Goal: Task Accomplishment & Management: Manage account settings

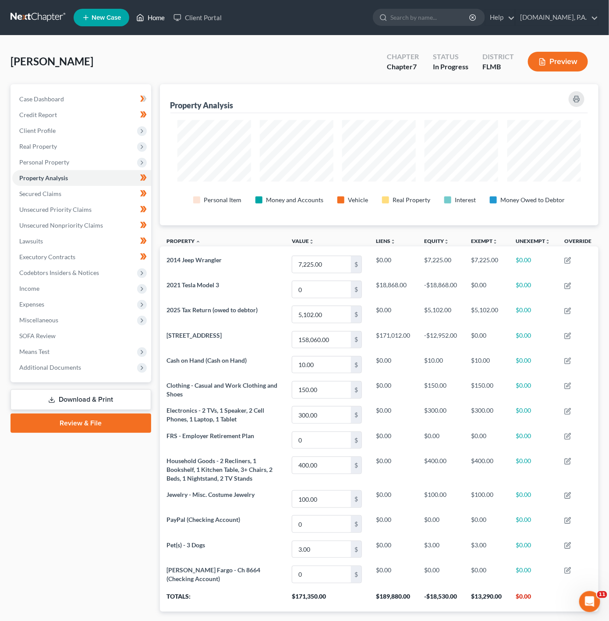
click at [163, 12] on link "Home" at bounding box center [150, 18] width 37 height 16
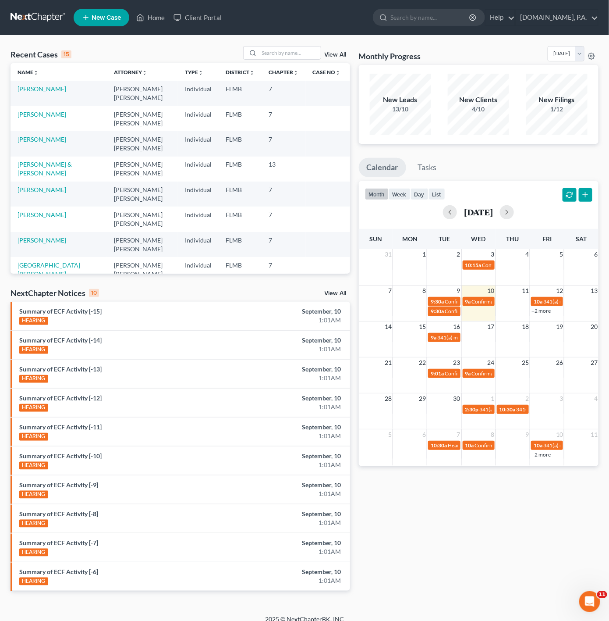
click at [337, 46] on div "View All" at bounding box center [296, 53] width 107 height 14
click at [335, 57] on link "View All" at bounding box center [336, 55] width 22 height 6
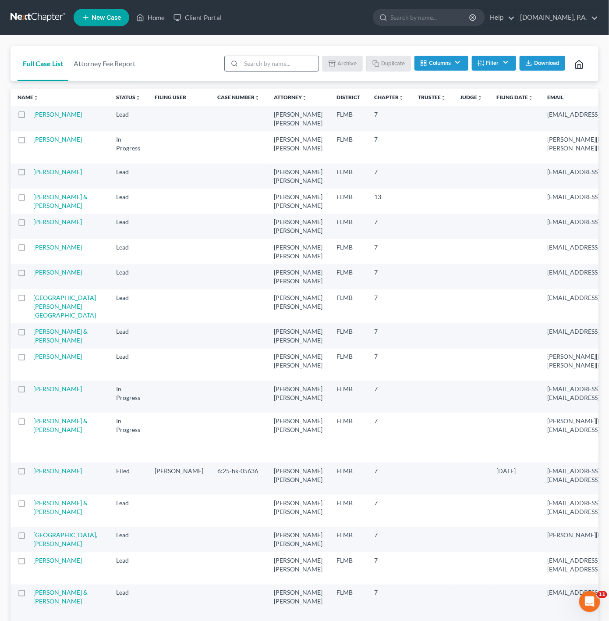
click at [293, 68] on input "search" at bounding box center [280, 63] width 78 height 15
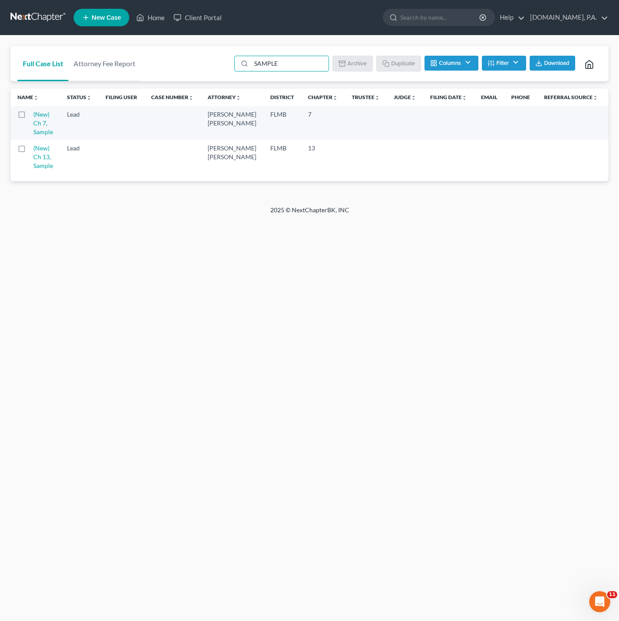
type input "SAMPLE"
click at [90, 298] on div "Home New Case Client Portal Fresh-Start.Law, P.A. jonathan@fresh-start.law My A…" at bounding box center [309, 310] width 619 height 621
click at [18, 124] on td at bounding box center [22, 123] width 23 height 34
click at [30, 117] on label at bounding box center [30, 117] width 0 height 0
click at [33, 116] on input "checkbox" at bounding box center [36, 113] width 6 height 6
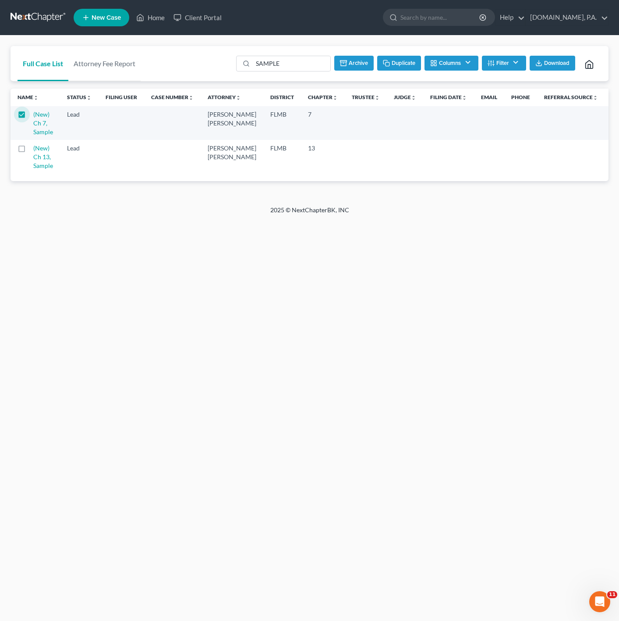
click at [404, 64] on button "Duplicate" at bounding box center [399, 63] width 44 height 15
checkbox input "false"
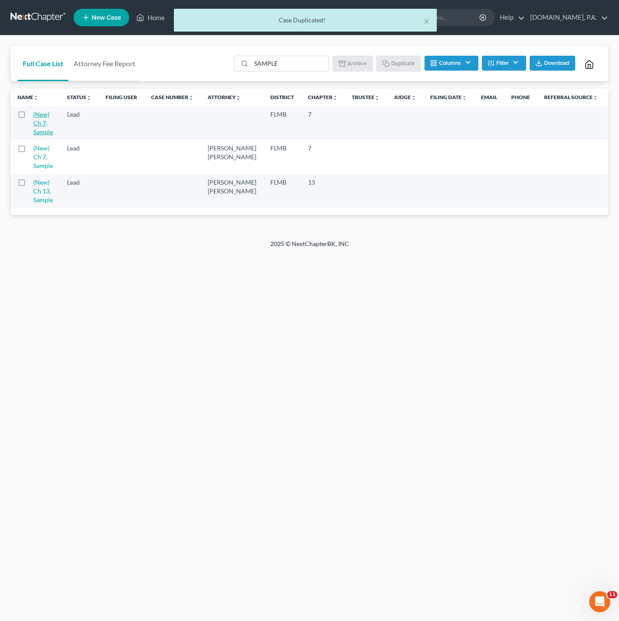
click at [41, 130] on link "(New) Ch 7, Sample" at bounding box center [43, 122] width 20 height 25
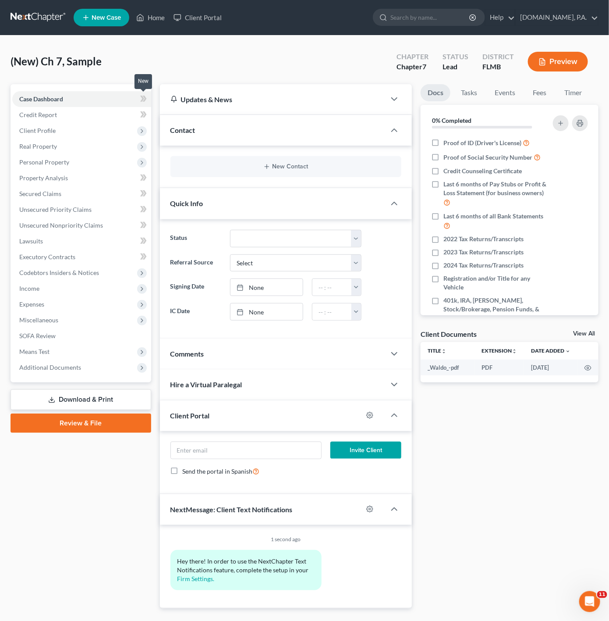
click at [140, 100] on icon at bounding box center [143, 98] width 7 height 11
click at [112, 133] on span "Client Profile" at bounding box center [81, 131] width 139 height 16
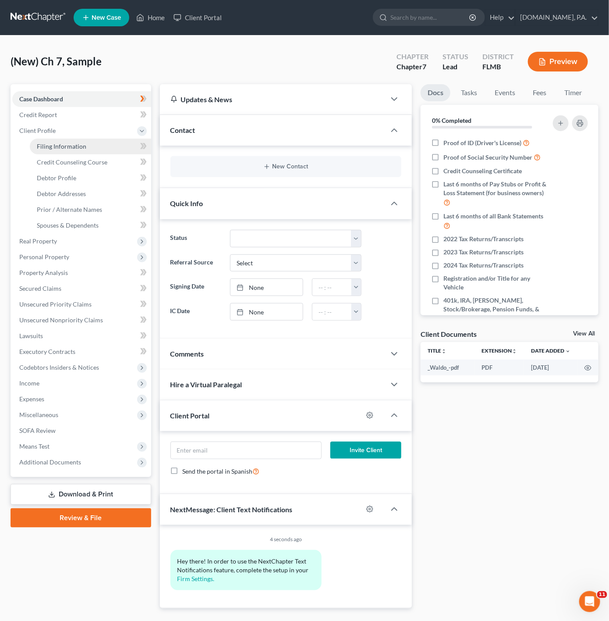
click at [116, 142] on link "Filing Information" at bounding box center [90, 147] width 121 height 16
select select "1"
select select "0"
select select "15"
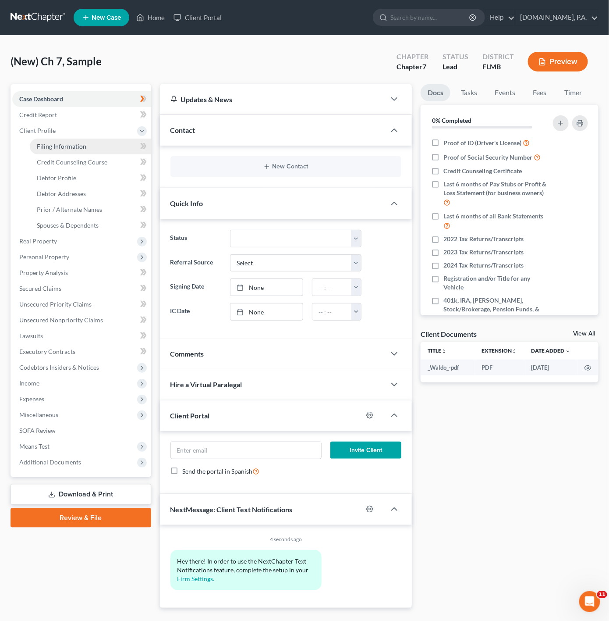
select select "0"
select select "9"
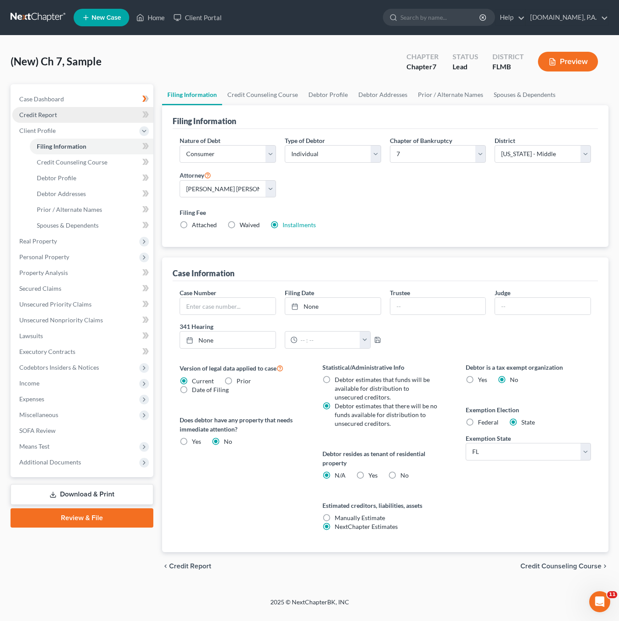
click at [116, 115] on link "Credit Report" at bounding box center [82, 115] width 141 height 16
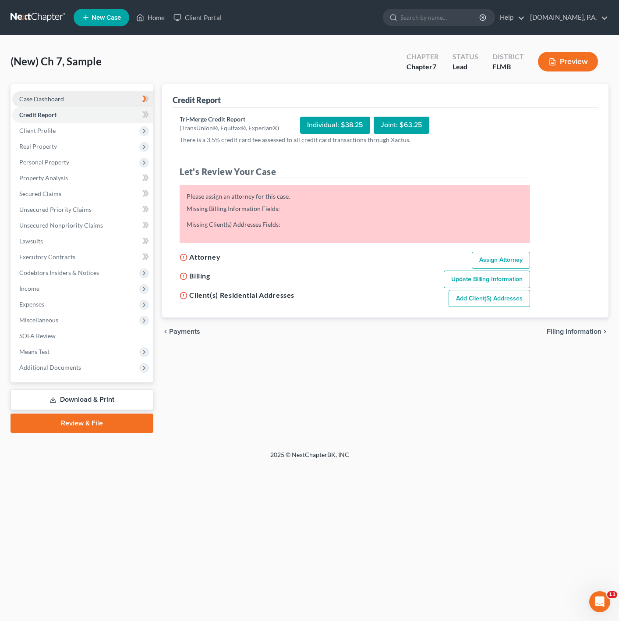
click at [113, 100] on link "Case Dashboard" at bounding box center [82, 99] width 141 height 16
select select "4"
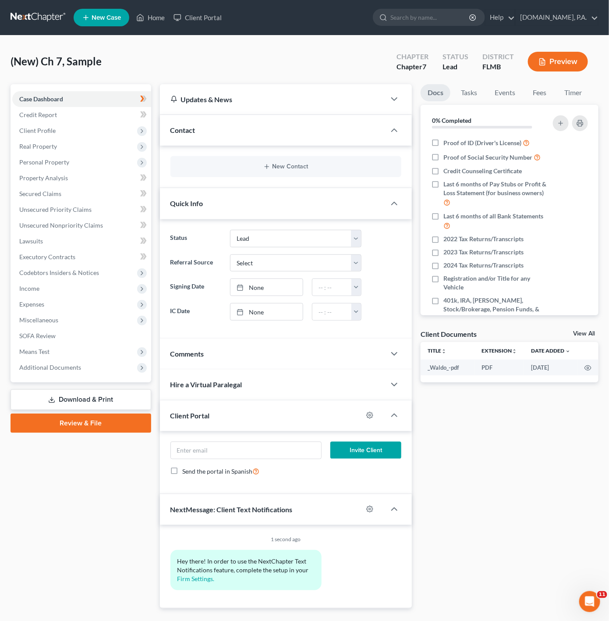
click at [327, 176] on div "New Contact" at bounding box center [286, 166] width 231 height 21
click at [331, 167] on button "New Contact" at bounding box center [286, 166] width 217 height 7
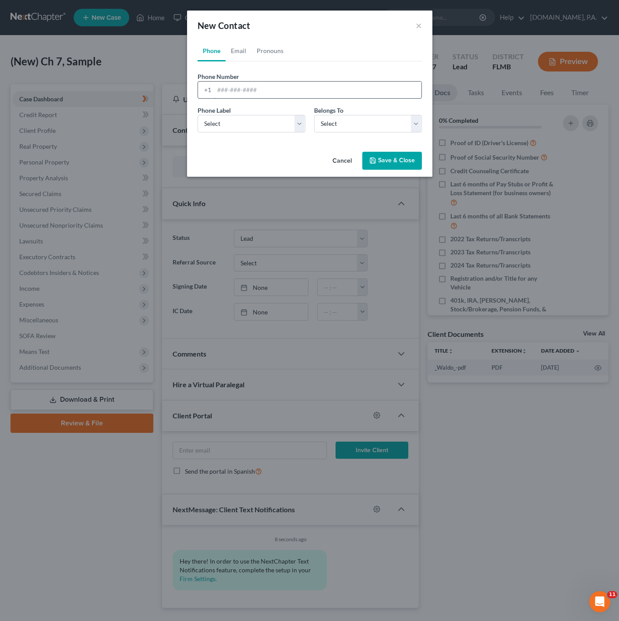
click at [304, 91] on input "tel" at bounding box center [317, 90] width 207 height 17
paste input "6892607665"
type input "6892607665"
click at [259, 128] on select "Select Mobile Home Work Other" at bounding box center [252, 124] width 108 height 18
select select "0"
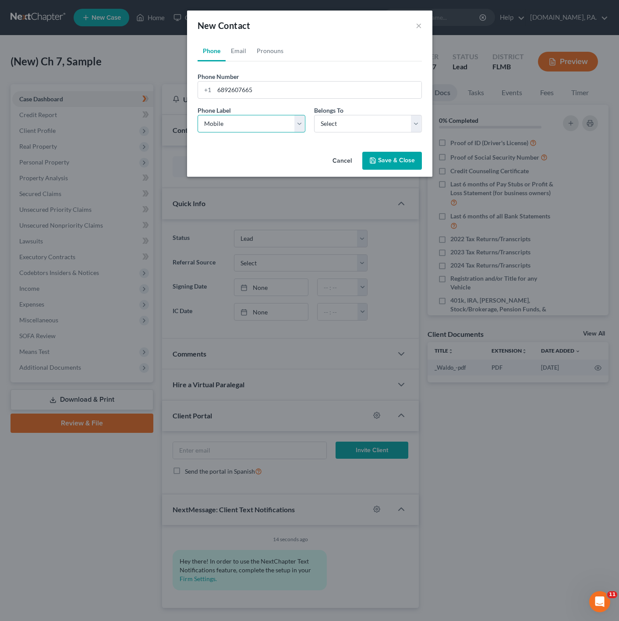
click at [198, 115] on select "Select Mobile Home Work Other" at bounding box center [252, 124] width 108 height 18
click at [373, 116] on select "Select Client Other" at bounding box center [368, 124] width 108 height 18
select select "0"
click at [314, 115] on select "Select Client Other" at bounding box center [368, 124] width 108 height 18
select select "0"
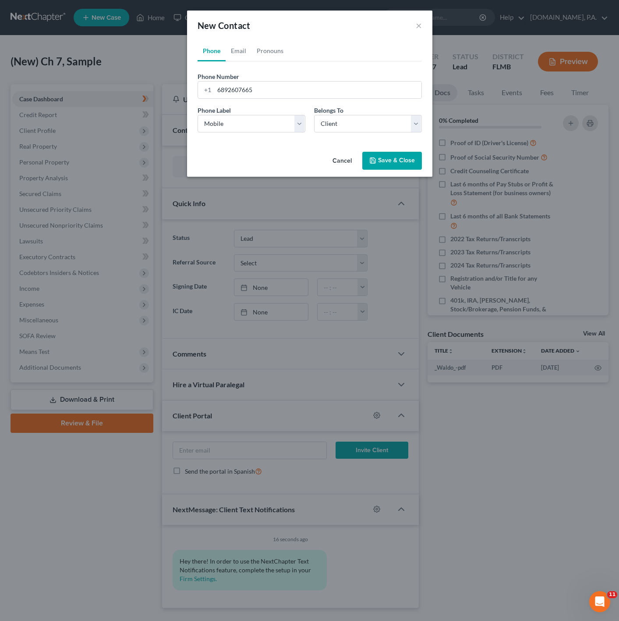
click at [247, 62] on div "Phone Number * +1 6892607665 Ext. Phone Label * Select Mobile Home Work Other B…" at bounding box center [310, 100] width 224 height 78
click at [245, 57] on link "Email" at bounding box center [239, 50] width 26 height 21
click at [253, 78] on div "Email Address" at bounding box center [310, 85] width 224 height 27
click at [250, 90] on input "email" at bounding box center [317, 90] width 207 height 17
paste input "[EMAIL_ADDRESS][DOMAIN_NAME]"
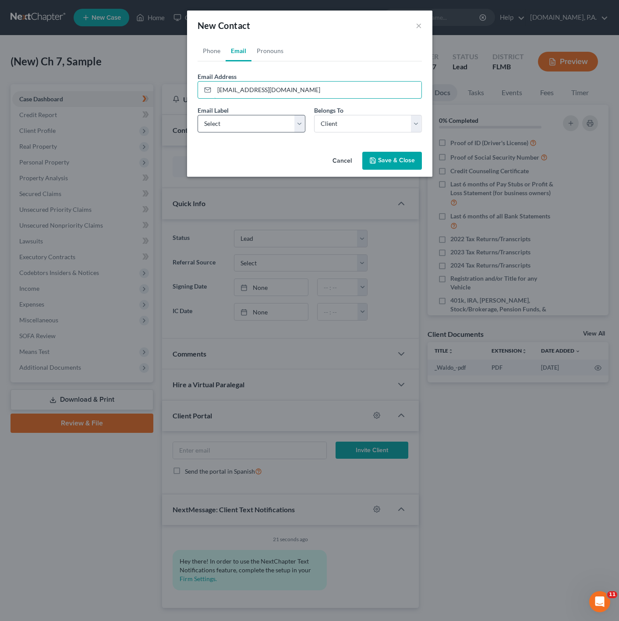
type input "[EMAIL_ADDRESS][DOMAIN_NAME]"
click at [242, 131] on select "Select Home Work Other" at bounding box center [252, 124] width 108 height 18
select select "0"
click at [198, 115] on select "Select Home Work Other" at bounding box center [252, 124] width 108 height 18
click at [288, 46] on ul "Phone Email Pronouns" at bounding box center [310, 50] width 224 height 21
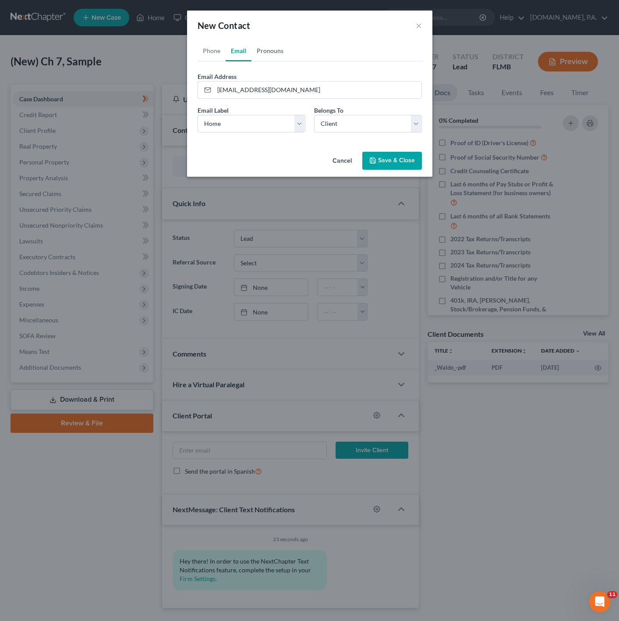
click at [269, 51] on link "Pronouns" at bounding box center [270, 50] width 37 height 21
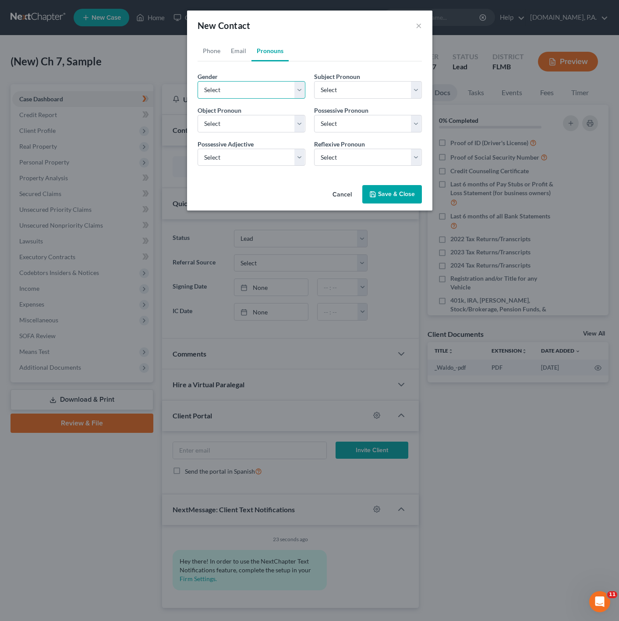
click at [278, 90] on select "Select Male Female Non Binary More Than One Person" at bounding box center [252, 90] width 108 height 18
select select "0"
click at [198, 81] on select "Select Male Female Non Binary More Than One Person" at bounding box center [252, 90] width 108 height 18
select select "0"
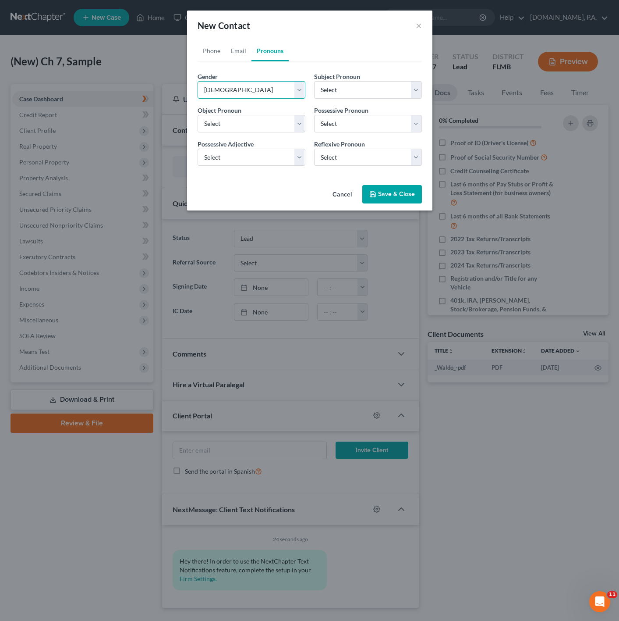
select select "0"
click at [291, 87] on select "Select Male Female Non Binary More Than One Person" at bounding box center [252, 90] width 108 height 18
select select "1"
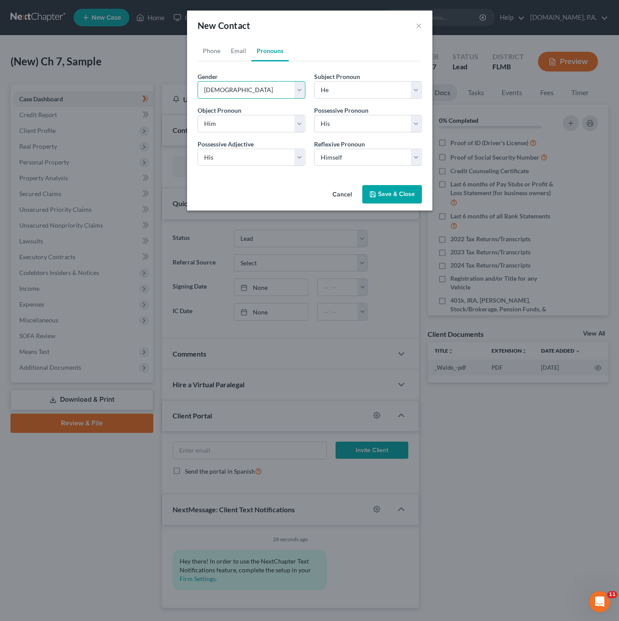
click at [198, 81] on select "Select Male Female Non Binary More Than One Person" at bounding box center [252, 90] width 108 height 18
select select "1"
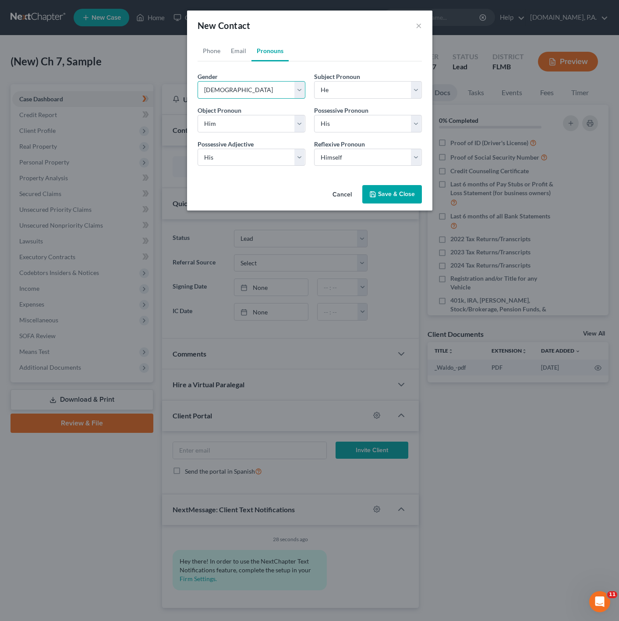
select select "1"
click at [387, 190] on button "Save & Close" at bounding box center [393, 194] width 60 height 18
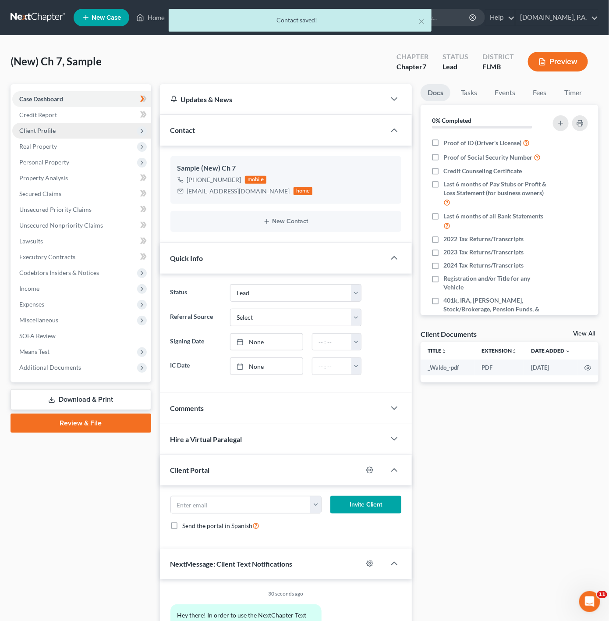
click at [109, 130] on span "Client Profile" at bounding box center [81, 131] width 139 height 16
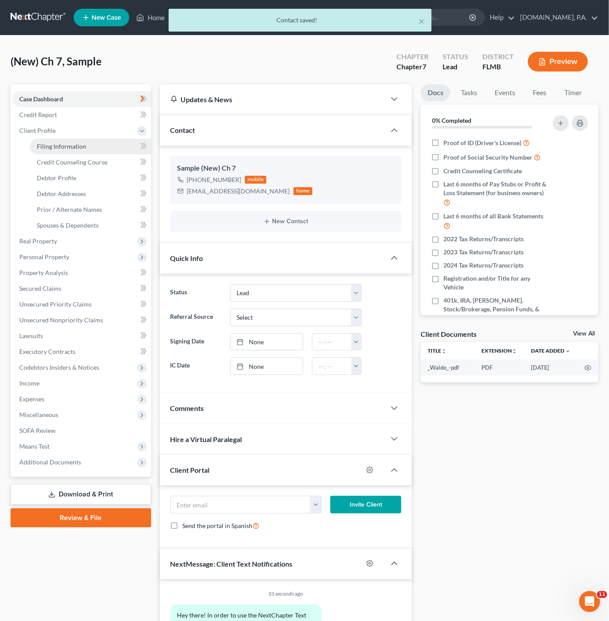
click at [93, 149] on link "Filing Information" at bounding box center [90, 147] width 121 height 16
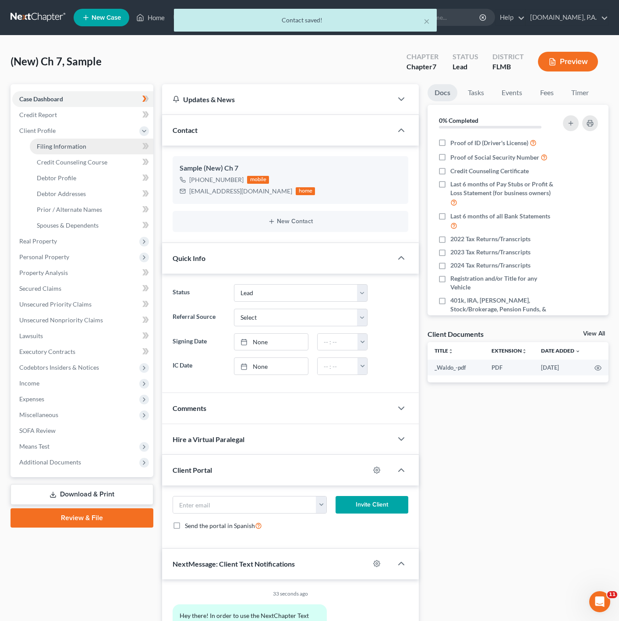
select select "1"
select select "0"
select select "15"
select select "0"
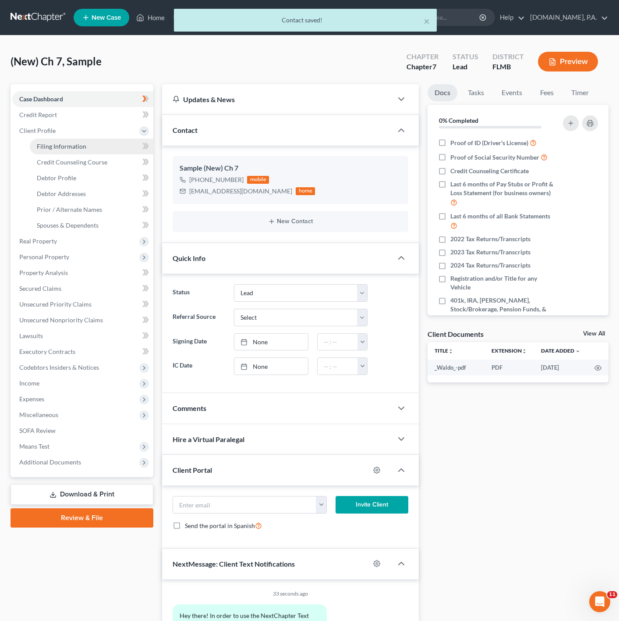
select select "9"
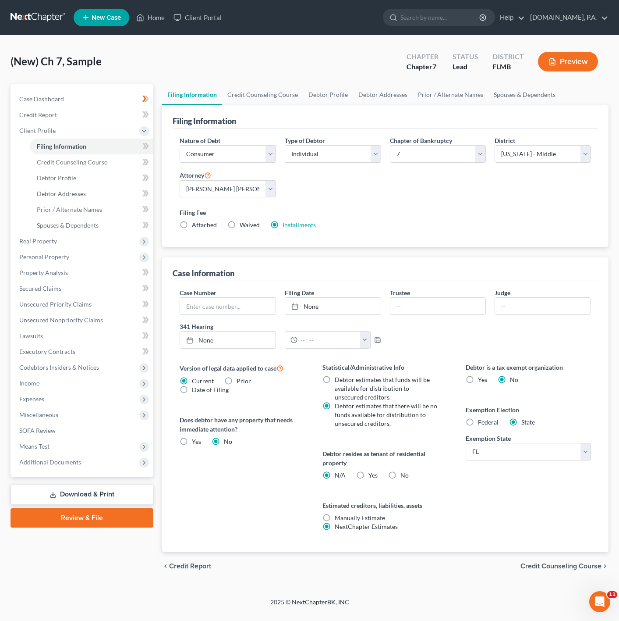
click at [369, 479] on span "Yes" at bounding box center [373, 474] width 9 height 7
click at [372, 477] on input "Yes Yes" at bounding box center [375, 474] width 6 height 6
radio input "true"
radio input "false"
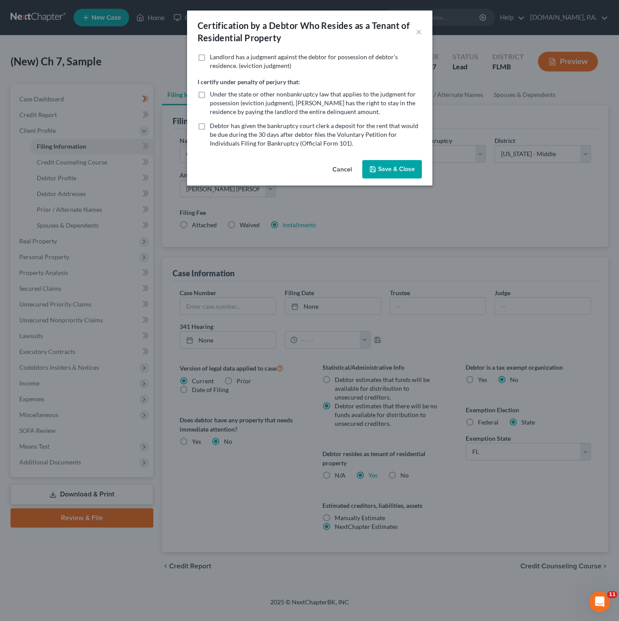
click at [376, 166] on icon "button" at bounding box center [373, 169] width 7 height 7
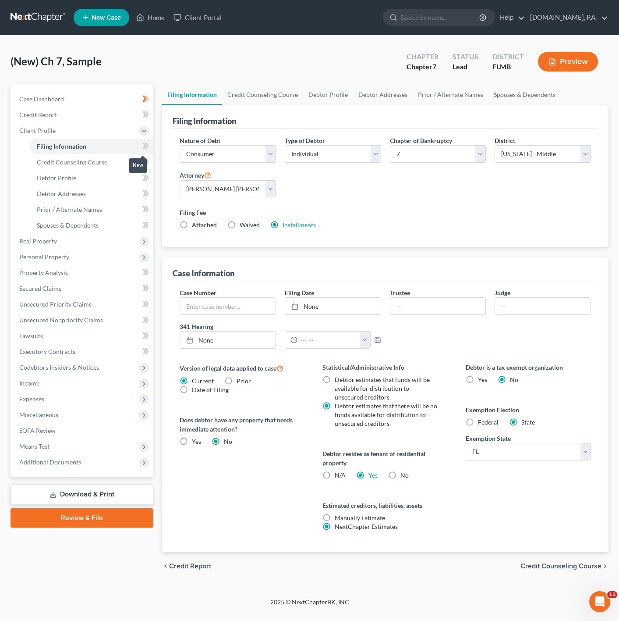
click at [145, 145] on icon at bounding box center [144, 146] width 4 height 6
click at [117, 154] on link "Credit Counseling Course" at bounding box center [92, 162] width 124 height 16
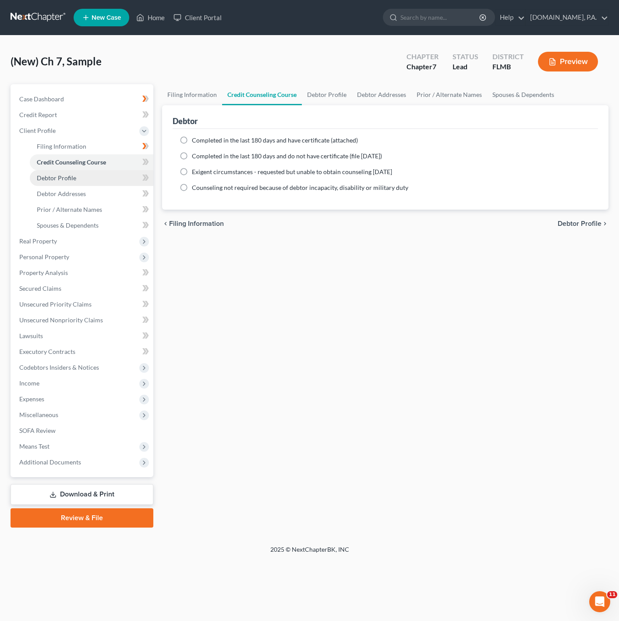
click at [103, 181] on link "Debtor Profile" at bounding box center [92, 178] width 124 height 16
select select "0"
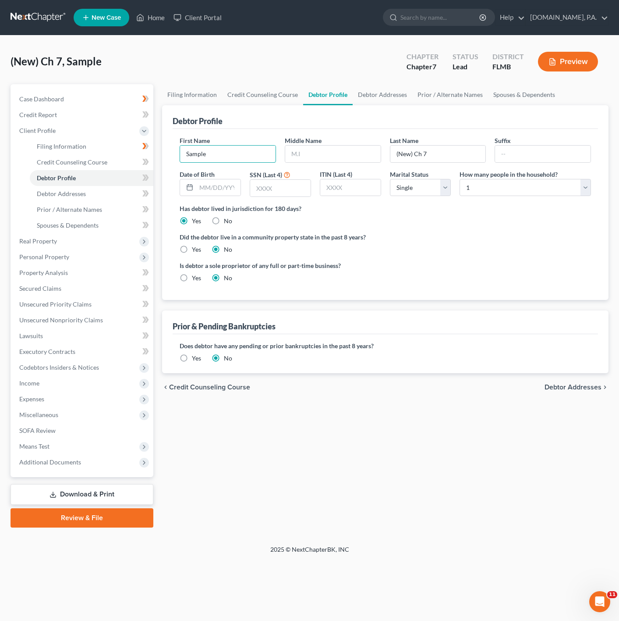
drag, startPoint x: 219, startPoint y: 161, endPoint x: 178, endPoint y: 162, distance: 40.8
click at [178, 162] on div "First Name Sample" at bounding box center [227, 149] width 105 height 27
paste input "Elizabeth"
type input "Elizabeth"
drag, startPoint x: 472, startPoint y: 154, endPoint x: 395, endPoint y: 159, distance: 77.3
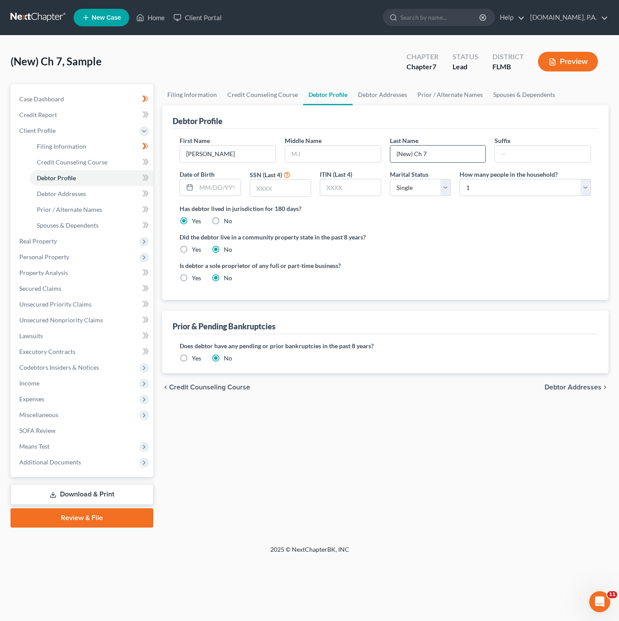
click at [395, 159] on input "(New) Ch 7" at bounding box center [439, 154] width 96 height 17
paste input "Vidal"
type input "Vidal"
click at [545, 178] on label "How many people in the household?" at bounding box center [509, 174] width 98 height 9
click at [513, 195] on select "Select 1 2 3 4 5 6 7 8 9 10 11 12 13 14 15 16 17 18 19 20" at bounding box center [526, 188] width 132 height 18
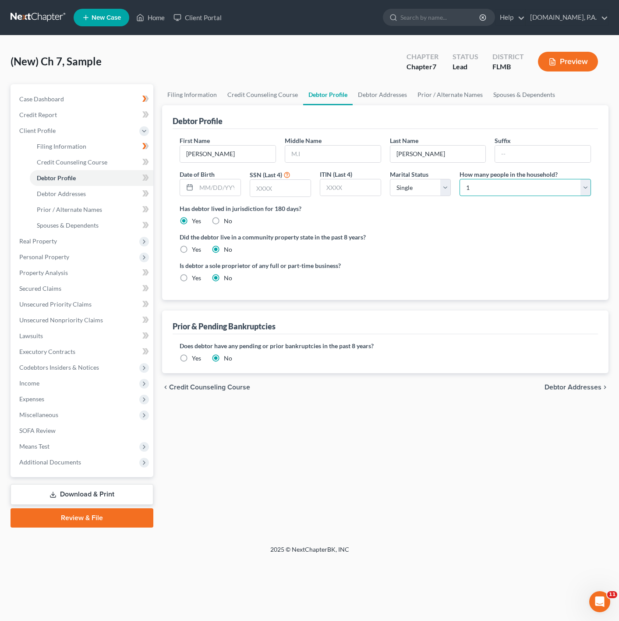
select select "1"
click at [460, 179] on select "Select 1 2 3 4 5 6 7 8 9 10 11 12 13 14 15 16 17 18 19 20" at bounding box center [526, 188] width 132 height 18
click at [446, 228] on ng-include "First Name Elizabeth Middle Name Last Name Vidal Suffix Date of Birth SSN (Last…" at bounding box center [386, 212] width 412 height 153
click at [144, 176] on icon at bounding box center [144, 177] width 4 height 6
click at [117, 192] on link "Debtor Addresses" at bounding box center [92, 194] width 124 height 16
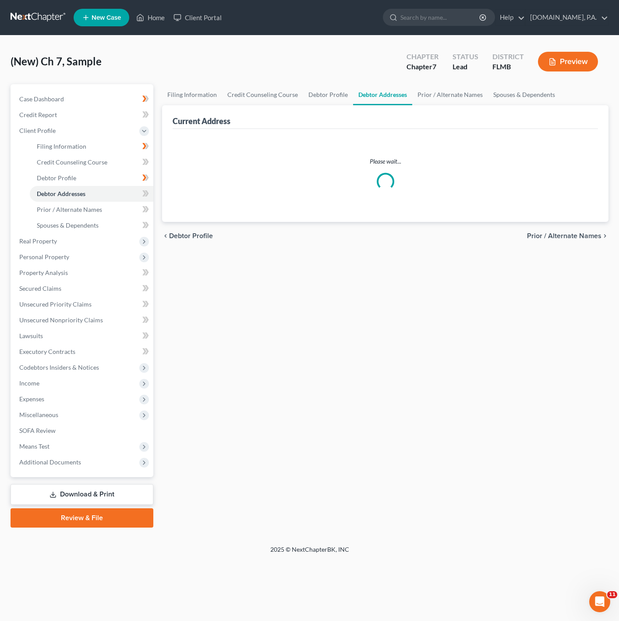
select select "0"
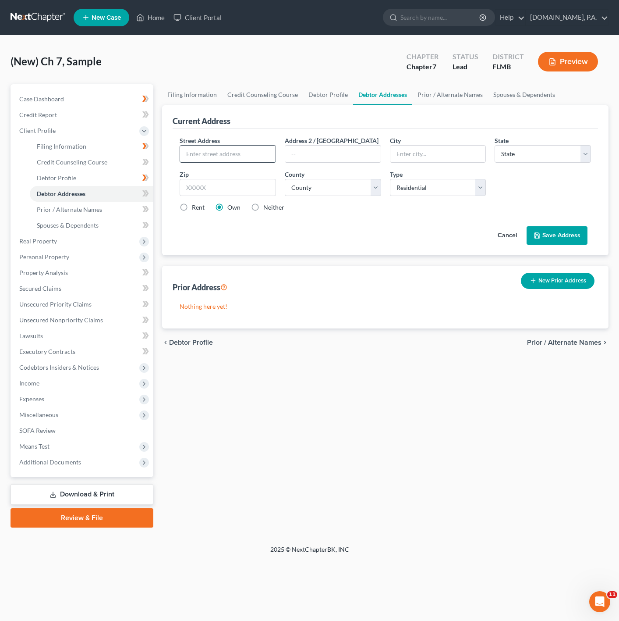
click at [212, 153] on input "text" at bounding box center [228, 154] width 96 height 17
paste input "2254 Chardonnay Court East"
type input "2254 Chardonnay Court East"
click at [326, 141] on label "Address 2 / PO Box" at bounding box center [332, 140] width 94 height 9
click at [223, 198] on div "Street Address * 2254 Chardonnay Court East Address 2 / PO Box City * State * S…" at bounding box center [385, 177] width 420 height 83
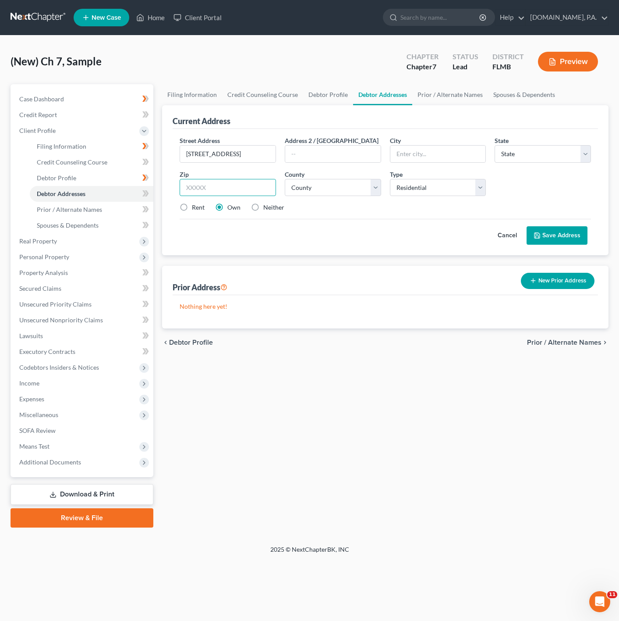
click at [223, 193] on input "text" at bounding box center [228, 188] width 96 height 18
type input "34741"
type input "Kissimmee"
select select "9"
click at [335, 233] on div "Cancel Save Address" at bounding box center [386, 232] width 412 height 26
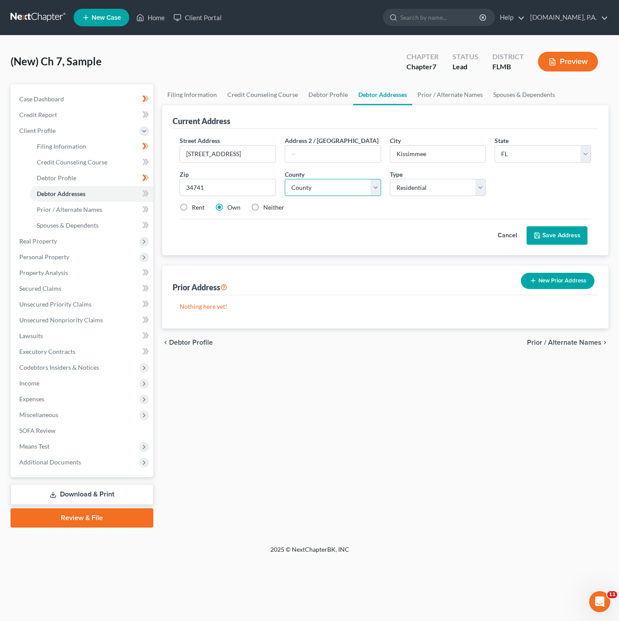
click at [307, 192] on select "County Alachua County Baker County Bay County Bradford County Brevard County Br…" at bounding box center [333, 188] width 96 height 18
click at [327, 183] on select "County Alachua County Baker County Bay County Bradford County Brevard County Br…" at bounding box center [333, 188] width 96 height 18
select select "48"
click at [285, 179] on select "County Alachua County Baker County Bay County Bradford County Brevard County Br…" at bounding box center [333, 188] width 96 height 18
click at [192, 210] on label "Rent" at bounding box center [198, 207] width 13 height 9
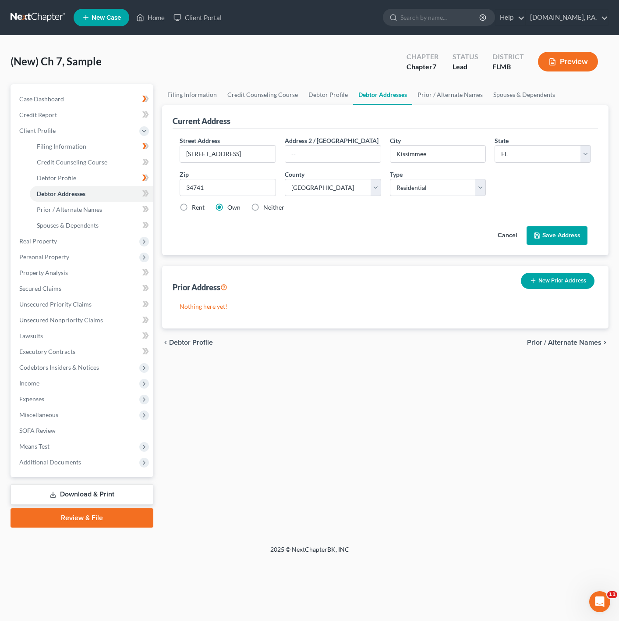
click at [196, 209] on input "Rent" at bounding box center [199, 206] width 6 height 6
radio input "true"
click at [580, 237] on button "Save Address" at bounding box center [557, 235] width 61 height 18
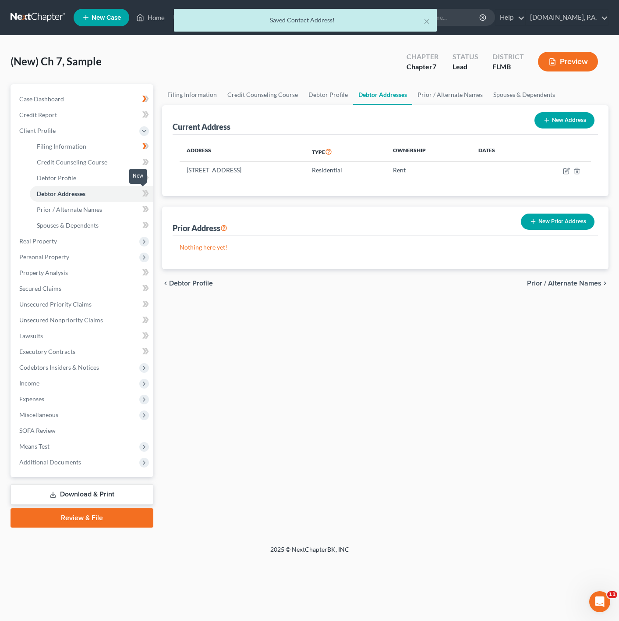
click at [148, 190] on icon at bounding box center [145, 193] width 7 height 11
click at [94, 212] on span "Prior / Alternate Names" at bounding box center [69, 209] width 65 height 7
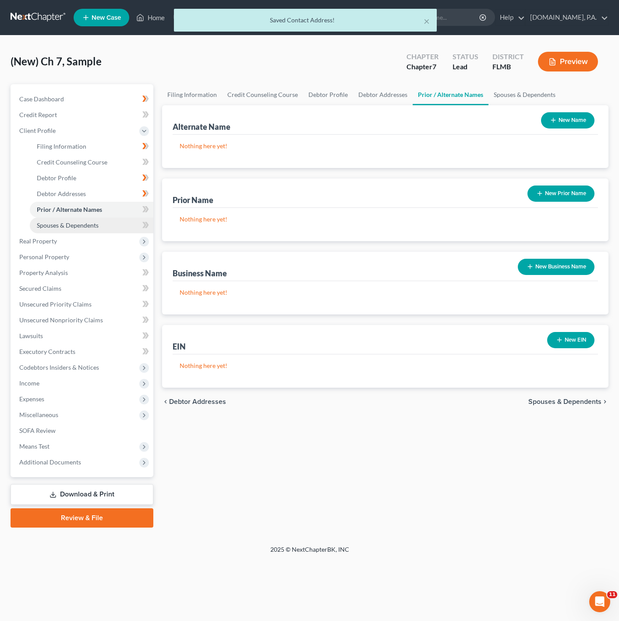
click at [99, 221] on link "Spouses & Dependents" at bounding box center [92, 225] width 124 height 16
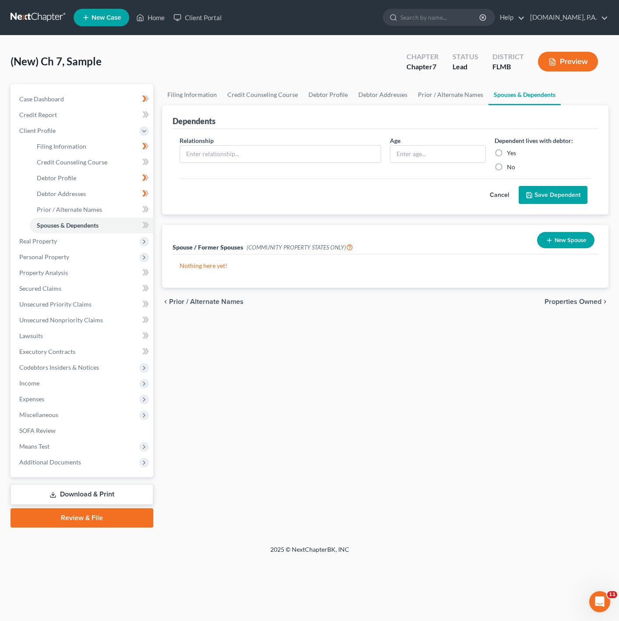
click at [500, 190] on button "Cancel" at bounding box center [499, 195] width 39 height 18
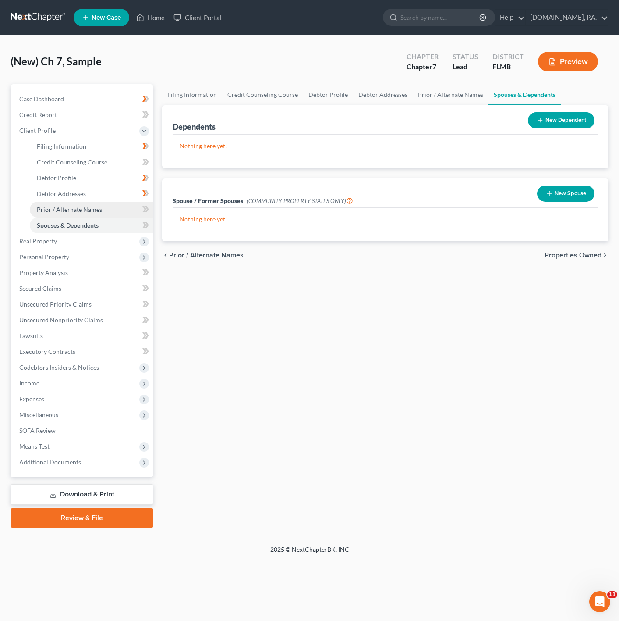
click at [101, 212] on link "Prior / Alternate Names" at bounding box center [92, 210] width 124 height 16
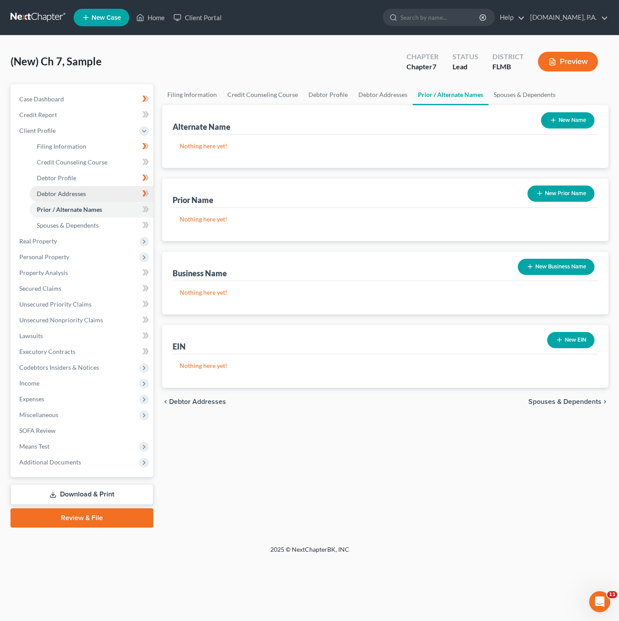
click at [90, 199] on link "Debtor Addresses" at bounding box center [92, 194] width 124 height 16
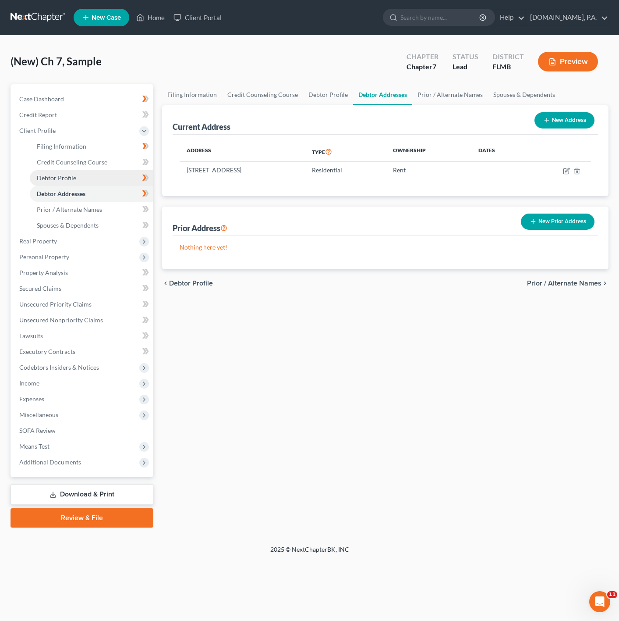
click at [104, 180] on link "Debtor Profile" at bounding box center [92, 178] width 124 height 16
select select "0"
select select "1"
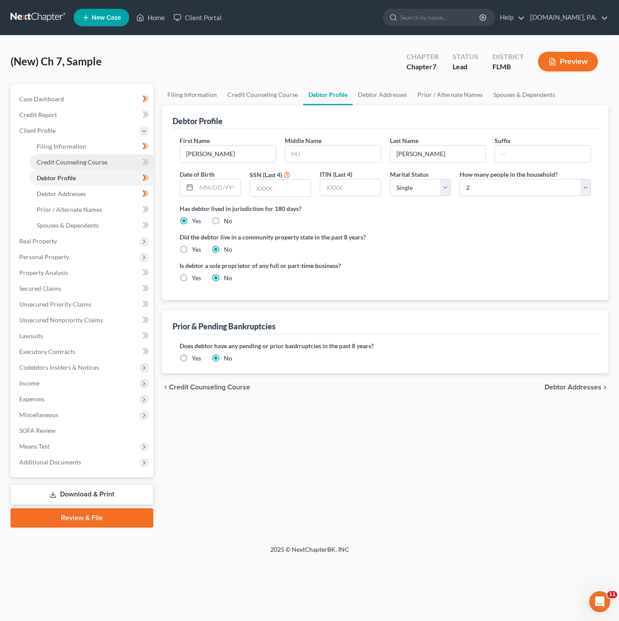
click at [114, 164] on link "Credit Counseling Course" at bounding box center [92, 162] width 124 height 16
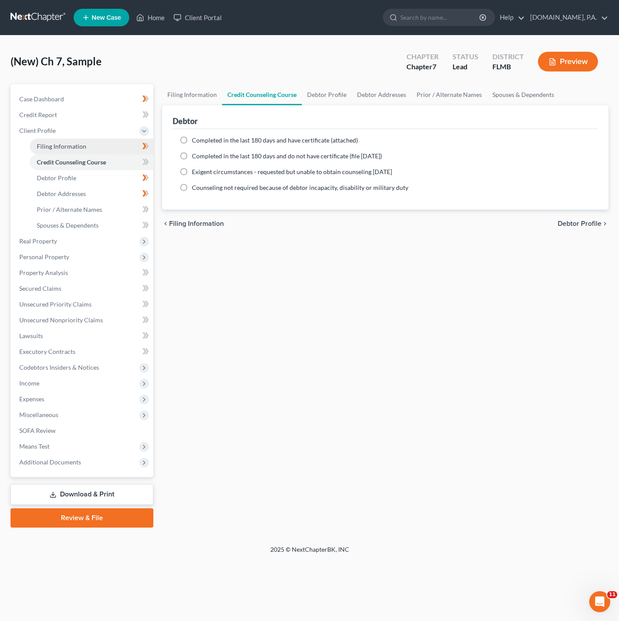
click at [114, 151] on link "Filing Information" at bounding box center [92, 147] width 124 height 16
select select "1"
select select "0"
select select "15"
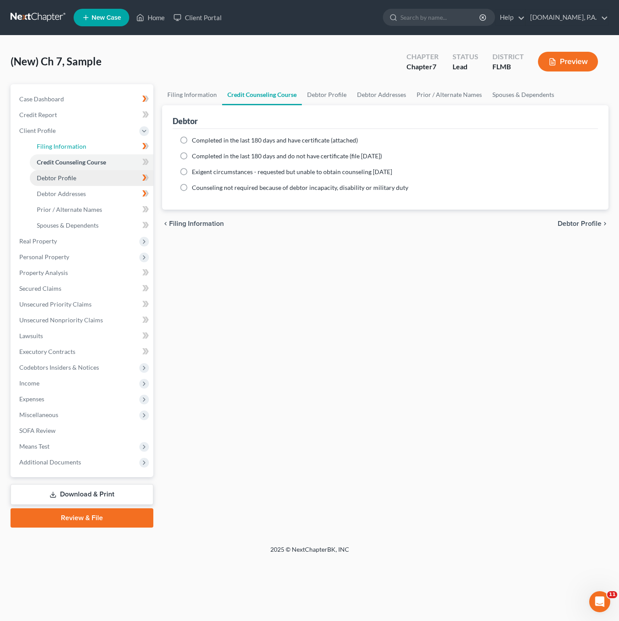
select select "0"
select select "9"
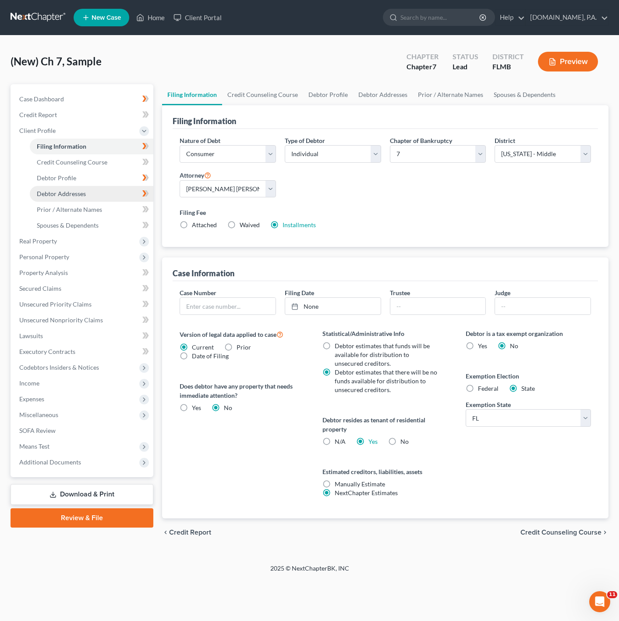
click at [95, 194] on link "Debtor Addresses" at bounding box center [92, 194] width 124 height 16
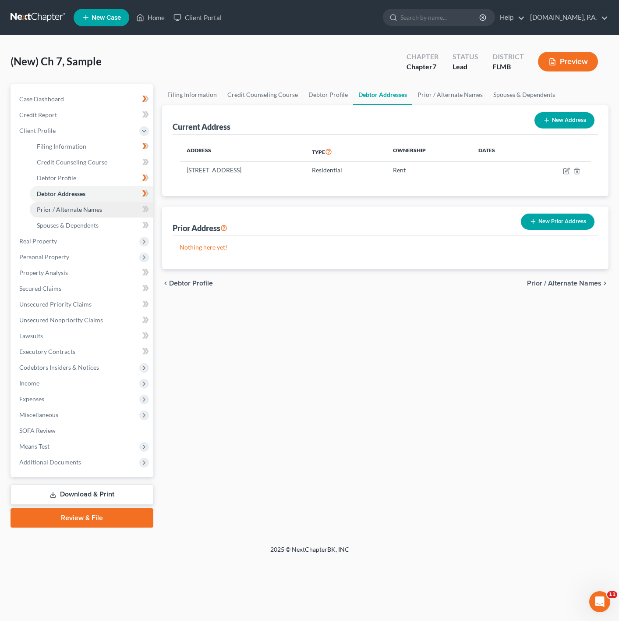
click at [105, 216] on link "Prior / Alternate Names" at bounding box center [92, 210] width 124 height 16
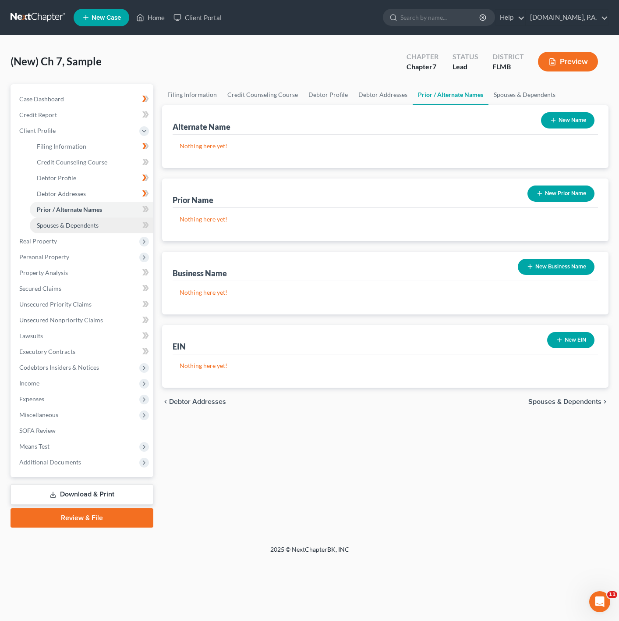
click at [105, 224] on link "Spouses & Dependents" at bounding box center [92, 225] width 124 height 16
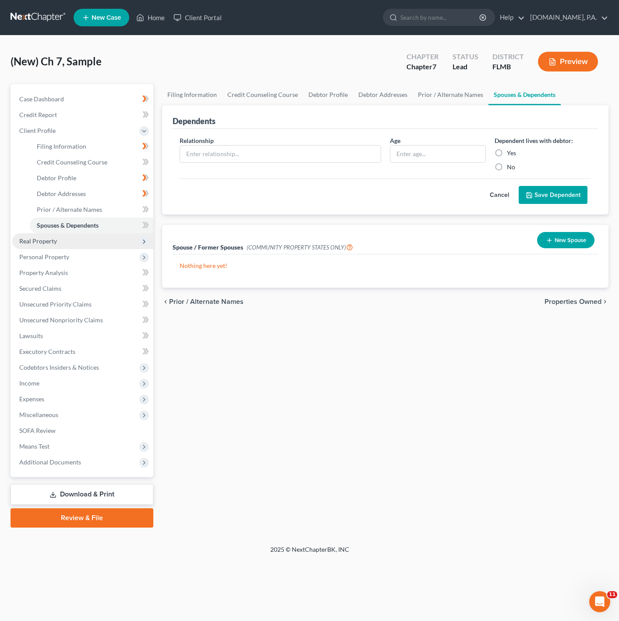
click at [115, 241] on span "Real Property" at bounding box center [82, 241] width 141 height 16
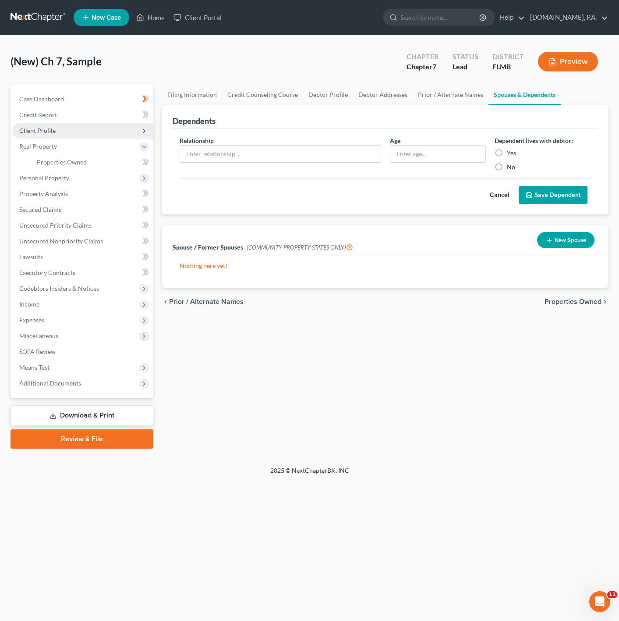
click at [120, 137] on span "Client Profile" at bounding box center [82, 131] width 141 height 16
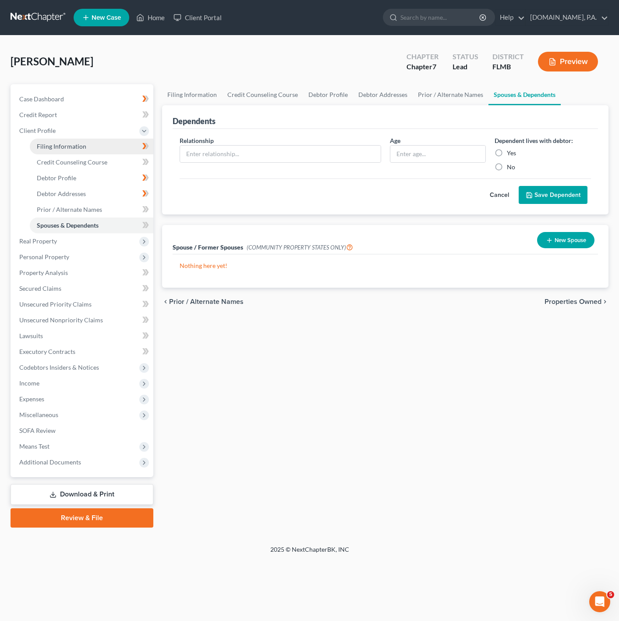
click at [120, 149] on link "Filing Information" at bounding box center [92, 147] width 124 height 16
select select "1"
select select "0"
select select "9"
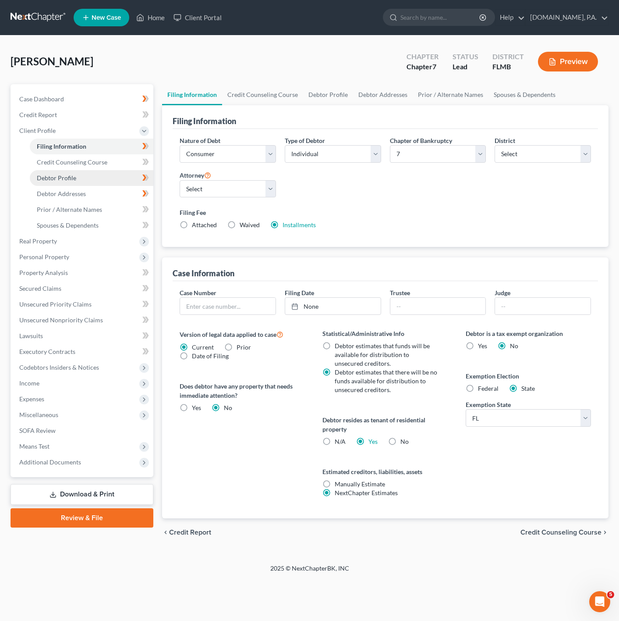
click at [115, 178] on link "Debtor Profile" at bounding box center [92, 178] width 124 height 16
select select "0"
select select "1"
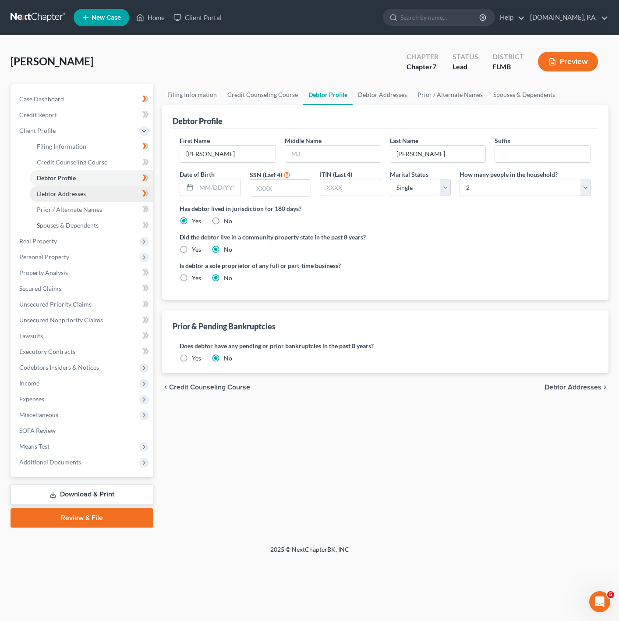
click at [114, 188] on link "Debtor Addresses" at bounding box center [92, 194] width 124 height 16
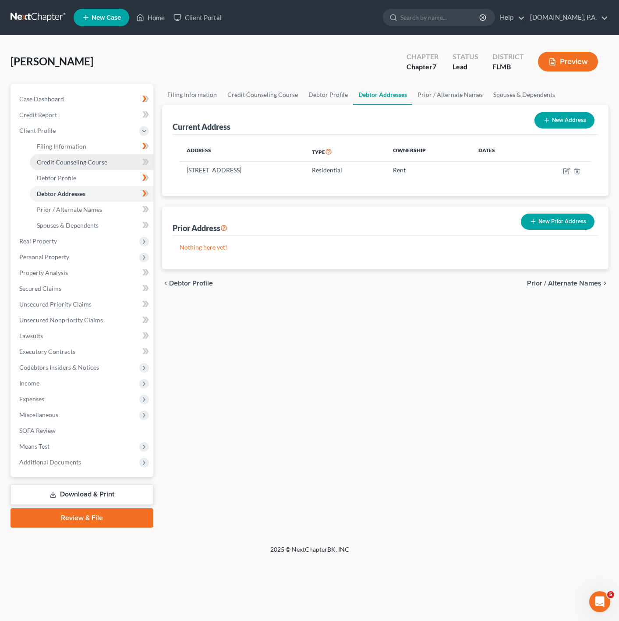
click at [114, 154] on link "Credit Counseling Course" at bounding box center [92, 162] width 124 height 16
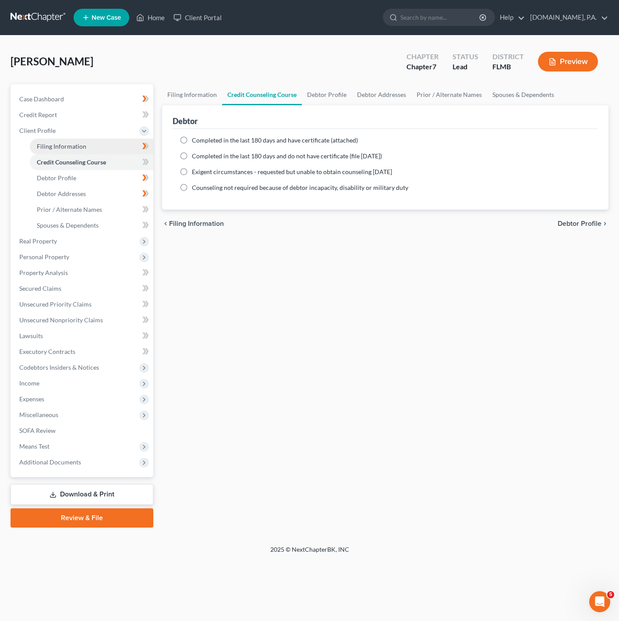
click at [121, 145] on link "Filing Information" at bounding box center [92, 147] width 124 height 16
select select "1"
select select "0"
select select "15"
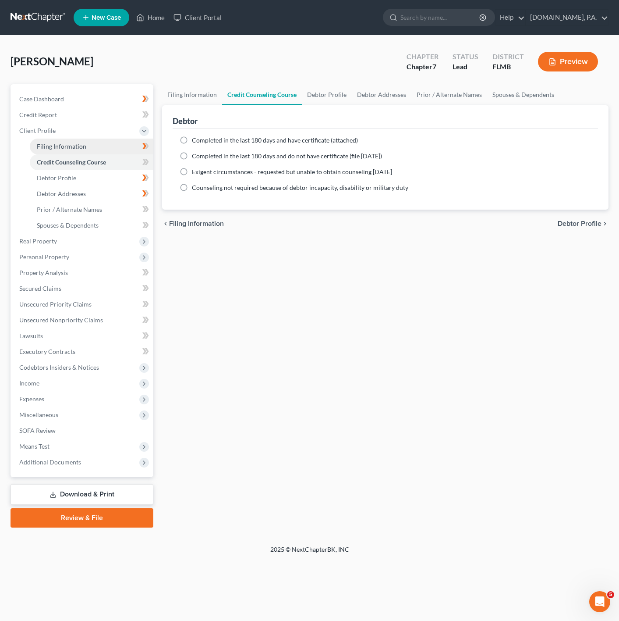
select select "0"
select select "9"
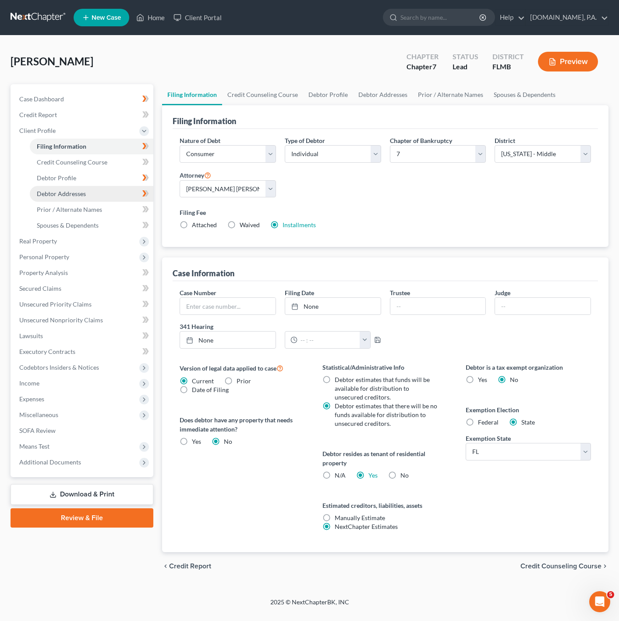
click at [93, 191] on link "Debtor Addresses" at bounding box center [92, 194] width 124 height 16
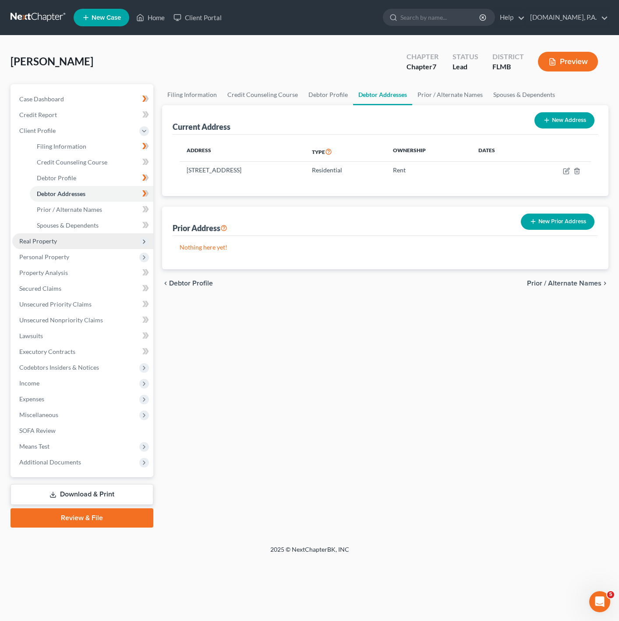
click at [95, 239] on span "Real Property" at bounding box center [82, 241] width 141 height 16
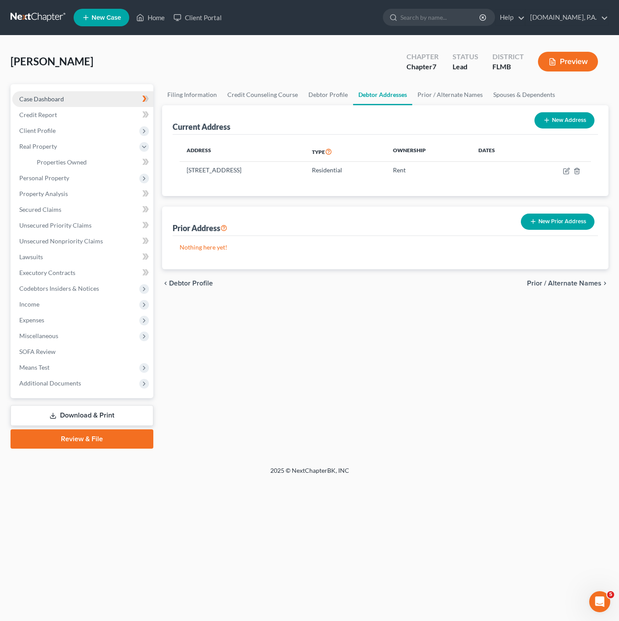
click at [110, 99] on link "Case Dashboard" at bounding box center [82, 99] width 141 height 16
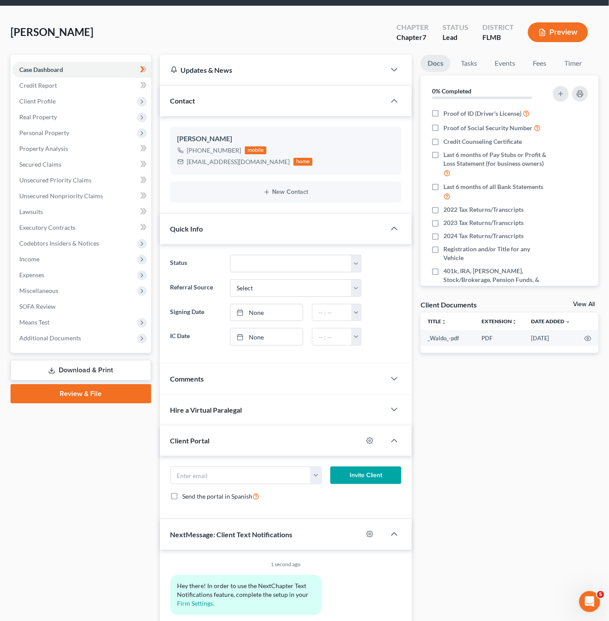
scroll to position [79, 0]
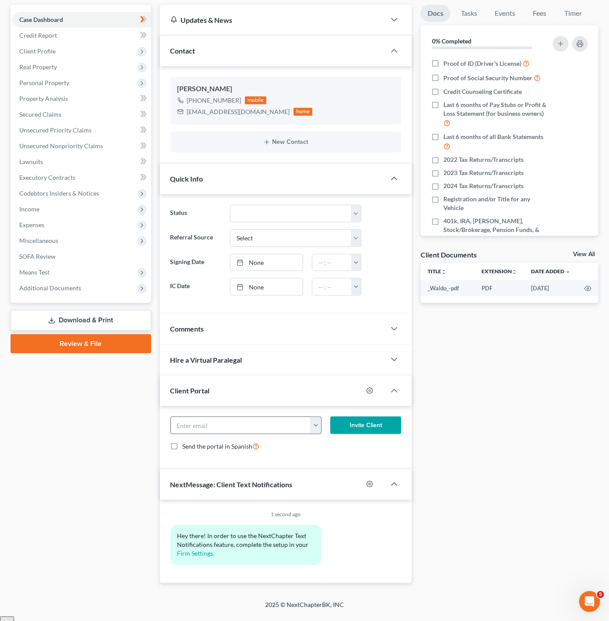
click at [317, 434] on button "button" at bounding box center [315, 425] width 11 height 17
click at [325, 447] on link "ms.evidal66@gmail.com" at bounding box center [370, 444] width 120 height 15
type input "ms.evidal66@gmail.com"
click at [363, 430] on button "Invite Client" at bounding box center [366, 425] width 71 height 18
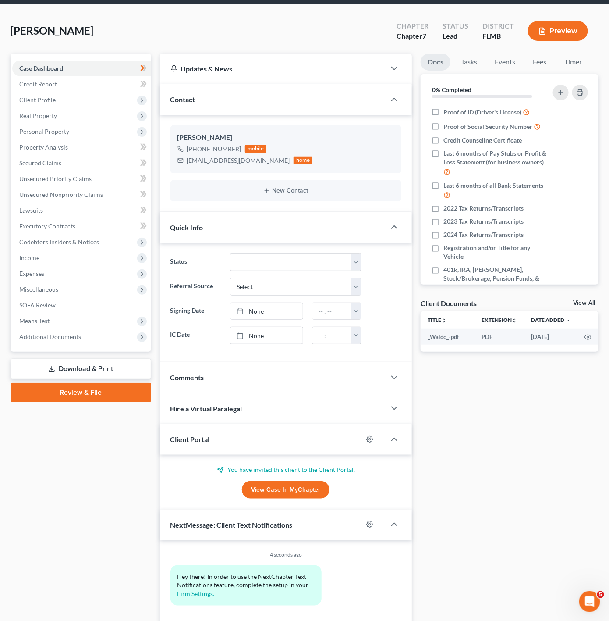
scroll to position [0, 0]
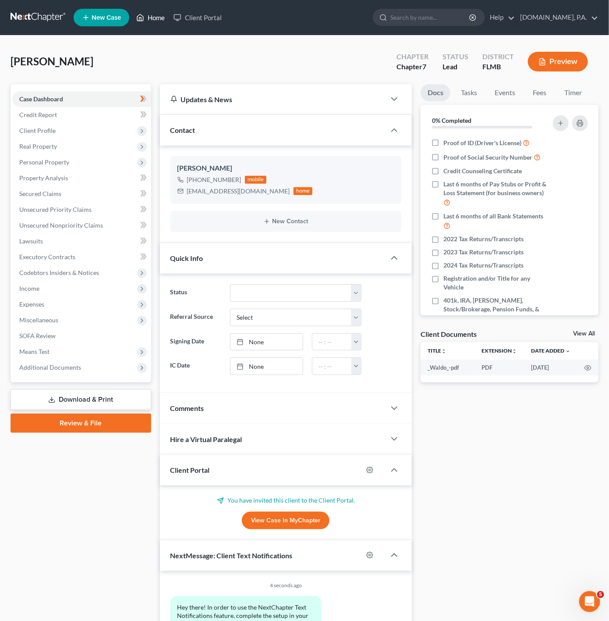
click at [141, 16] on icon at bounding box center [140, 17] width 8 height 11
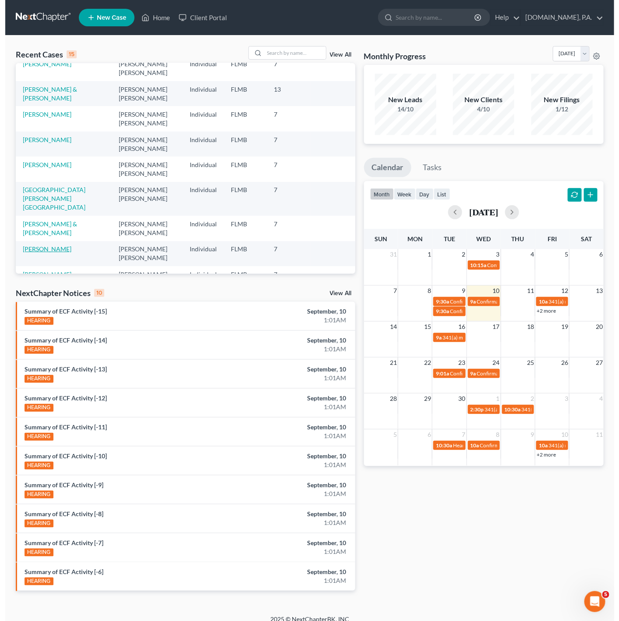
scroll to position [132, 0]
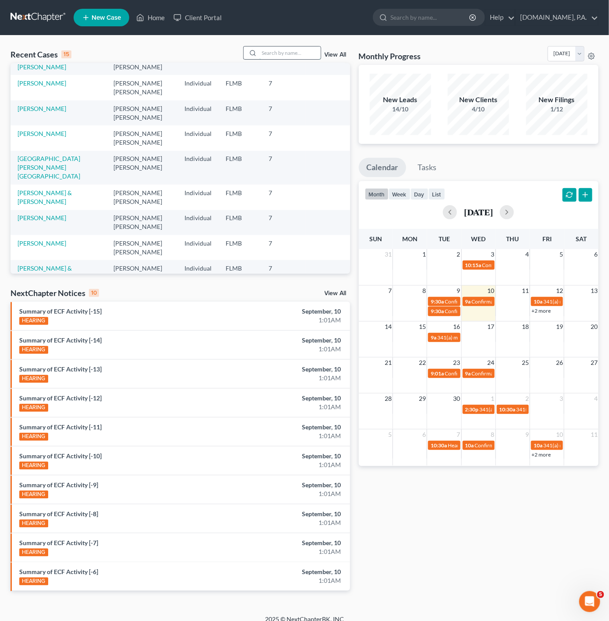
click at [267, 54] on input "search" at bounding box center [290, 52] width 61 height 13
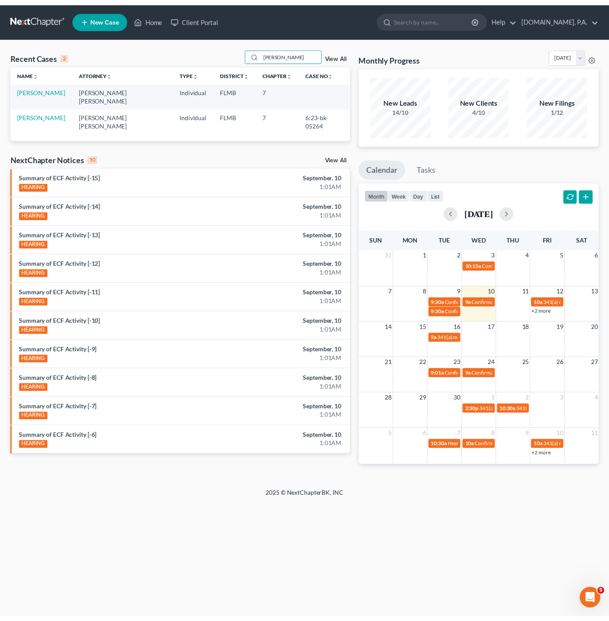
scroll to position [0, 0]
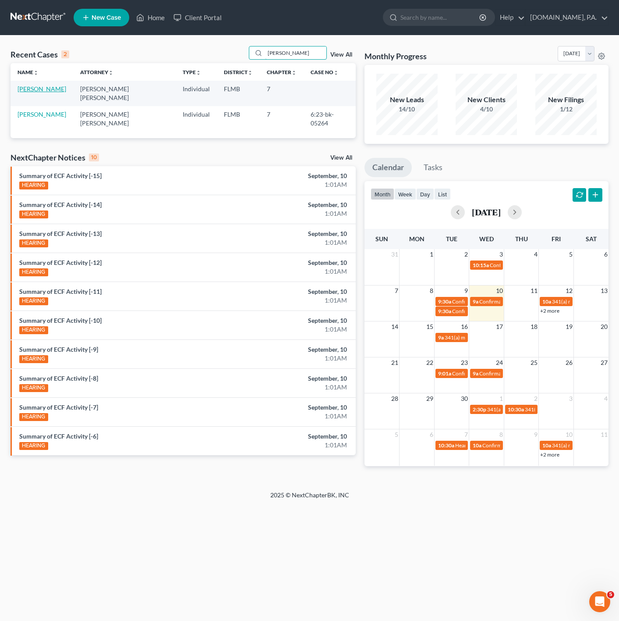
type input "[PERSON_NAME]"
click at [39, 89] on link "[PERSON_NAME]" at bounding box center [42, 88] width 49 height 7
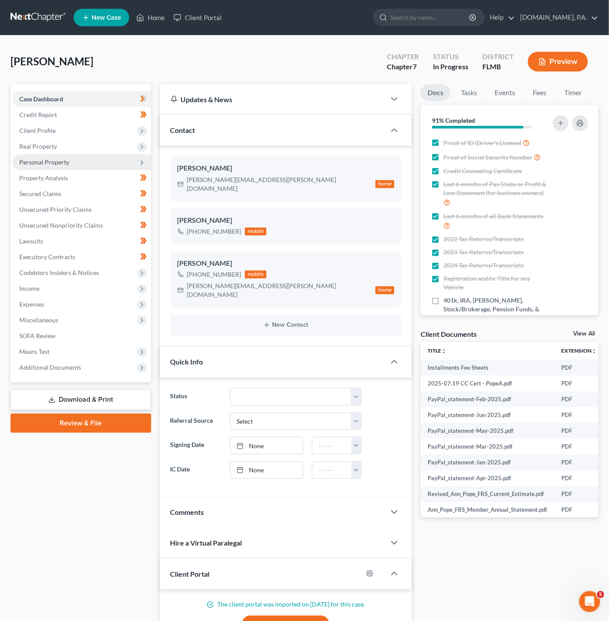
click at [118, 164] on span "Personal Property" at bounding box center [81, 162] width 139 height 16
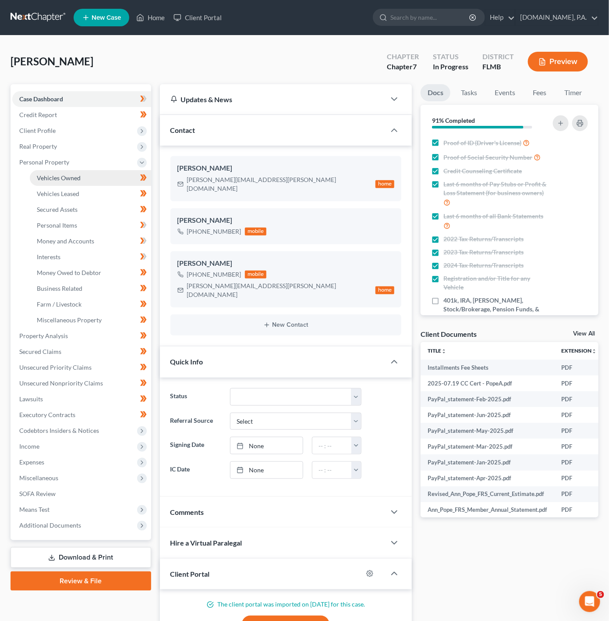
click at [110, 181] on link "Vehicles Owned" at bounding box center [90, 178] width 121 height 16
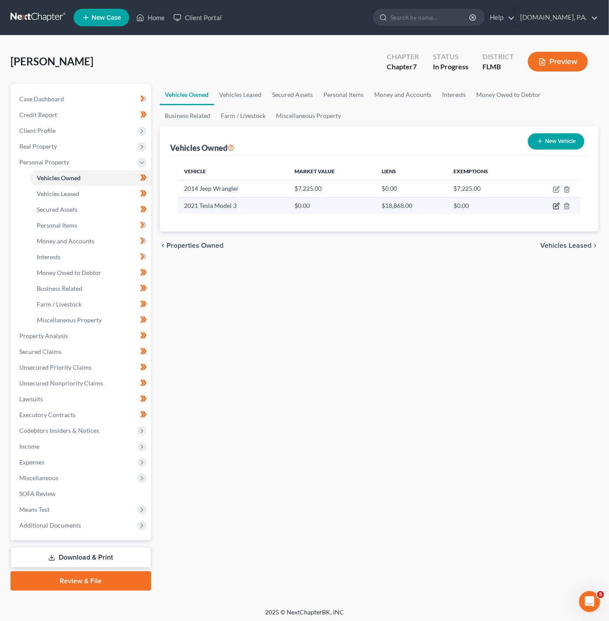
click at [560, 206] on icon "button" at bounding box center [556, 206] width 7 height 7
select select "0"
select select "5"
select select "3"
select select "0"
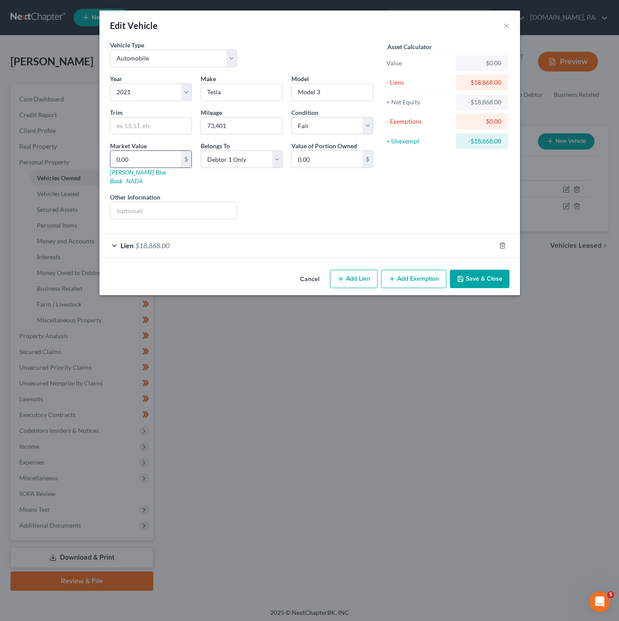
click at [155, 165] on input "0.00" at bounding box center [145, 159] width 71 height 17
paste input "13,77"
type input "13,770"
type input "13,770.00"
type input "13,770"
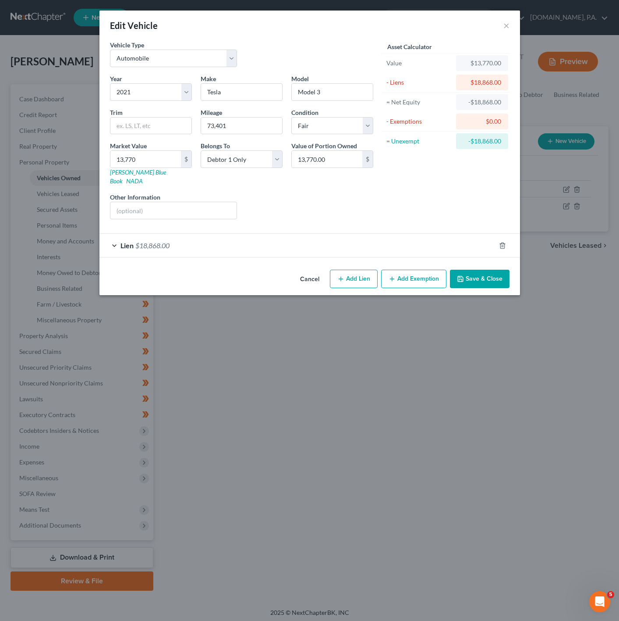
click at [267, 192] on div "Liens Select" at bounding box center [310, 205] width 136 height 27
click at [483, 273] on button "Save & Close" at bounding box center [480, 279] width 60 height 18
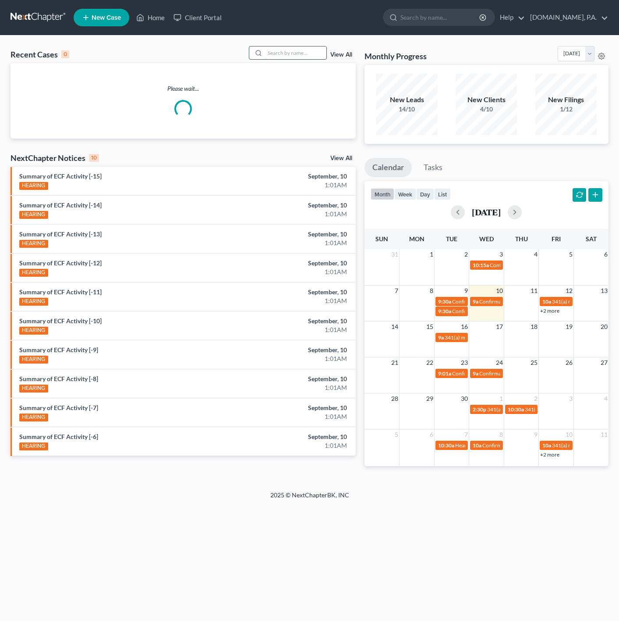
click at [291, 50] on input "search" at bounding box center [295, 52] width 61 height 13
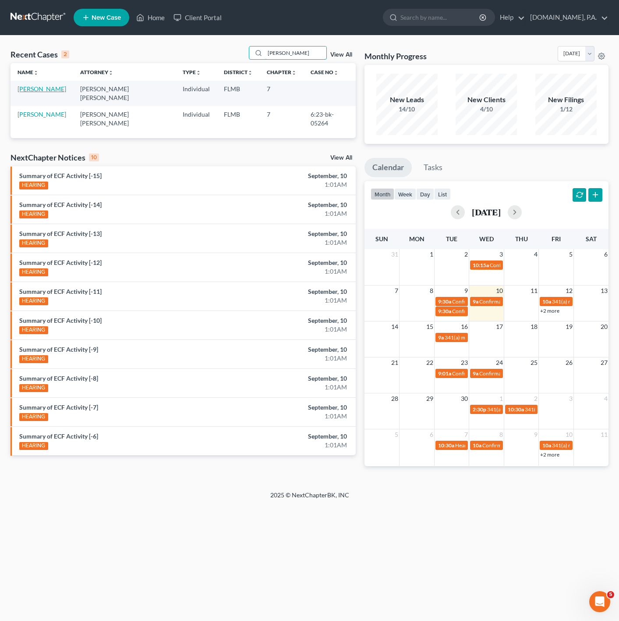
type input "[PERSON_NAME]"
click at [41, 90] on link "[PERSON_NAME]" at bounding box center [42, 88] width 49 height 7
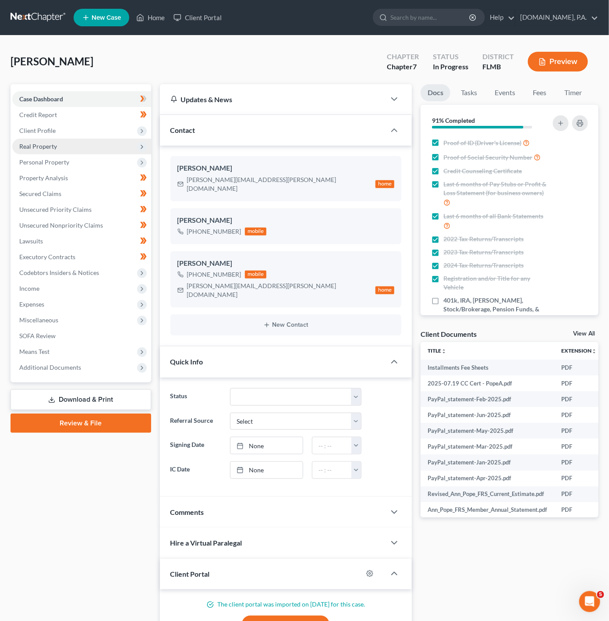
click at [107, 149] on span "Real Property" at bounding box center [81, 147] width 139 height 16
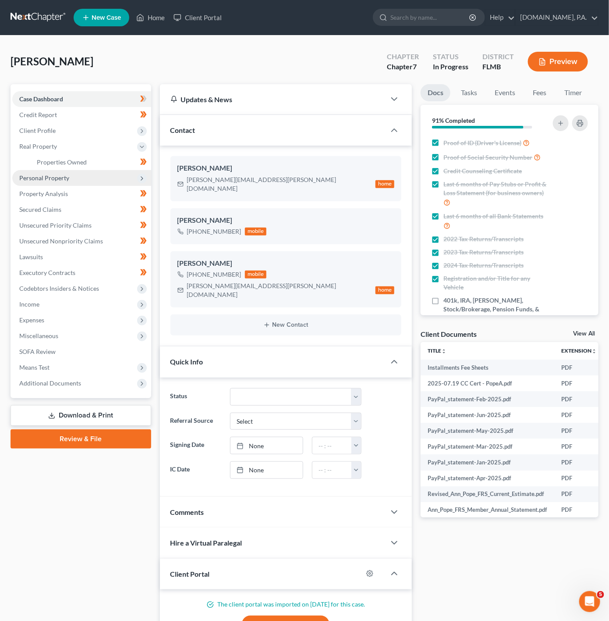
click at [74, 174] on span "Personal Property" at bounding box center [81, 178] width 139 height 16
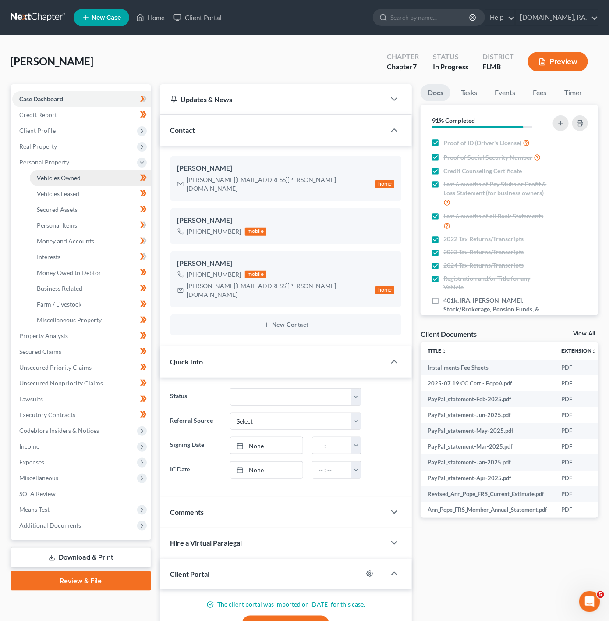
click at [73, 185] on link "Vehicles Owned" at bounding box center [90, 178] width 121 height 16
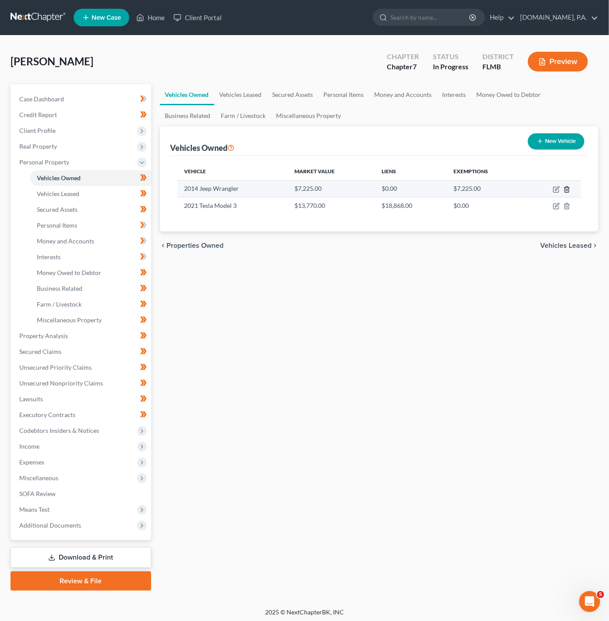
click at [571, 187] on icon "button" at bounding box center [567, 189] width 7 height 7
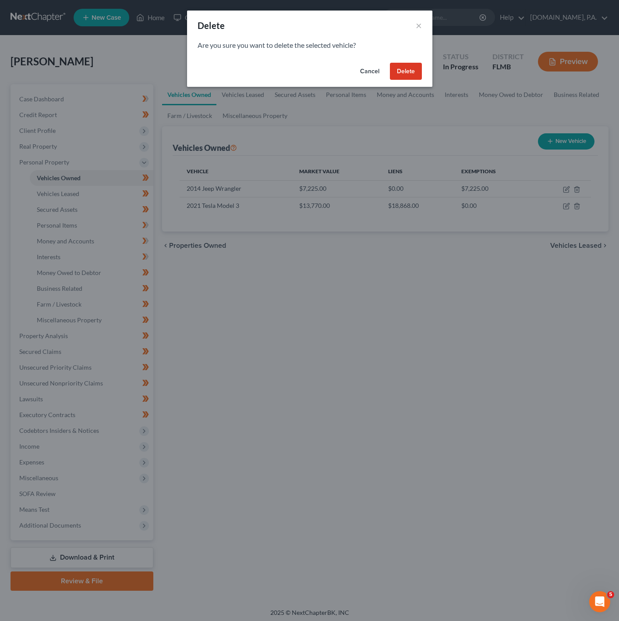
click at [400, 67] on button "Delete" at bounding box center [406, 72] width 32 height 18
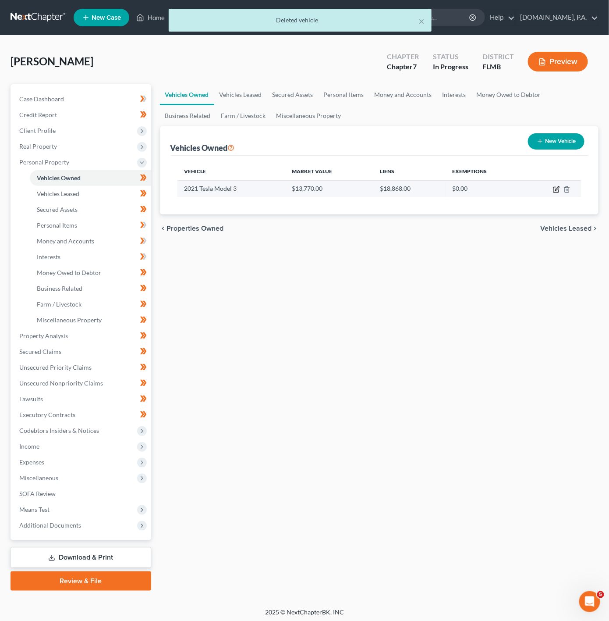
click at [558, 187] on icon "button" at bounding box center [556, 189] width 7 height 7
select select "0"
select select "5"
select select "3"
select select "0"
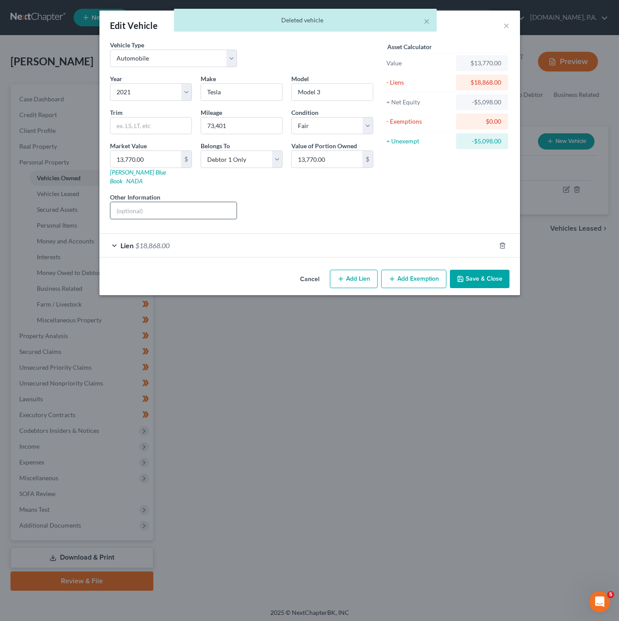
click at [121, 205] on input "text" at bounding box center [173, 210] width 127 height 17
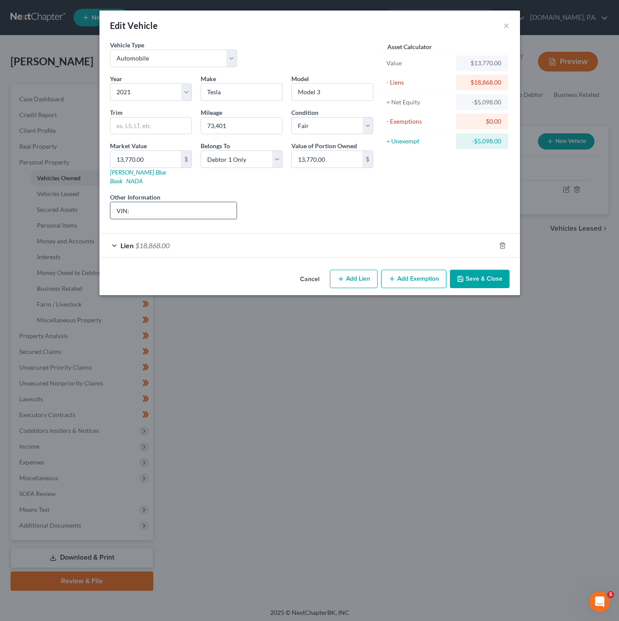
click at [162, 204] on input "VIN:" at bounding box center [173, 210] width 127 height 17
click at [160, 241] on span "$18,868.00" at bounding box center [152, 245] width 34 height 8
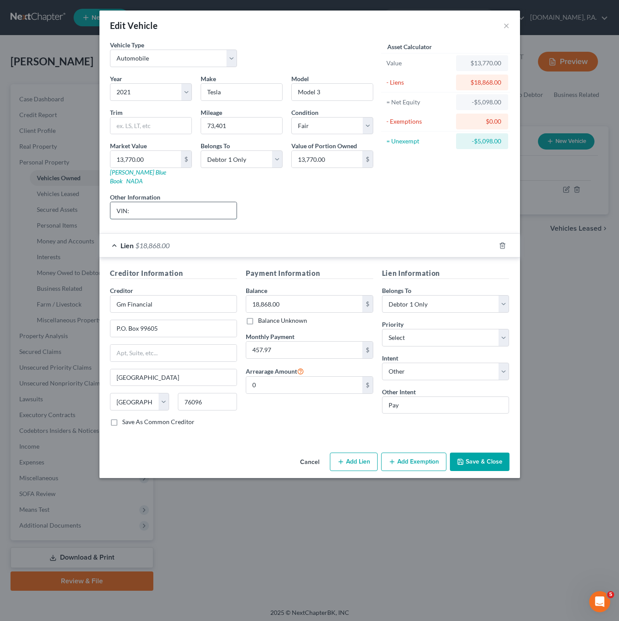
click at [204, 204] on input "VIN:" at bounding box center [173, 210] width 127 height 17
click at [324, 427] on div "Payment Information Balance 18,868.00 $ Balance Unknown Balance Undetermined 18…" at bounding box center [310, 350] width 136 height 165
click at [160, 206] on input "VIN:" at bounding box center [173, 210] width 127 height 17
click at [208, 206] on input "VIN:" at bounding box center [173, 210] width 127 height 17
drag, startPoint x: 208, startPoint y: 206, endPoint x: 132, endPoint y: 203, distance: 76.8
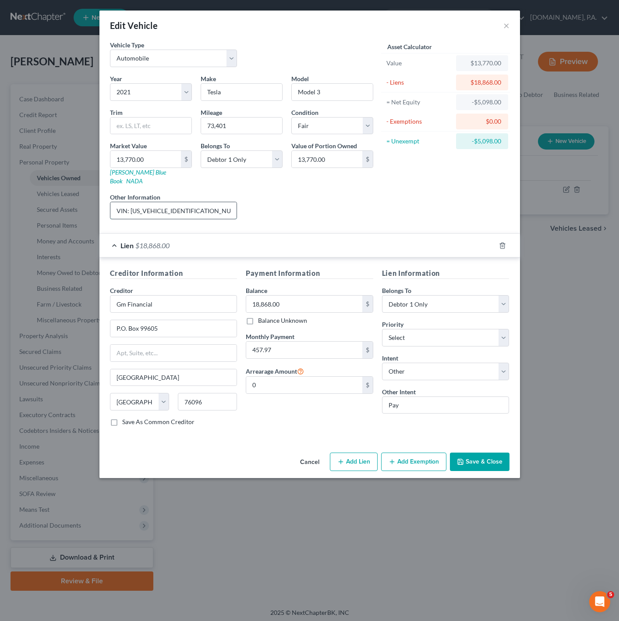
click at [132, 203] on input "VIN: 5YJ3E1EA4MF978305" at bounding box center [173, 210] width 127 height 17
type input "VIN: 5YJ3E1EA4MF978305"
click at [305, 204] on div "Liens Select" at bounding box center [310, 205] width 136 height 27
click at [487, 458] on button "Save & Close" at bounding box center [480, 461] width 60 height 18
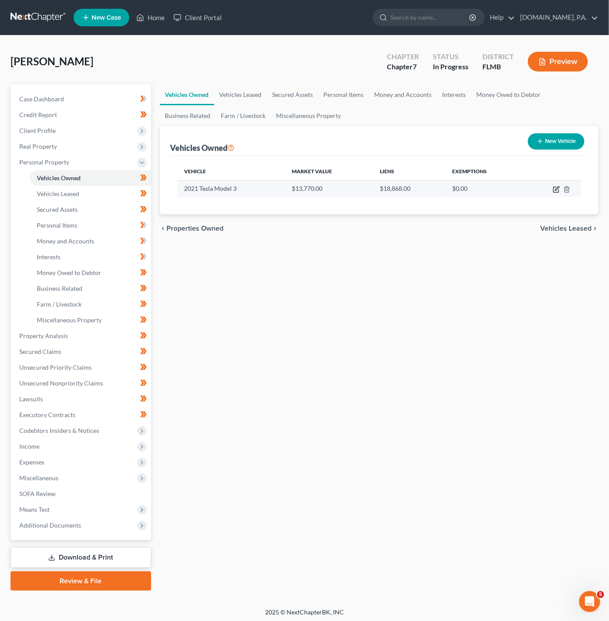
click at [557, 187] on icon "button" at bounding box center [556, 189] width 7 height 7
select select "0"
select select "5"
select select "3"
select select "0"
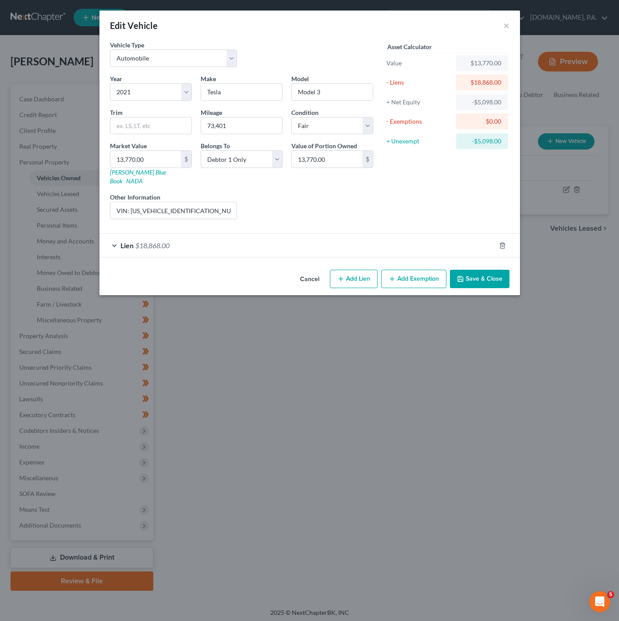
click at [473, 278] on button "Save & Close" at bounding box center [480, 279] width 60 height 18
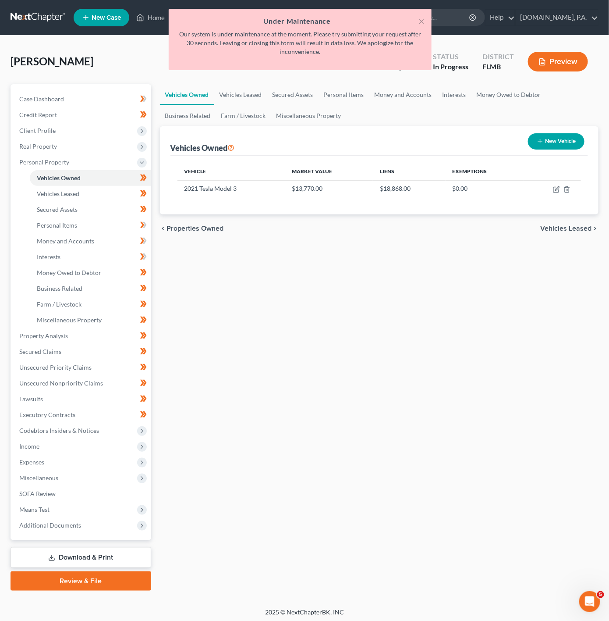
click at [149, 16] on div "× Under Maintenance Our system is under maintenance at the moment. Please try s…" at bounding box center [300, 42] width 609 height 66
click at [153, 21] on div "× Under Maintenance Our system is under maintenance at the moment. Please try s…" at bounding box center [300, 42] width 609 height 66
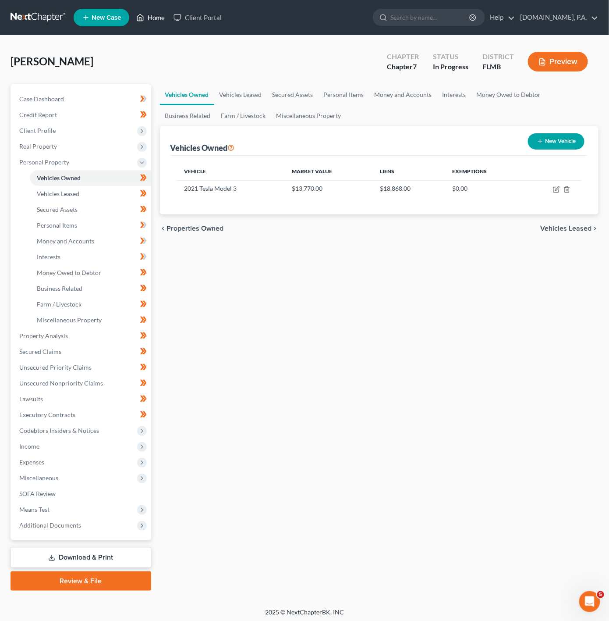
click at [154, 21] on link "Home" at bounding box center [150, 18] width 37 height 16
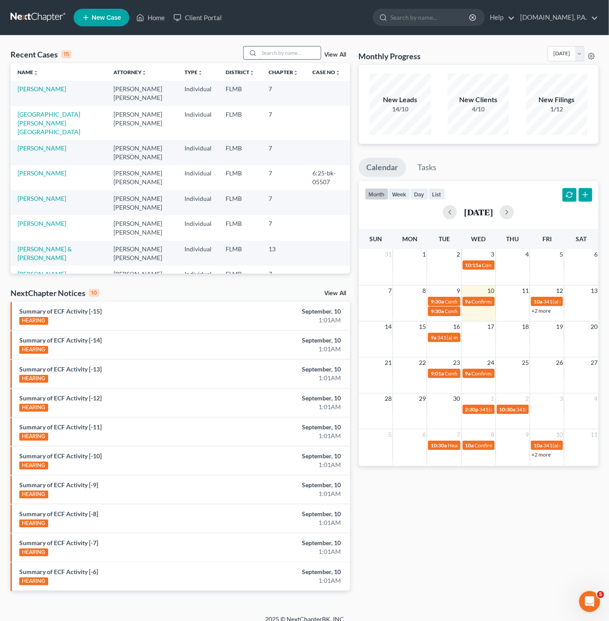
click at [283, 46] on input "search" at bounding box center [290, 52] width 61 height 13
click at [224, 601] on div "Recent Cases 15 View All Name unfold_more expand_more expand_less Attorney unfo…" at bounding box center [180, 325] width 349 height 559
click at [280, 51] on input "search" at bounding box center [290, 52] width 61 height 13
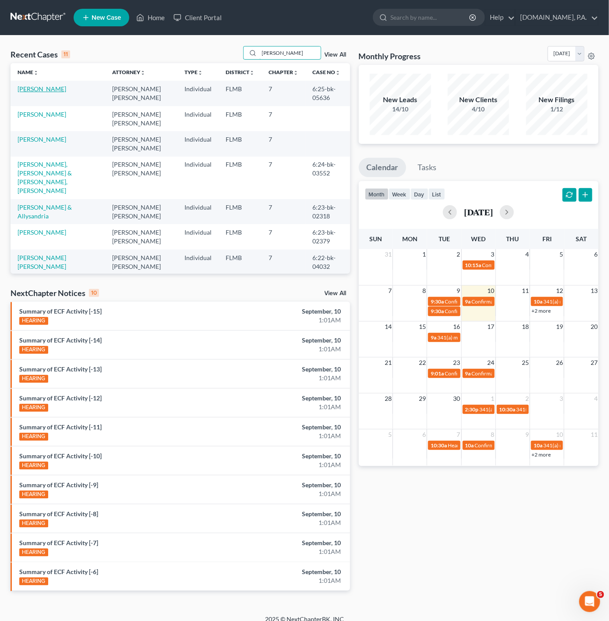
type input "rivera"
click at [48, 86] on link "Rivera, Stephanie" at bounding box center [42, 88] width 49 height 7
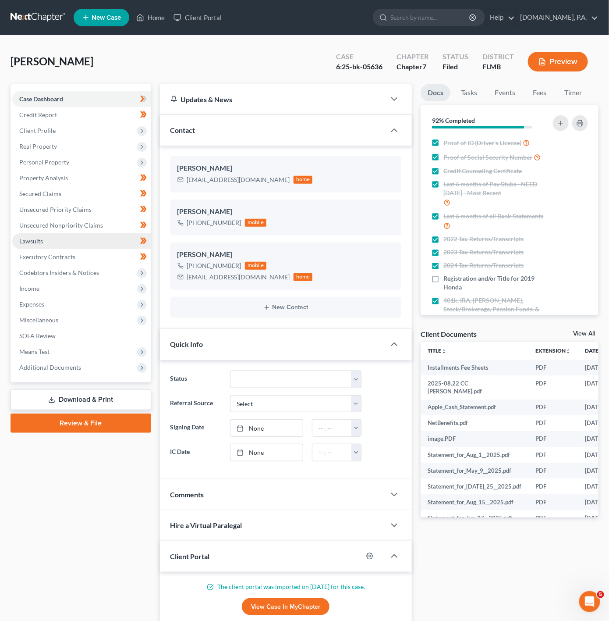
click at [96, 238] on link "Lawsuits" at bounding box center [81, 241] width 139 height 16
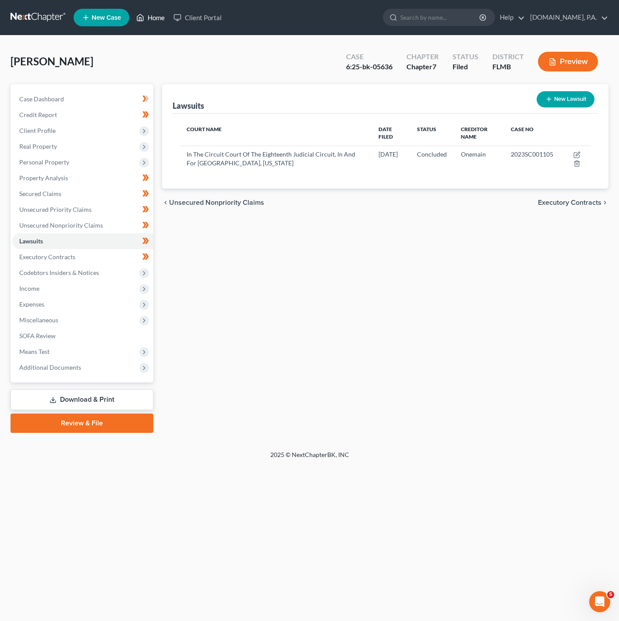
click at [144, 18] on icon at bounding box center [141, 17] width 6 height 7
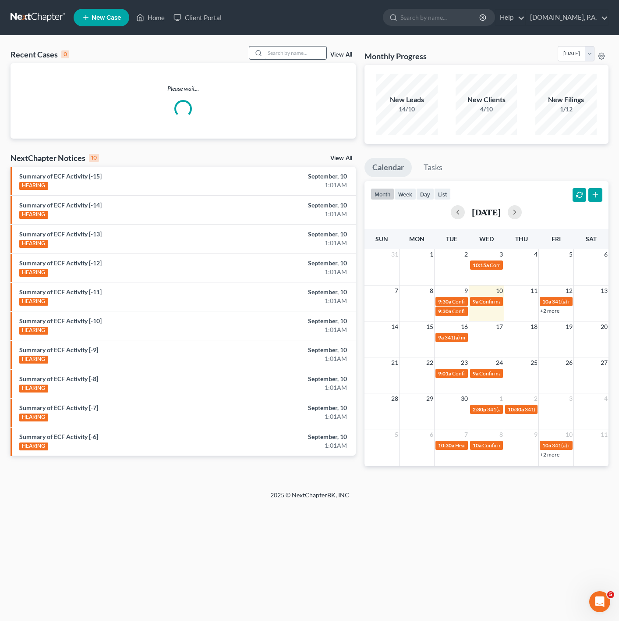
click at [285, 48] on input "search" at bounding box center [295, 52] width 61 height 13
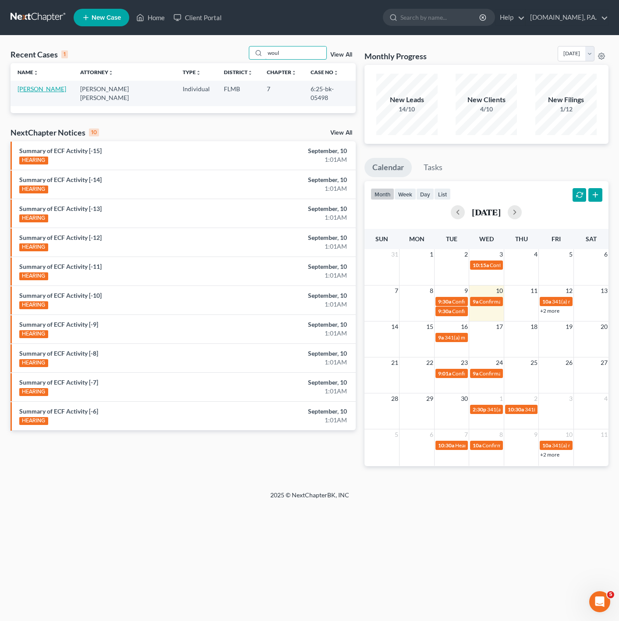
type input "woul"
click at [36, 89] on link "Woulard, Quantis" at bounding box center [42, 88] width 49 height 7
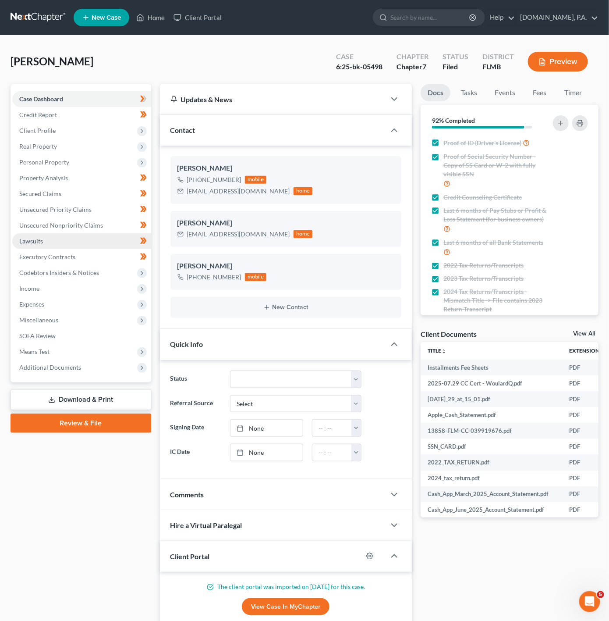
click at [42, 246] on link "Lawsuits" at bounding box center [81, 241] width 139 height 16
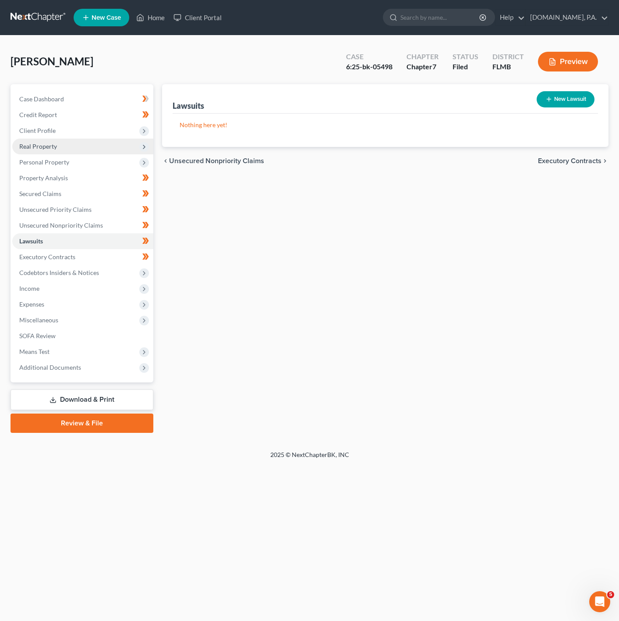
click at [121, 151] on span "Real Property" at bounding box center [82, 147] width 141 height 16
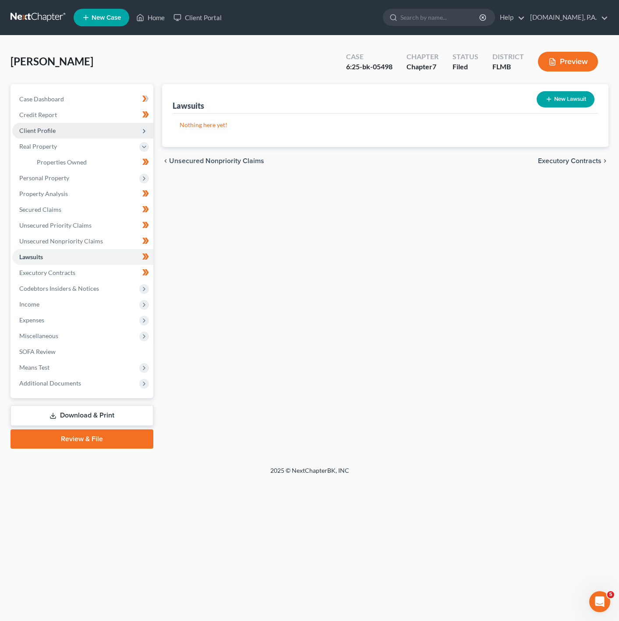
click at [118, 129] on span "Client Profile" at bounding box center [82, 131] width 141 height 16
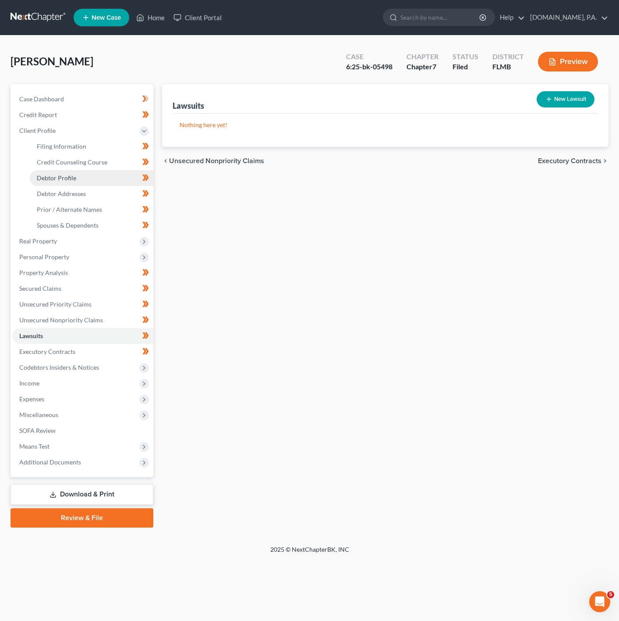
click at [78, 175] on link "Debtor Profile" at bounding box center [92, 178] width 124 height 16
select select "0"
select select "2"
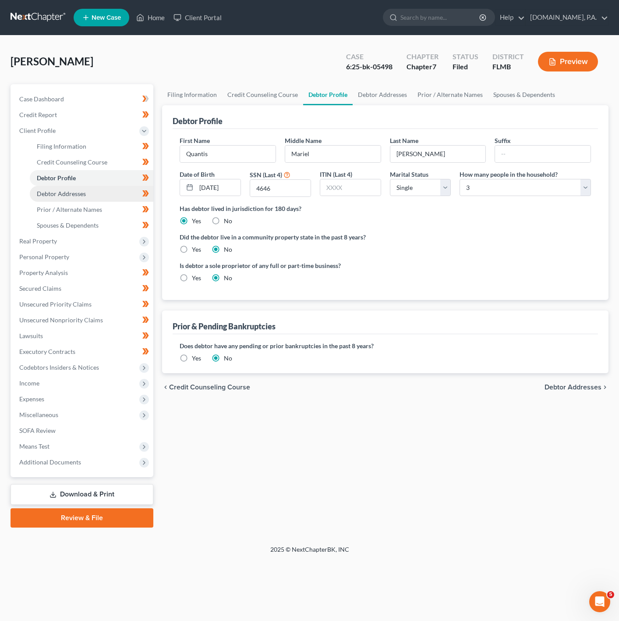
click at [82, 193] on span "Debtor Addresses" at bounding box center [61, 193] width 49 height 7
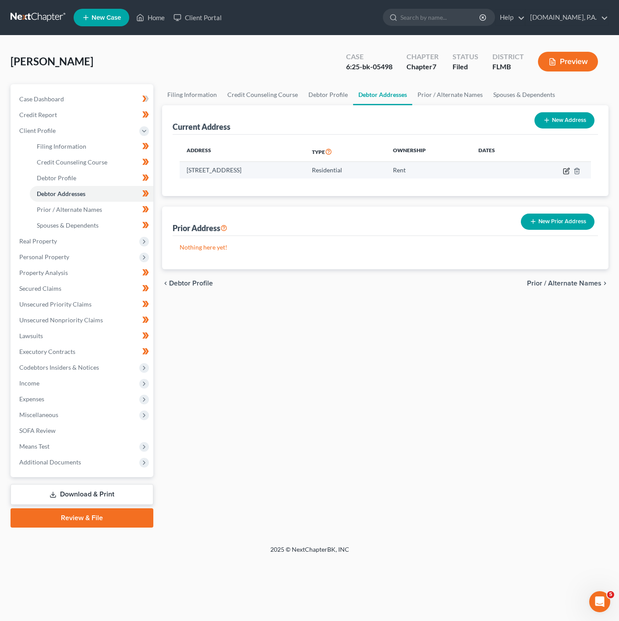
click at [566, 170] on icon "button" at bounding box center [566, 170] width 7 height 7
select select "9"
select select "63"
select select "0"
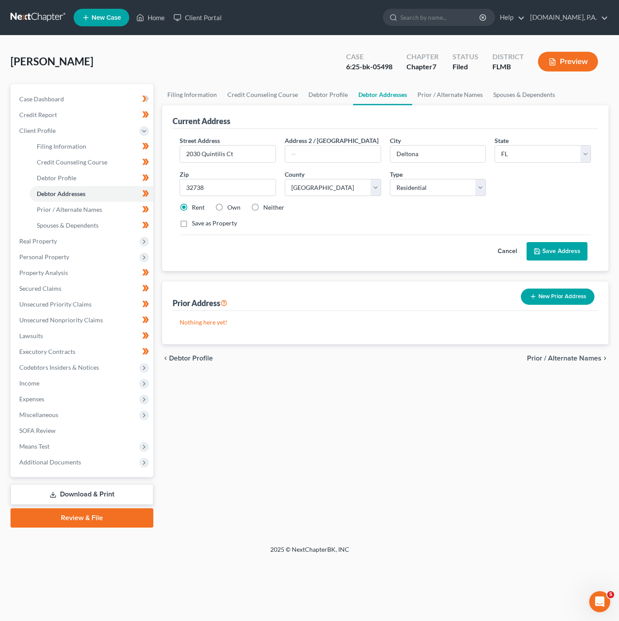
click at [505, 250] on button "Cancel" at bounding box center [507, 251] width 39 height 18
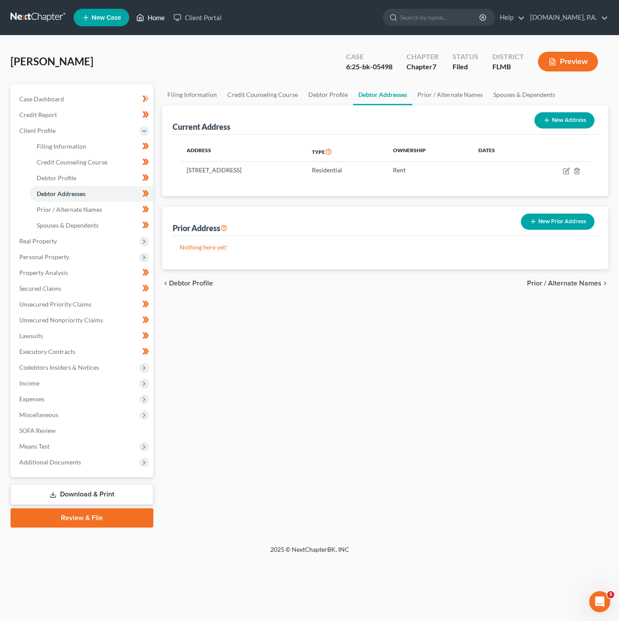
click at [150, 21] on link "Home" at bounding box center [150, 18] width 37 height 16
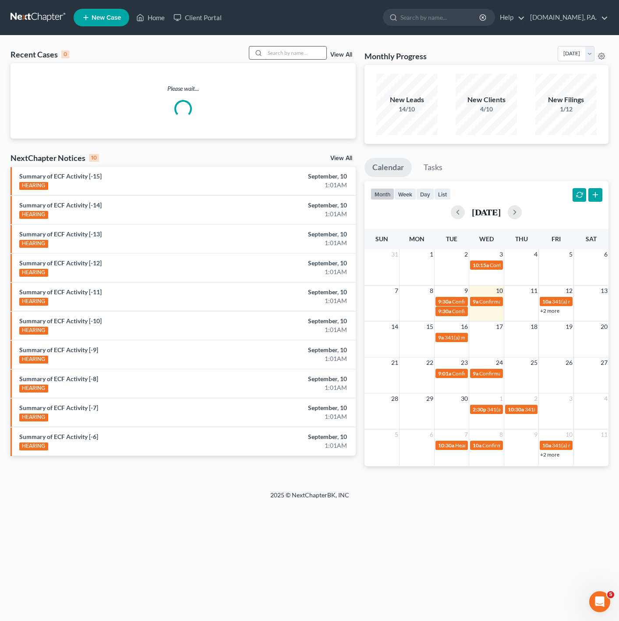
click at [309, 54] on input "search" at bounding box center [295, 52] width 61 height 13
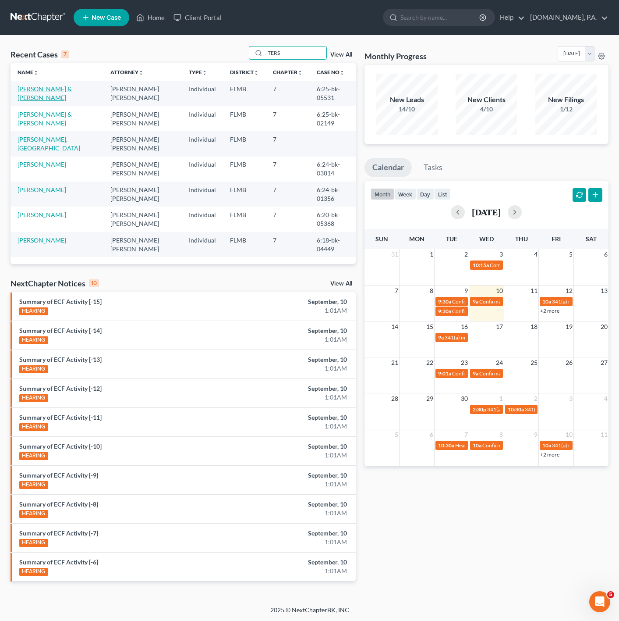
type input "TERS"
click at [62, 91] on link "Tersegno, Anthony & Kimberly" at bounding box center [45, 93] width 54 height 16
select select "2"
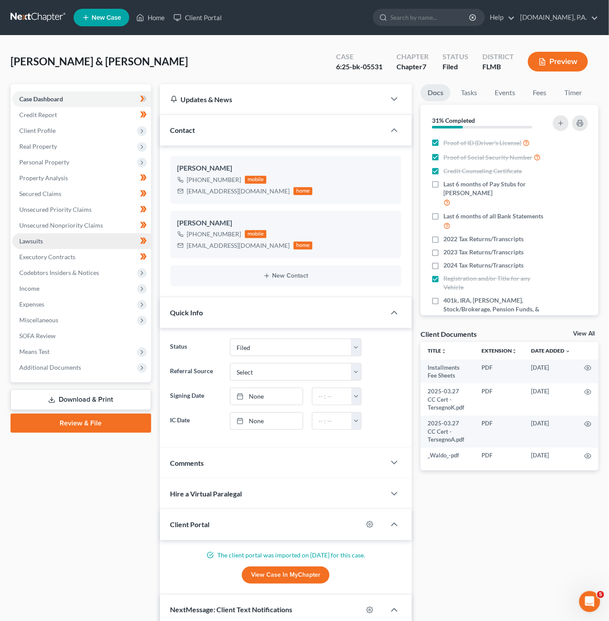
click at [83, 243] on link "Lawsuits" at bounding box center [81, 241] width 139 height 16
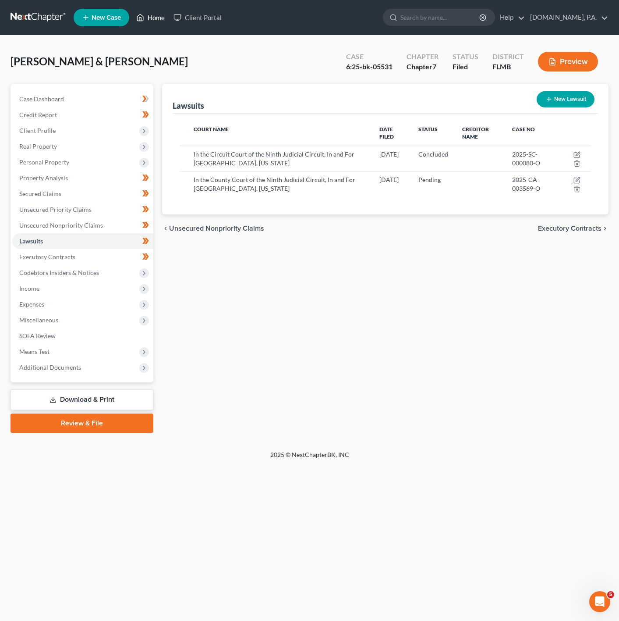
click at [141, 21] on icon at bounding box center [141, 17] width 6 height 7
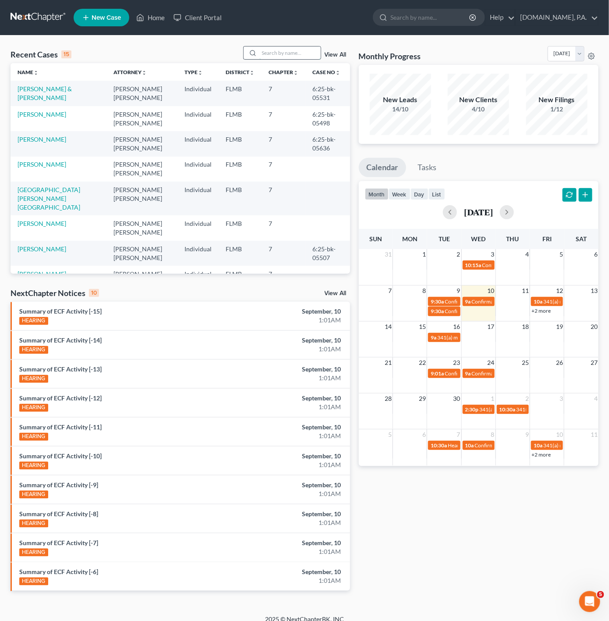
click at [274, 57] on input "search" at bounding box center [290, 52] width 61 height 13
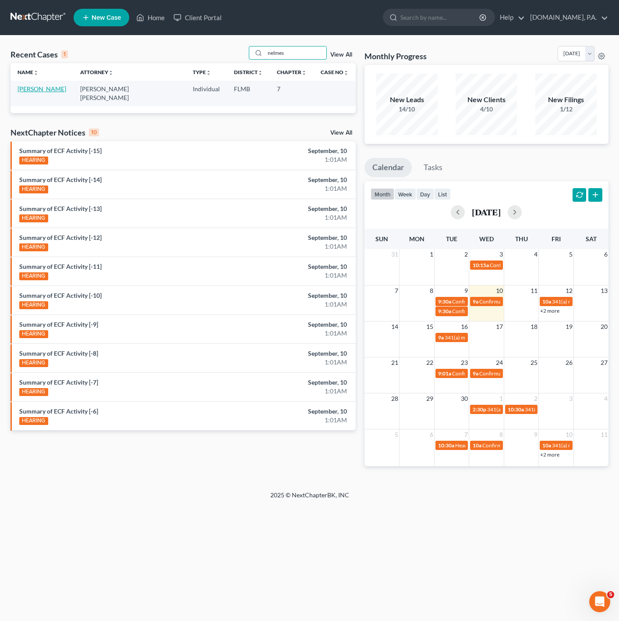
type input "nelmes"
click at [34, 90] on link "Nelmes, Tom" at bounding box center [42, 88] width 49 height 7
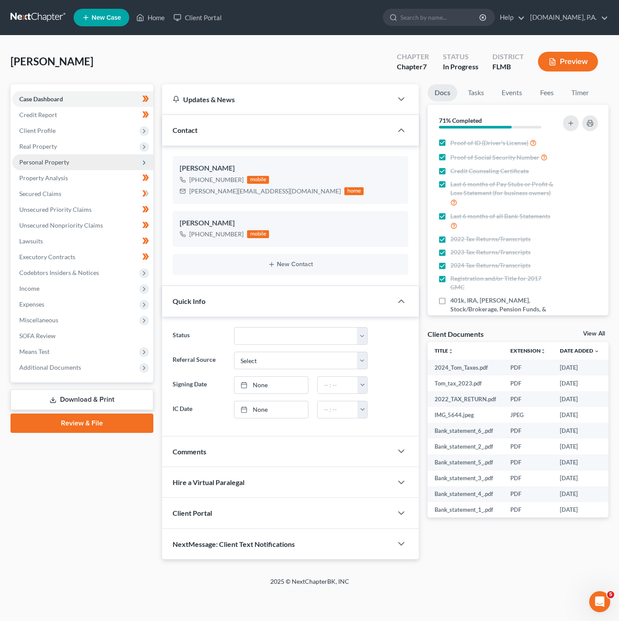
click at [127, 165] on span "Personal Property" at bounding box center [82, 162] width 141 height 16
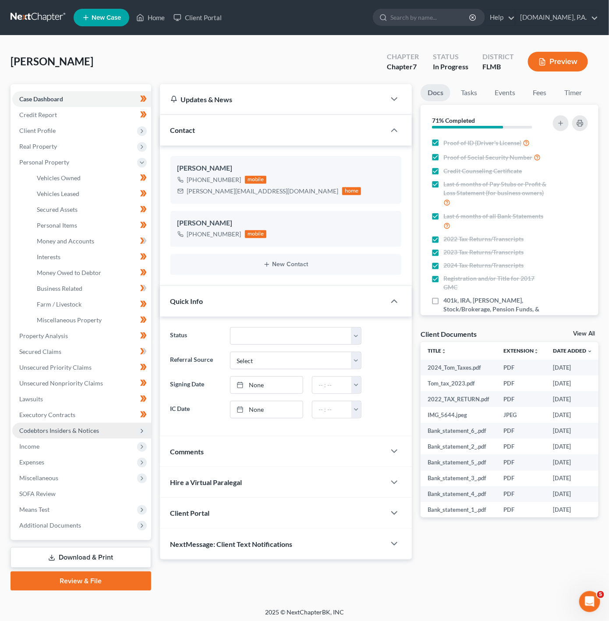
click at [128, 432] on span "Codebtors Insiders & Notices" at bounding box center [81, 431] width 139 height 16
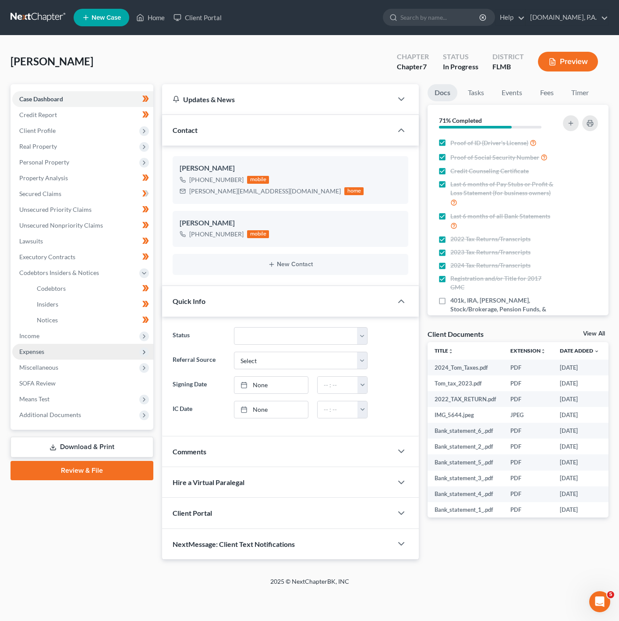
click at [106, 345] on span "Expenses" at bounding box center [82, 352] width 141 height 16
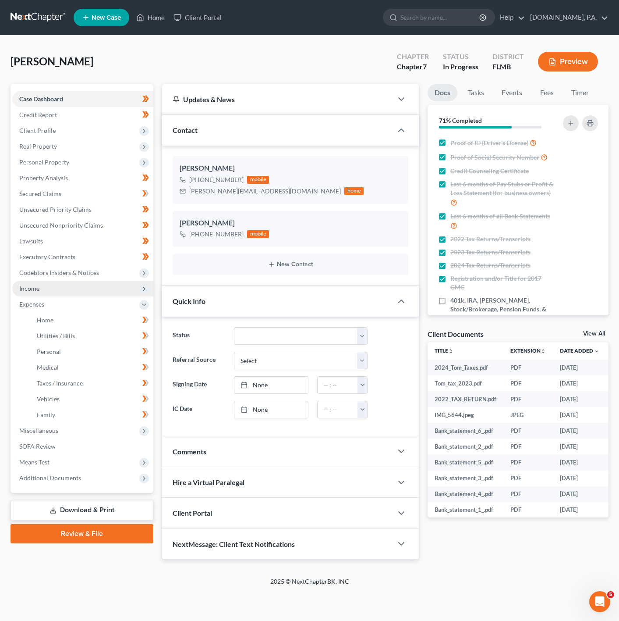
click at [84, 292] on span "Income" at bounding box center [82, 289] width 141 height 16
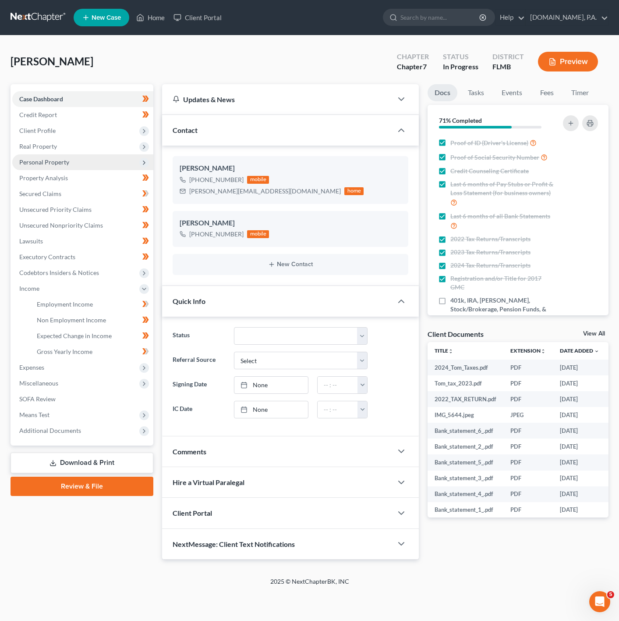
click at [126, 156] on span "Personal Property" at bounding box center [82, 162] width 141 height 16
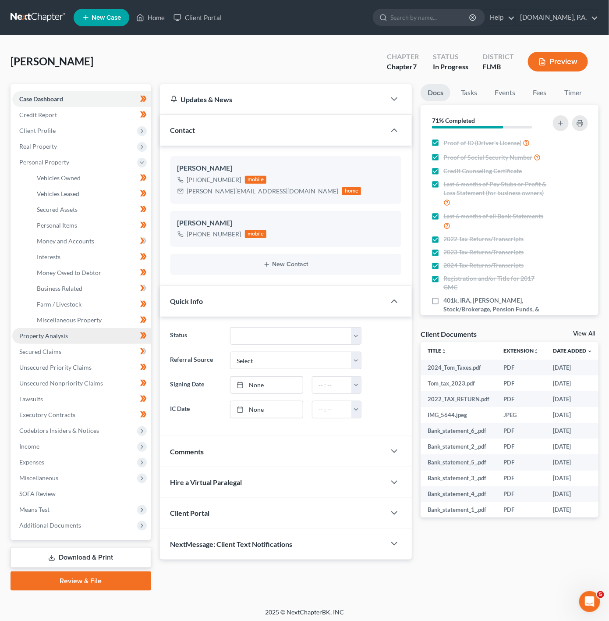
click at [85, 328] on link "Property Analysis" at bounding box center [81, 336] width 139 height 16
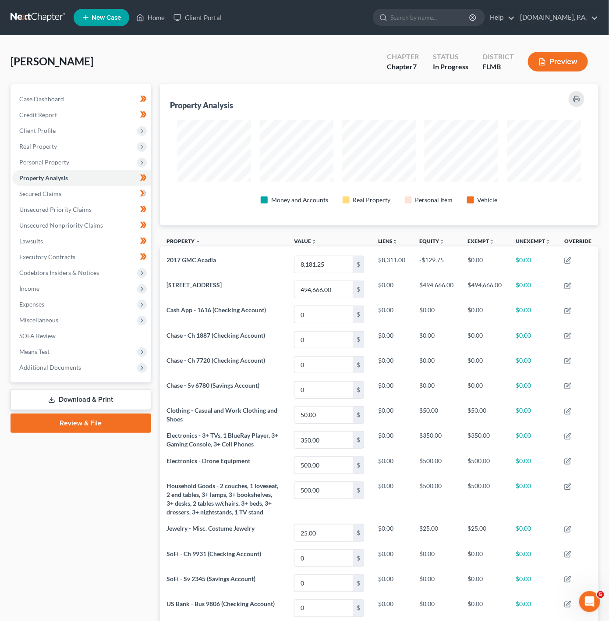
scroll to position [141, 439]
click at [75, 161] on span "Personal Property" at bounding box center [81, 162] width 139 height 16
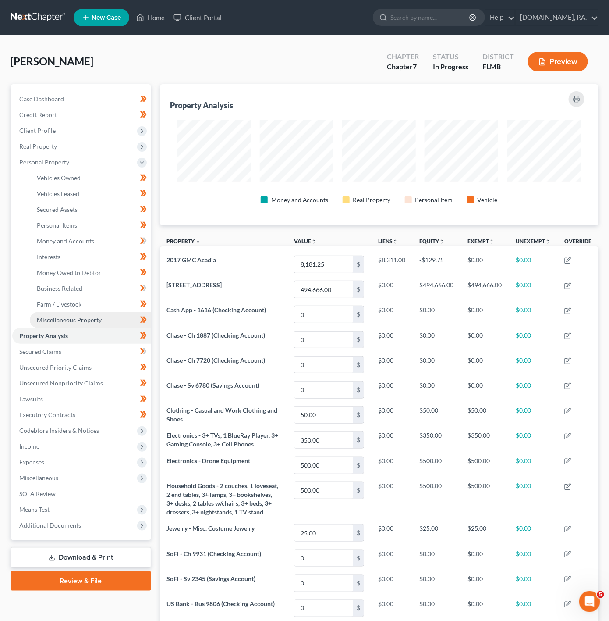
click at [75, 316] on span "Miscellaneous Property" at bounding box center [69, 319] width 65 height 7
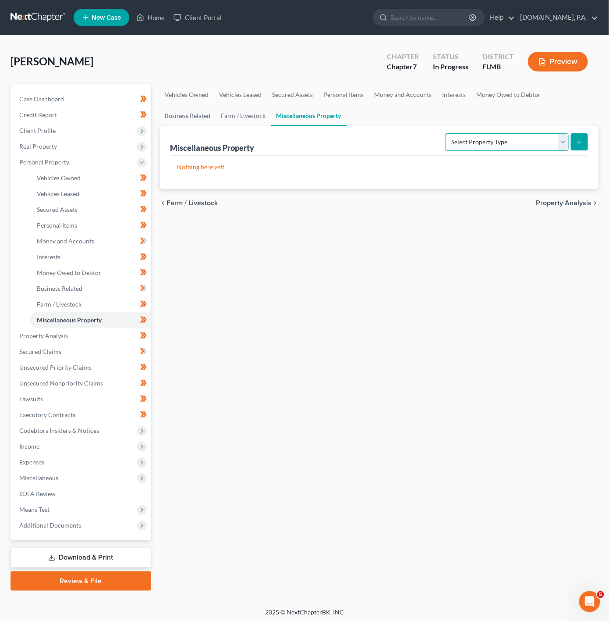
click at [510, 135] on select "Select Property Type Assigned for Creditor Benefit Within 1 Year Holding for An…" at bounding box center [507, 142] width 124 height 18
click at [113, 484] on span "Miscellaneous" at bounding box center [81, 478] width 139 height 16
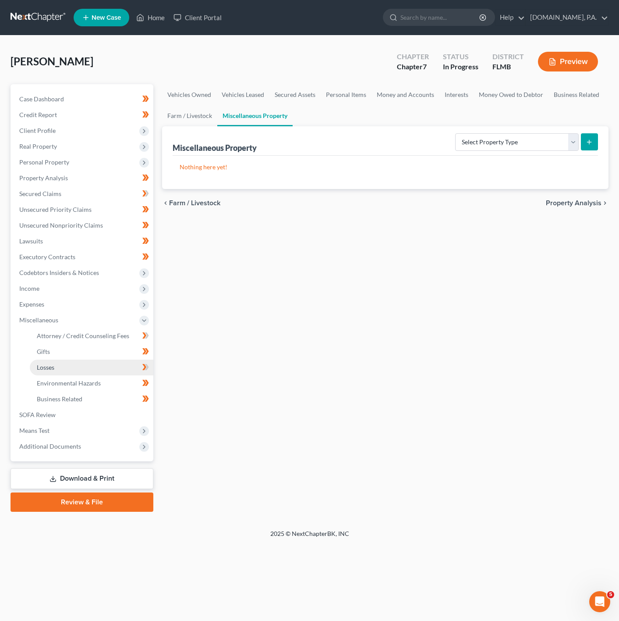
click at [60, 370] on link "Losses" at bounding box center [92, 367] width 124 height 16
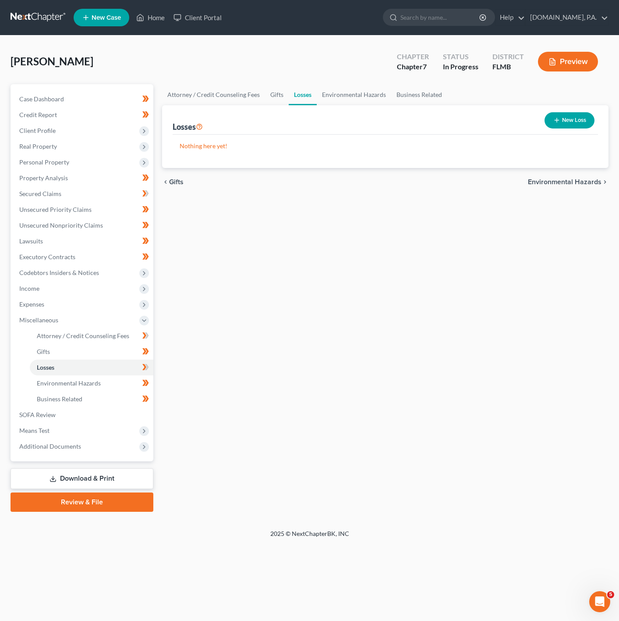
click at [562, 116] on button "New Loss" at bounding box center [570, 120] width 50 height 16
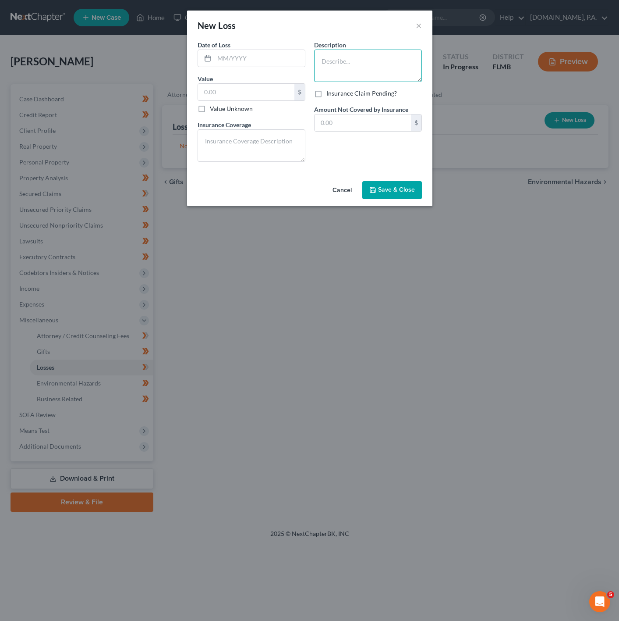
click at [338, 68] on textarea at bounding box center [368, 66] width 108 height 32
drag, startPoint x: 359, startPoint y: 68, endPoint x: 279, endPoint y: 60, distance: 80.6
click at [279, 60] on div "Date of Loss * Value $ Value Unknown Balance Undetermined $ Value Unknown Insur…" at bounding box center [309, 104] width 233 height 128
paste textarea "9 Ram 1500 Laramie"
type textarea "2019 Ram 1500 Laramie; VIN"
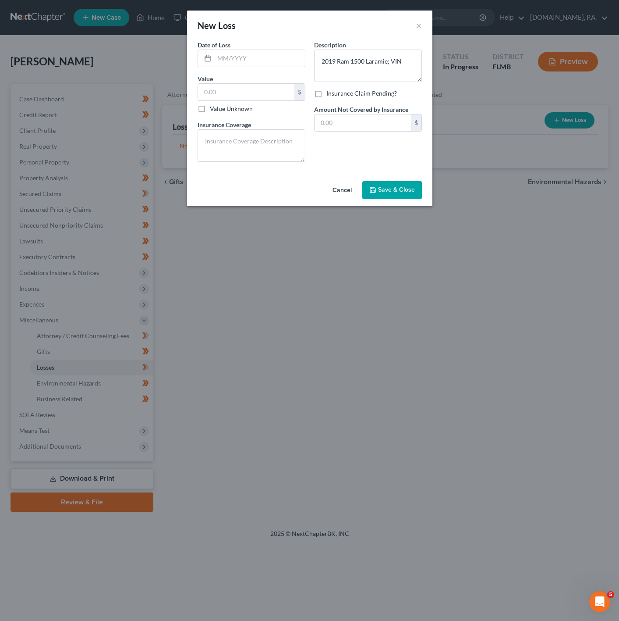
drag, startPoint x: 392, startPoint y: 175, endPoint x: 392, endPoint y: 187, distance: 12.3
click at [392, 178] on div "Date of Loss * Value $ Value Unknown Balance Undetermined $ Value Unknown Insur…" at bounding box center [310, 108] width 246 height 137
click at [392, 188] on span "Save & Close" at bounding box center [396, 189] width 37 height 7
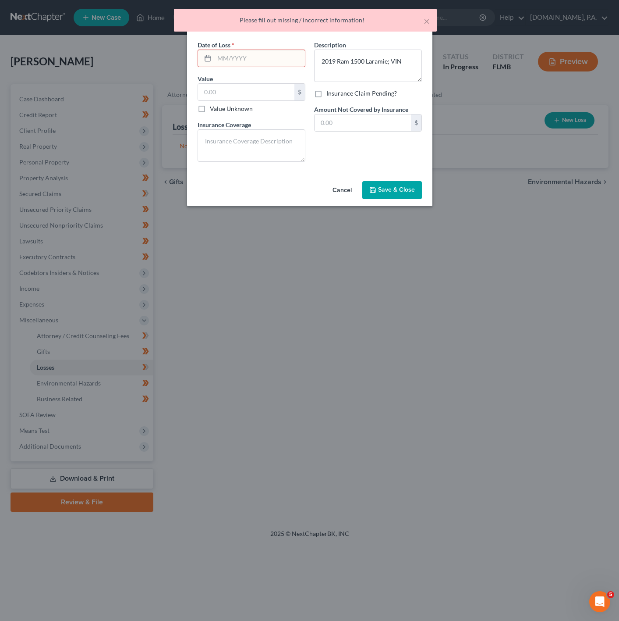
click at [255, 66] on input "text" at bounding box center [259, 58] width 91 height 17
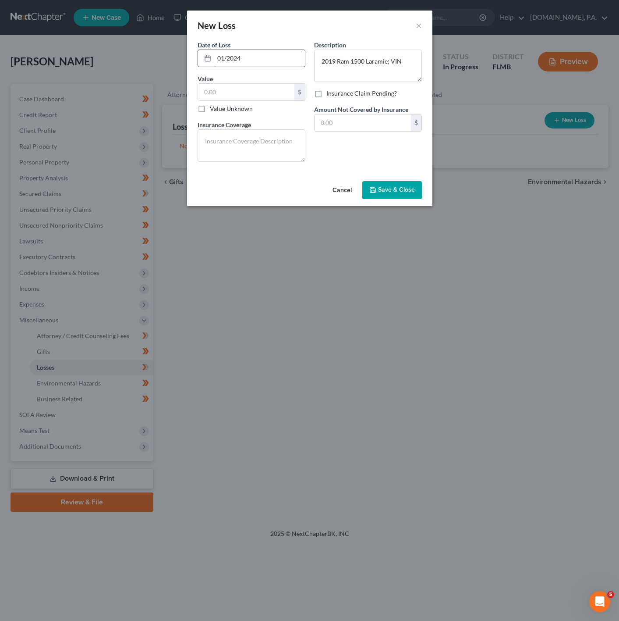
click at [225, 62] on input "01/2024" at bounding box center [259, 58] width 91 height 17
type input "11/2024"
click at [361, 189] on div "Cancel Save & Close" at bounding box center [310, 192] width 246 height 29
click at [374, 191] on icon "button" at bounding box center [373, 189] width 7 height 7
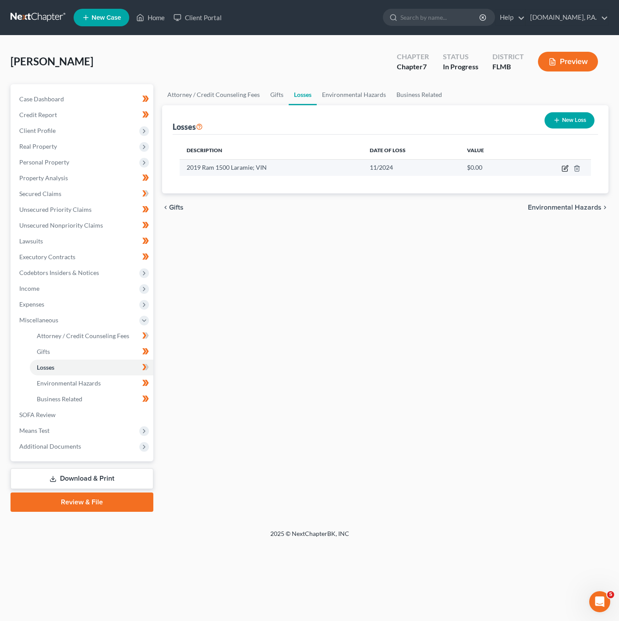
click at [568, 166] on icon "button" at bounding box center [566, 167] width 4 height 4
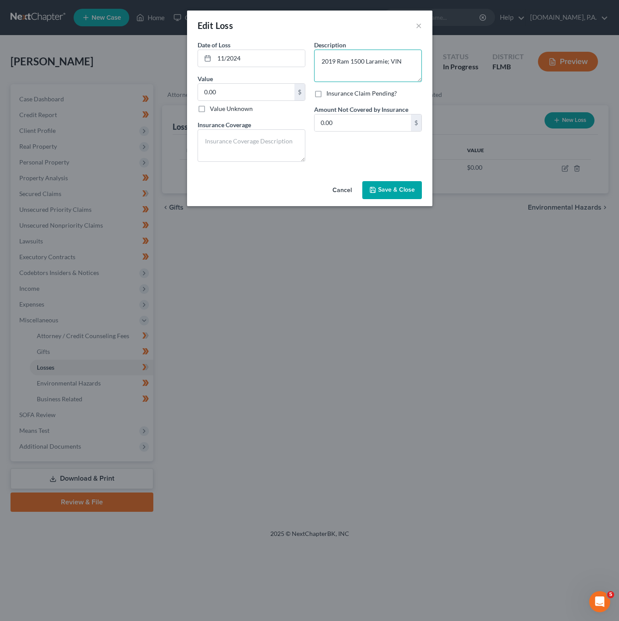
click at [320, 57] on textarea "2019 Ram 1500 Laramie; VIN" at bounding box center [368, 66] width 108 height 32
type textarea "????2019 Ram 1500 Laramie; VIN"
click at [407, 184] on button "Save & Close" at bounding box center [393, 190] width 60 height 18
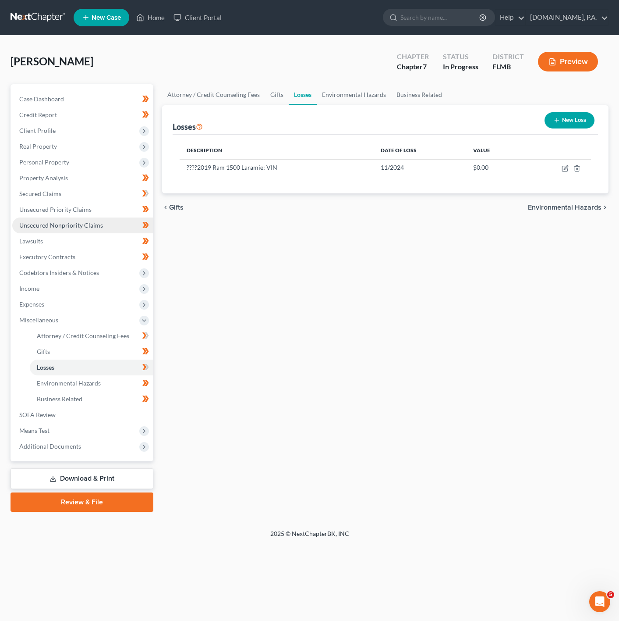
click at [96, 224] on span "Unsecured Nonpriority Claims" at bounding box center [61, 224] width 84 height 7
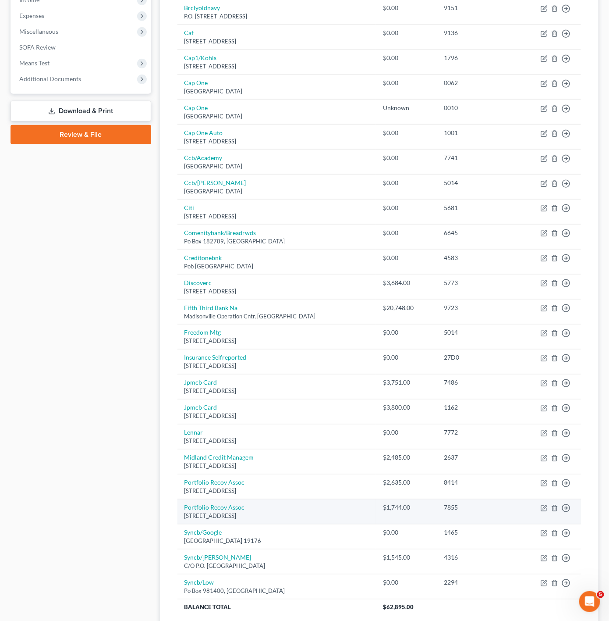
scroll to position [395, 0]
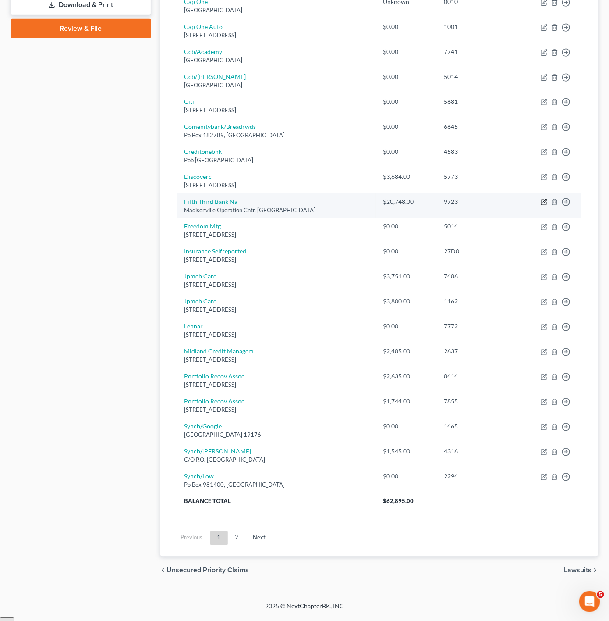
click at [546, 206] on icon "button" at bounding box center [544, 202] width 7 height 7
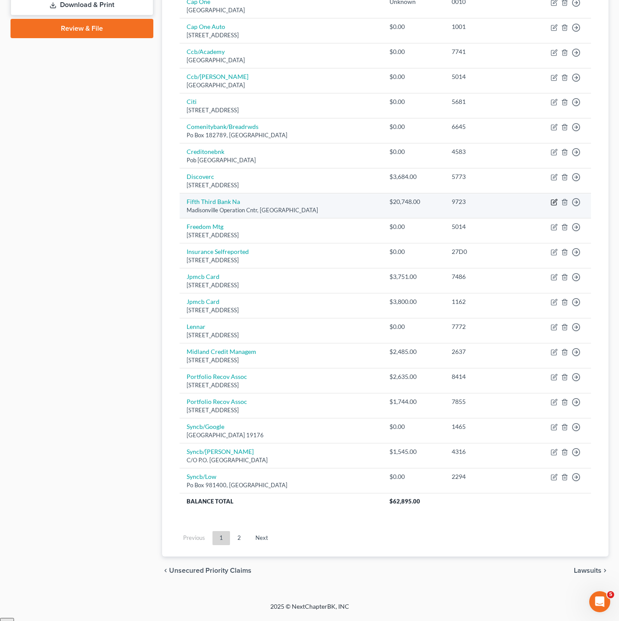
select select "36"
select select "0"
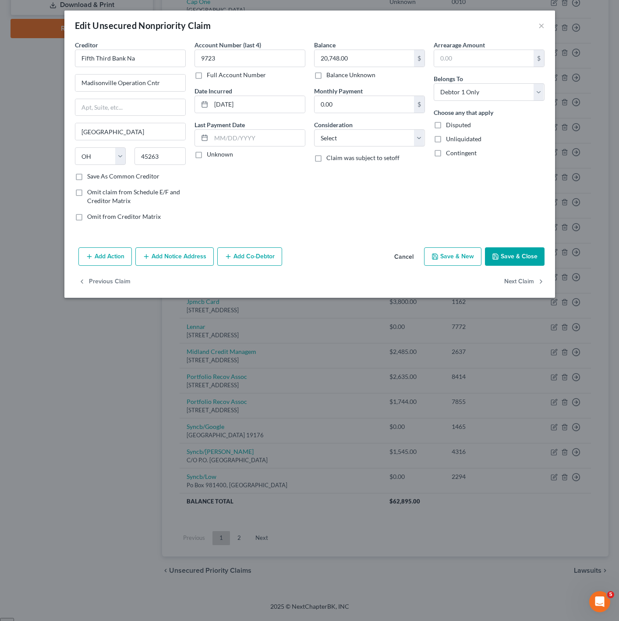
click at [101, 257] on button "Add Action" at bounding box center [104, 256] width 53 height 18
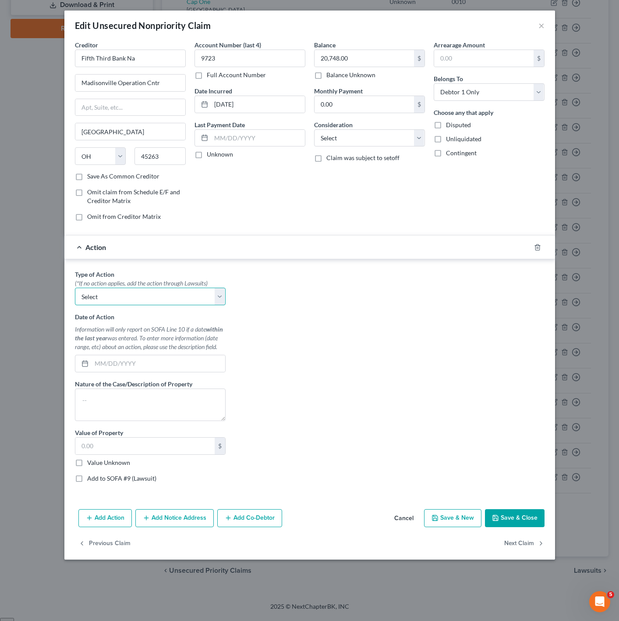
click at [145, 295] on select "Select Repossession Garnishment Foreclosure Personal Injury Attached, Seized, O…" at bounding box center [150, 297] width 151 height 18
select select "0"
click at [75, 290] on select "Select Repossession Garnishment Foreclosure Personal Injury Attached, Seized, O…" at bounding box center [150, 297] width 151 height 18
click at [166, 370] on input "text" at bounding box center [159, 363] width 134 height 17
click at [166, 372] on input "text" at bounding box center [159, 363] width 134 height 17
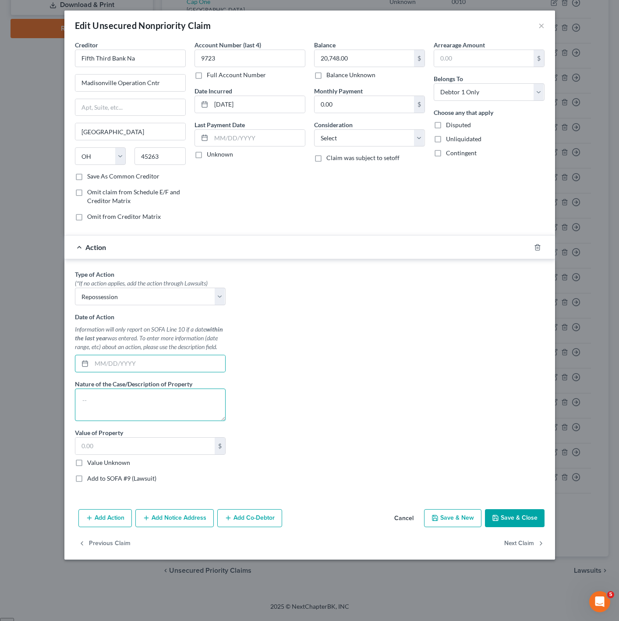
click at [199, 413] on textarea at bounding box center [150, 404] width 151 height 32
click at [172, 372] on input "text" at bounding box center [159, 363] width 134 height 17
type input "01/01/0010"
click at [531, 527] on button "Save & Close" at bounding box center [515, 518] width 60 height 18
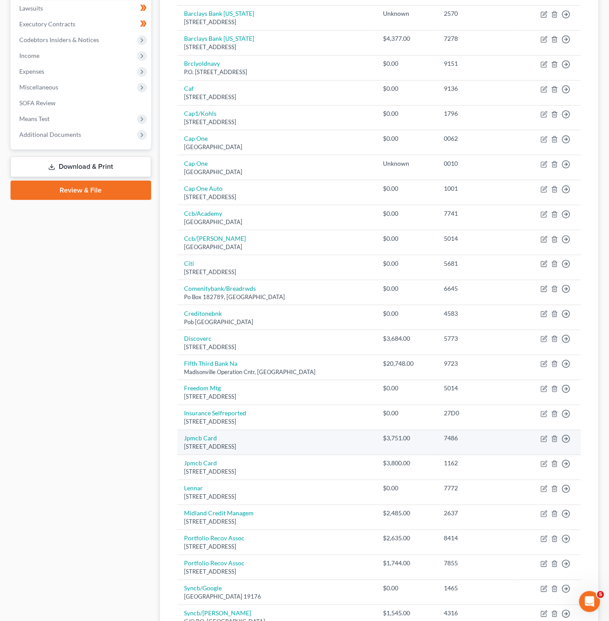
scroll to position [263, 0]
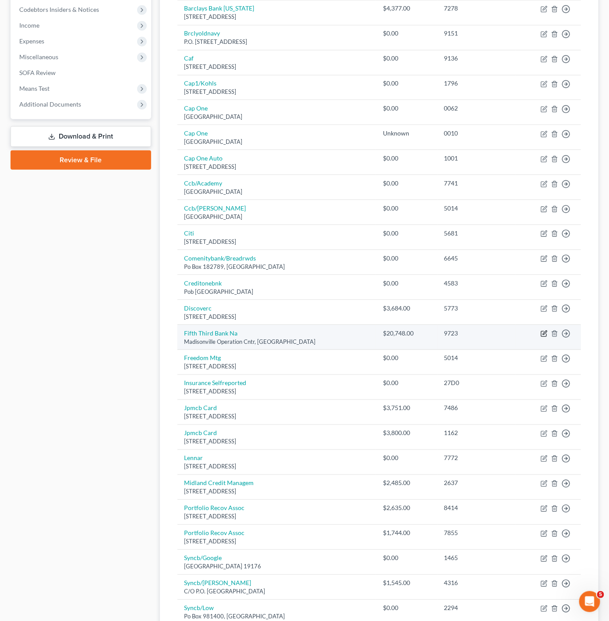
click at [544, 335] on icon "button" at bounding box center [545, 333] width 4 height 4
select select "36"
select select "0"
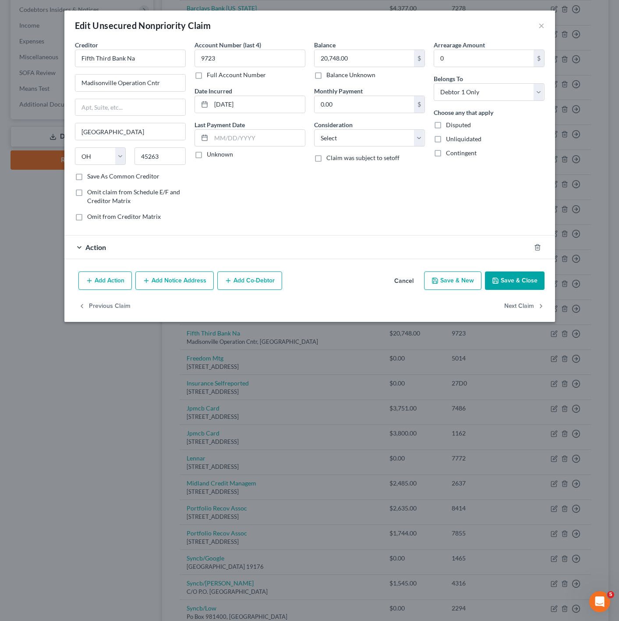
click at [191, 248] on div "Action" at bounding box center [297, 246] width 466 height 23
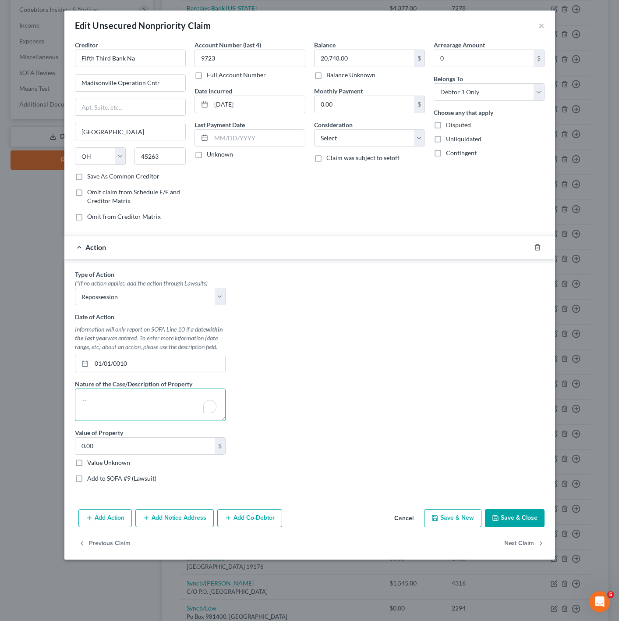
click at [133, 406] on textarea "To enrich screen reader interactions, please activate Accessibility in Grammarl…" at bounding box center [150, 404] width 151 height 32
paste textarea "2021 Mercedes-Benz Sprinter 2500"
drag, startPoint x: 189, startPoint y: 404, endPoint x: 68, endPoint y: 400, distance: 121.0
click at [68, 400] on div "Type of Action * (*If no action applies, add the action through Lawsuits) Selec…" at bounding box center [309, 377] width 491 height 237
paste textarea "19 Ram 1500 Laramie"
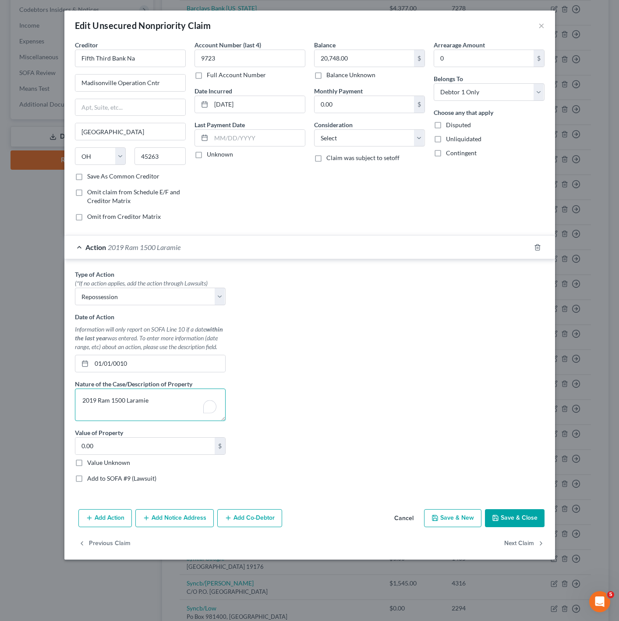
type textarea "2019 Ram 1500 Laramie"
click at [525, 524] on button "Save & Close" at bounding box center [515, 518] width 60 height 18
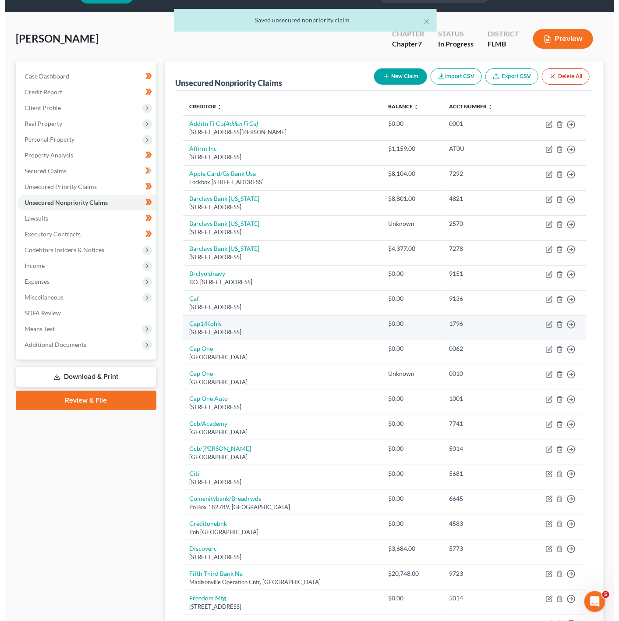
scroll to position [0, 0]
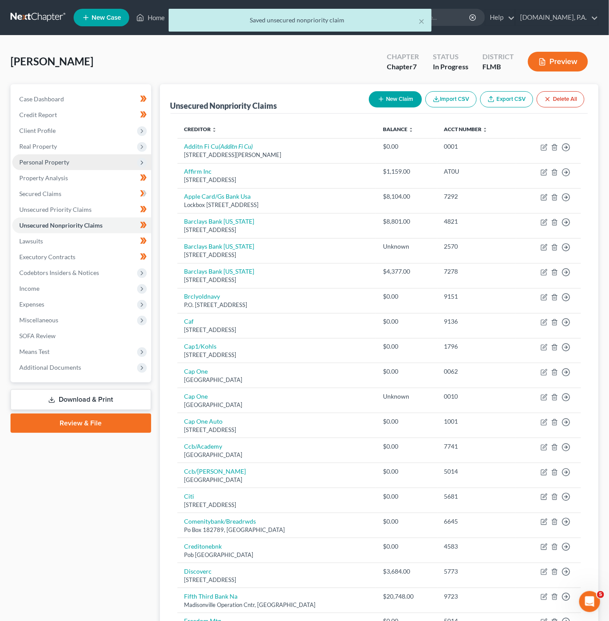
click at [110, 164] on span "Personal Property" at bounding box center [81, 162] width 139 height 16
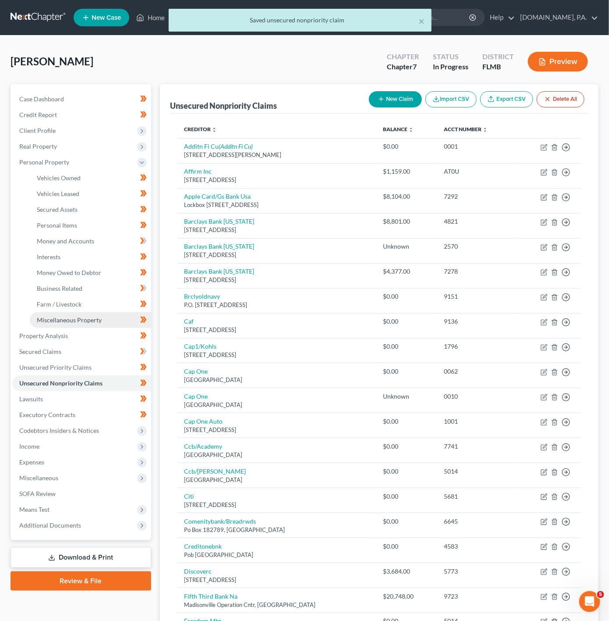
click at [81, 316] on span "Miscellaneous Property" at bounding box center [69, 319] width 65 height 7
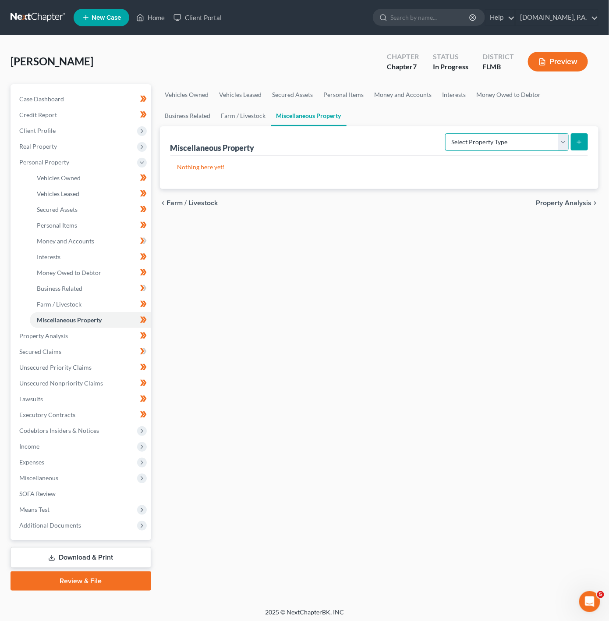
click at [451, 133] on select "Select Property Type Assigned for Creditor Benefit Within 1 Year Holding for An…" at bounding box center [507, 142] width 124 height 18
select select "transferred"
click at [445, 133] on select "Select Property Type Assigned for Creditor Benefit Within 1 Year Holding for An…" at bounding box center [507, 142] width 124 height 18
click at [579, 143] on icon "submit" at bounding box center [579, 142] width 7 height 7
select select "Ordinary (within 2 years)"
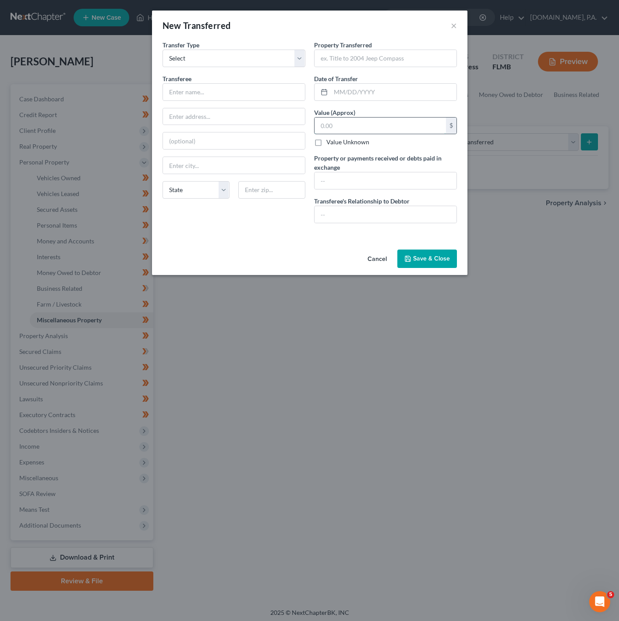
click at [354, 132] on input "text" at bounding box center [381, 125] width 132 height 17
type input "20,000"
click at [367, 89] on input "text" at bounding box center [394, 92] width 126 height 17
click at [371, 54] on input "text" at bounding box center [386, 58] width 142 height 17
click at [344, 87] on input "text" at bounding box center [394, 92] width 126 height 17
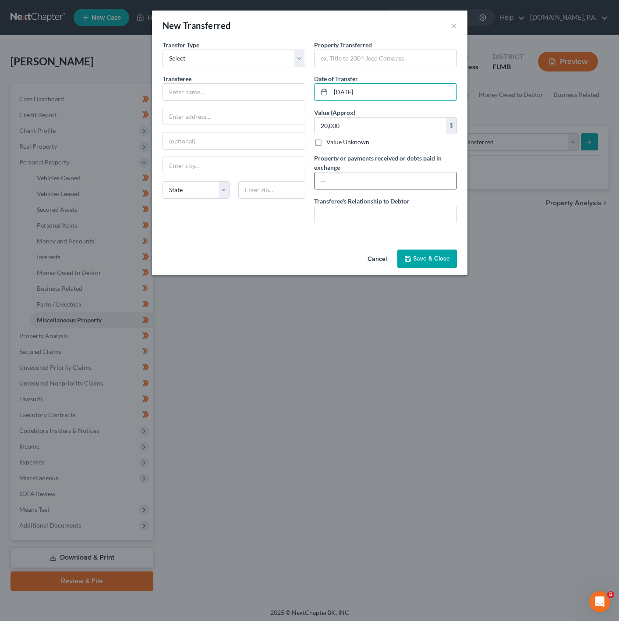
type input "02/20/2025"
drag, startPoint x: 362, startPoint y: 179, endPoint x: 345, endPoint y: 181, distance: 17.2
click at [362, 178] on input "text" at bounding box center [386, 180] width 142 height 17
click at [228, 92] on input "text" at bounding box center [234, 92] width 142 height 17
click at [272, 66] on select "Select Ordinary (within 2 years) Within 10 Years" at bounding box center [234, 59] width 143 height 18
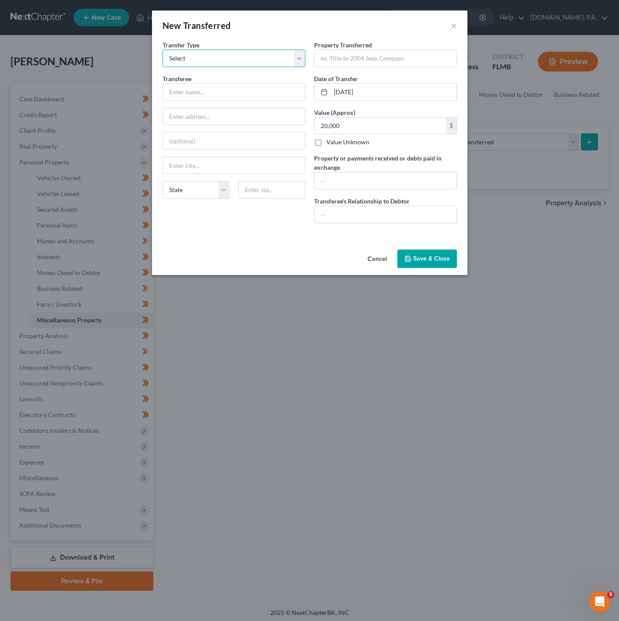
click at [275, 60] on select "Select Ordinary (within 2 years) Within 10 Years" at bounding box center [234, 59] width 143 height 18
click at [354, 59] on input "text" at bounding box center [386, 58] width 142 height 17
paste input "2021 Mercedes-Benz Sprinter 2500"
click at [437, 57] on input "2021 Mercedes-Benz Sprinter 2500; VIN:" at bounding box center [386, 58] width 142 height 17
paste input "W1W40CHY7MT056233"
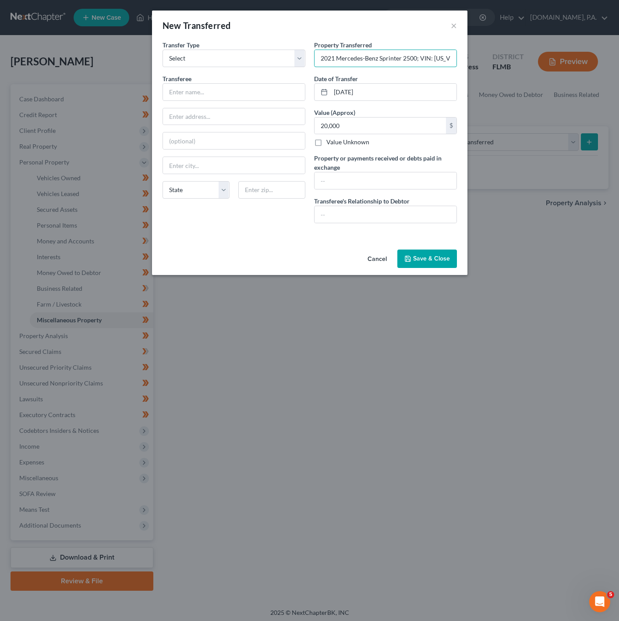
scroll to position [0, 53]
type input "2021 Mercedes-Benz Sprinter 2500; VIN: W1W40CHY7MT056233"
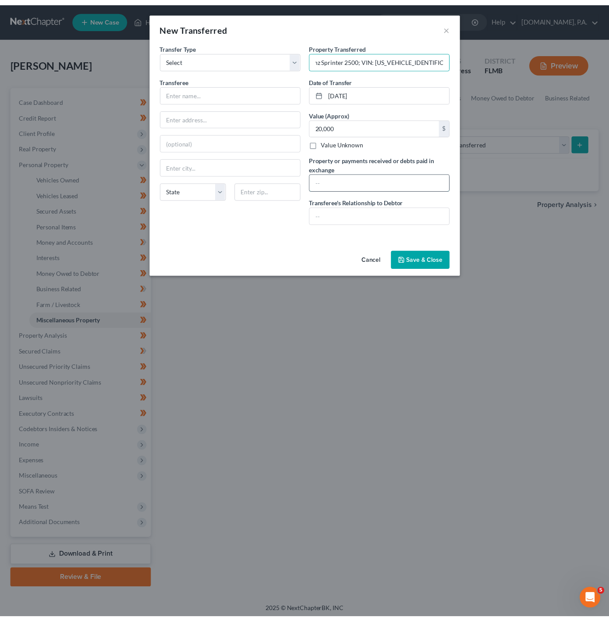
scroll to position [0, 0]
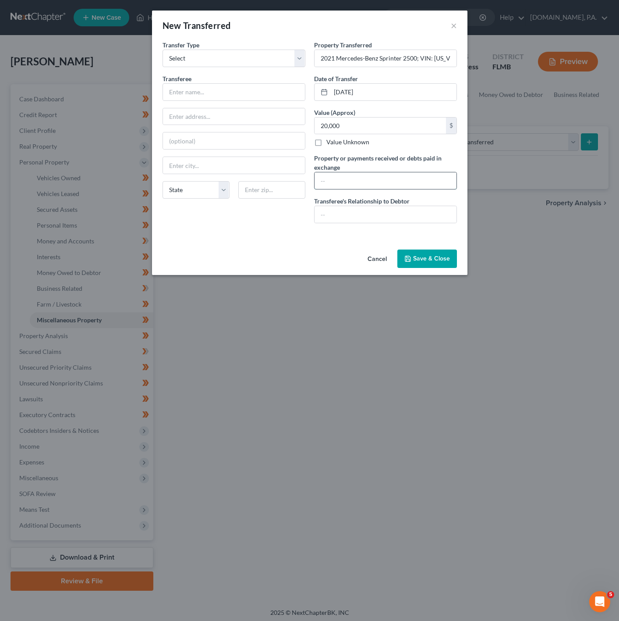
click at [370, 174] on input "text" at bounding box center [386, 180] width 142 height 17
click at [328, 214] on input "text" at bounding box center [386, 214] width 142 height 17
type input "a"
type input "Arms-Length Transfer"
click at [419, 240] on div "An exemption set must first be selected from the Filing Information section. Tr…" at bounding box center [310, 143] width 316 height 206
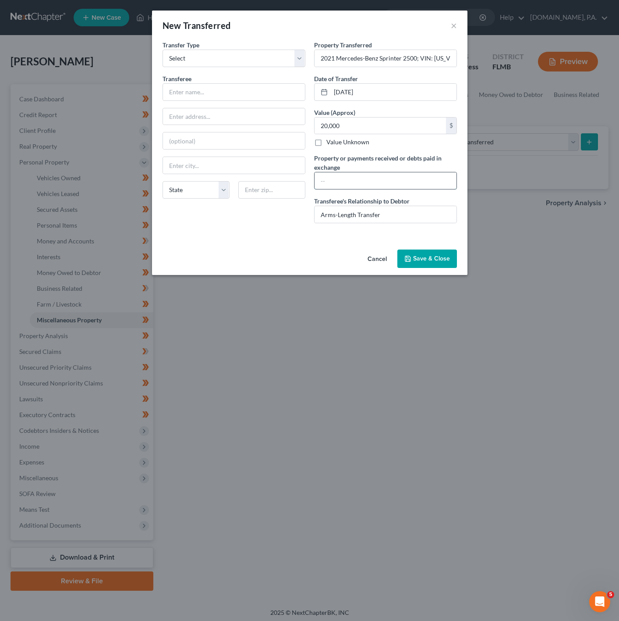
click at [375, 178] on input "text" at bounding box center [386, 180] width 142 height 17
click at [438, 262] on button "Save & Close" at bounding box center [428, 258] width 60 height 18
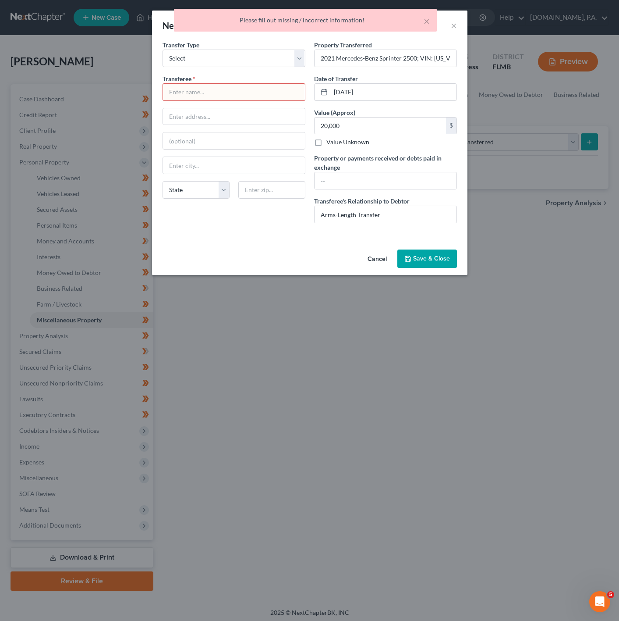
click at [242, 93] on input "text" at bounding box center [234, 92] width 142 height 17
type input "v"
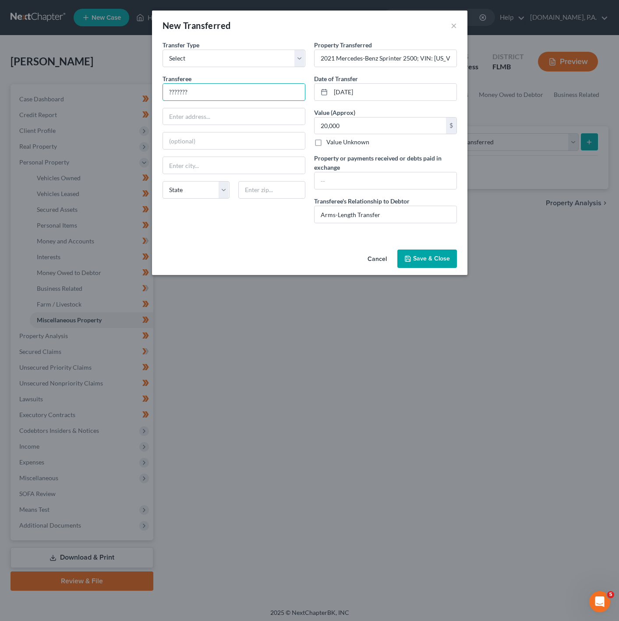
type input "???????"
click at [427, 254] on button "Save & Close" at bounding box center [428, 258] width 60 height 18
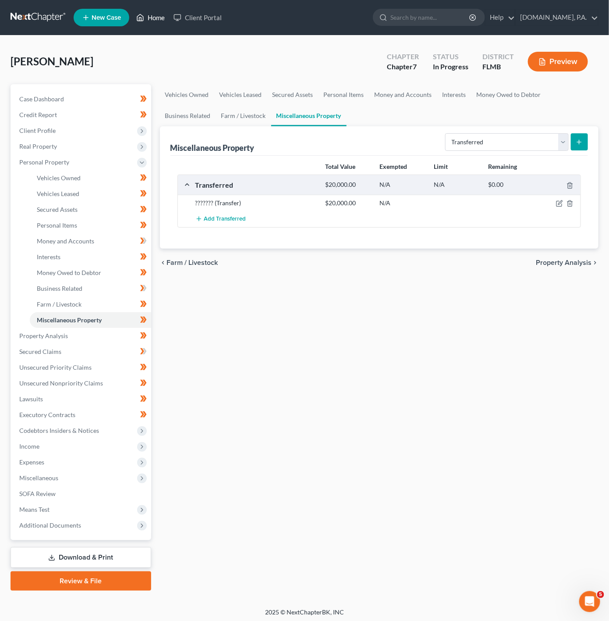
drag, startPoint x: 150, startPoint y: 17, endPoint x: 157, endPoint y: 18, distance: 6.3
click at [150, 17] on link "Home" at bounding box center [150, 18] width 37 height 16
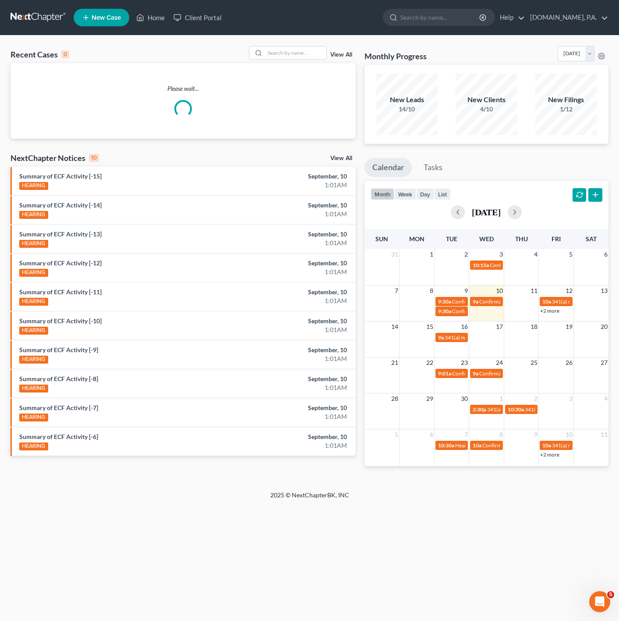
click at [288, 45] on div "Recent Cases 0 View All Please wait... NextChapter Notices 10 View All Summary …" at bounding box center [309, 263] width 619 height 455
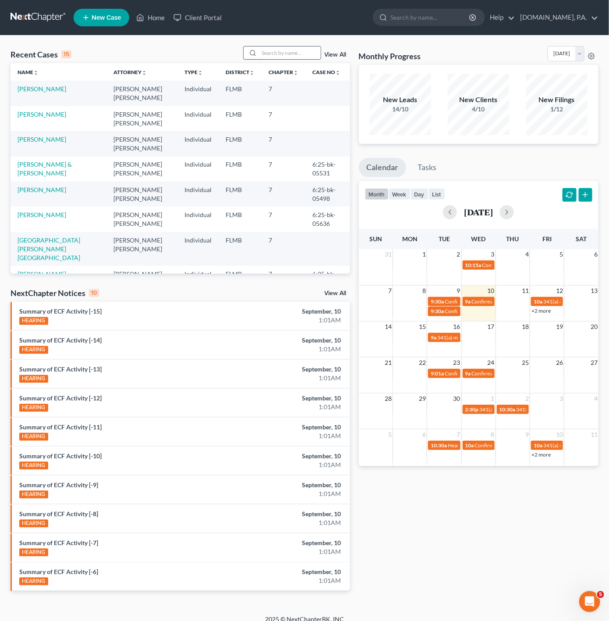
click at [303, 50] on input "search" at bounding box center [290, 52] width 61 height 13
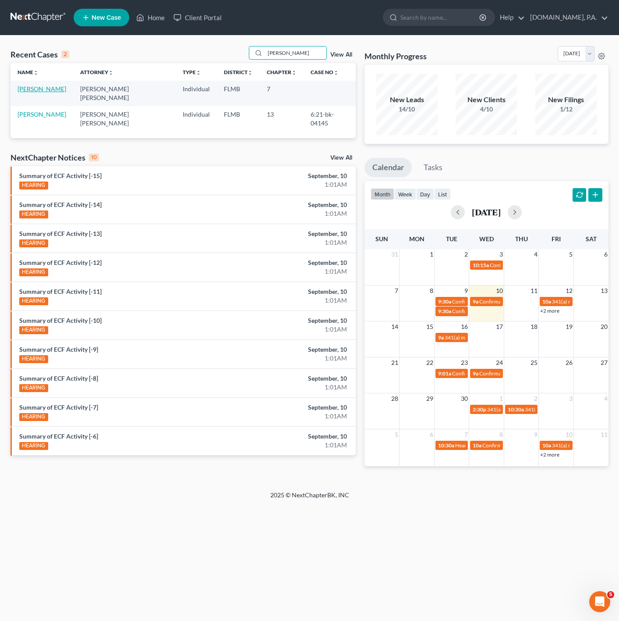
type input "meyer"
click at [53, 89] on link "Meyer, Jennifer" at bounding box center [42, 88] width 49 height 7
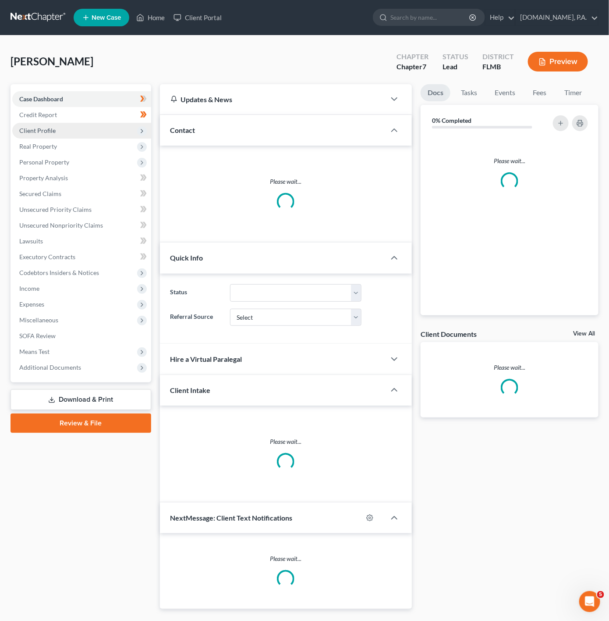
click at [114, 132] on span "Client Profile" at bounding box center [81, 131] width 139 height 16
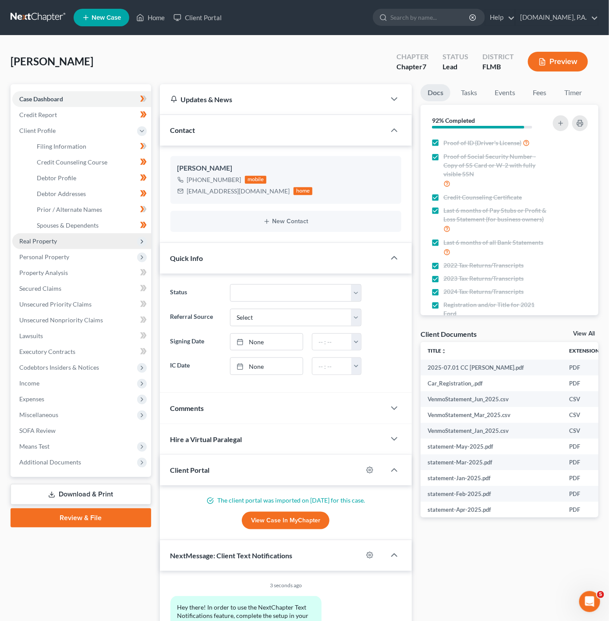
click at [105, 242] on span "Real Property" at bounding box center [81, 241] width 139 height 16
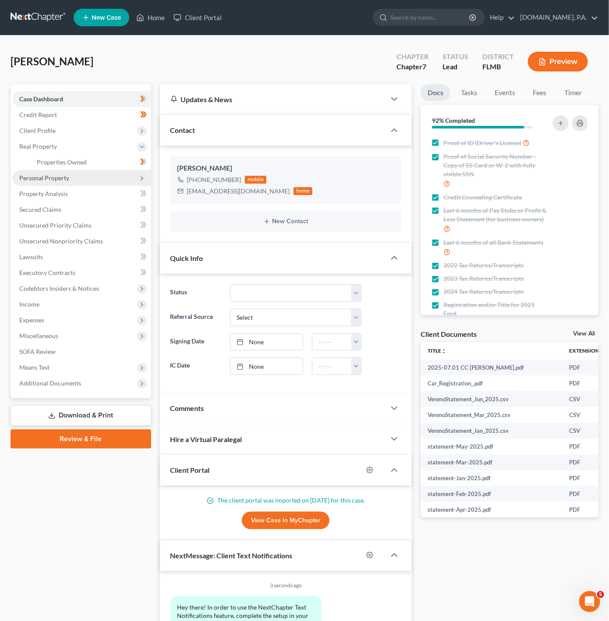
click at [110, 179] on span "Personal Property" at bounding box center [81, 178] width 139 height 16
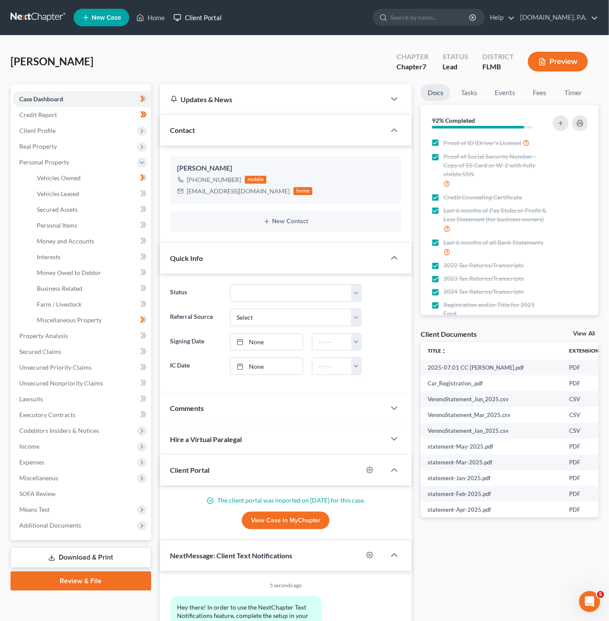
click at [195, 16] on link "Client Portal" at bounding box center [197, 18] width 57 height 16
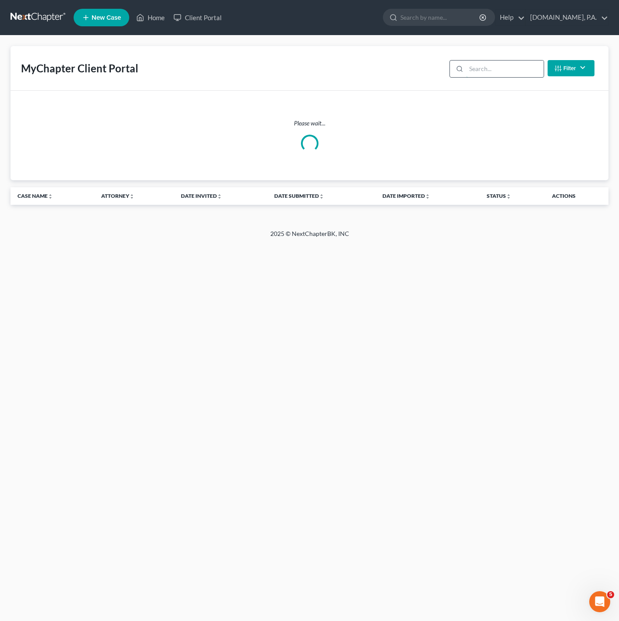
click at [483, 69] on input "search" at bounding box center [505, 68] width 78 height 17
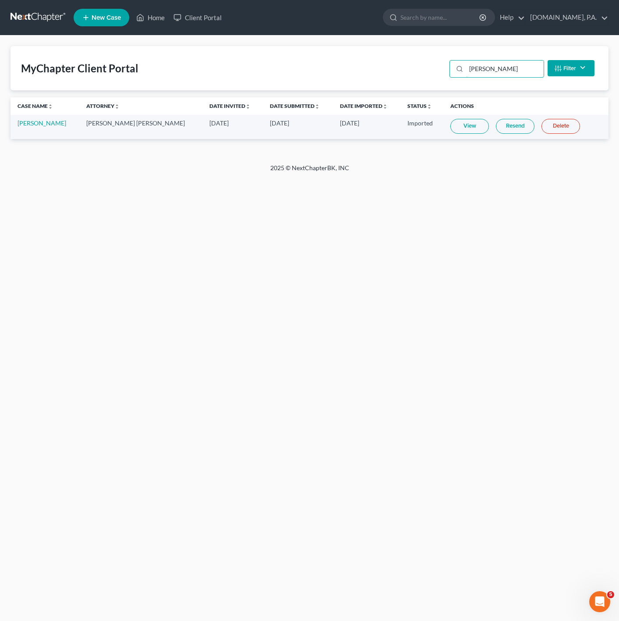
type input "meyer"
click at [451, 125] on link "View" at bounding box center [470, 126] width 39 height 15
click at [149, 8] on ul "New Case Home Client Portal - No Result - See all results Or Press Enter... Hel…" at bounding box center [341, 17] width 535 height 23
click at [147, 17] on link "Home" at bounding box center [150, 18] width 37 height 16
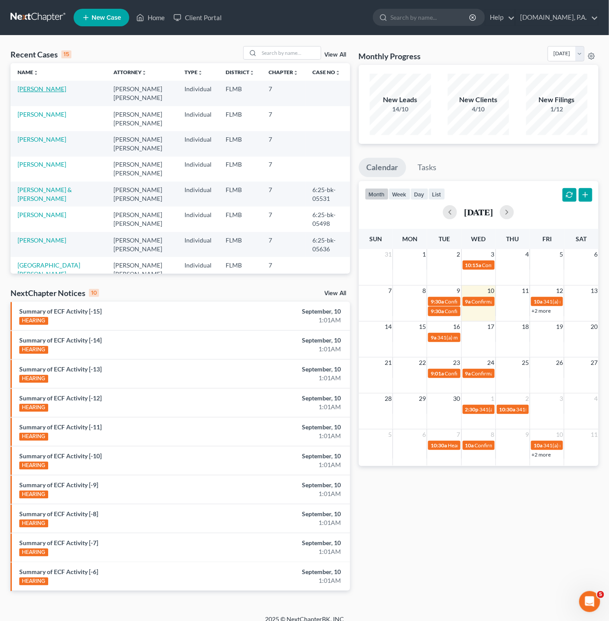
click at [42, 93] on link "Meyer, Jennifer" at bounding box center [42, 88] width 49 height 7
select select "4"
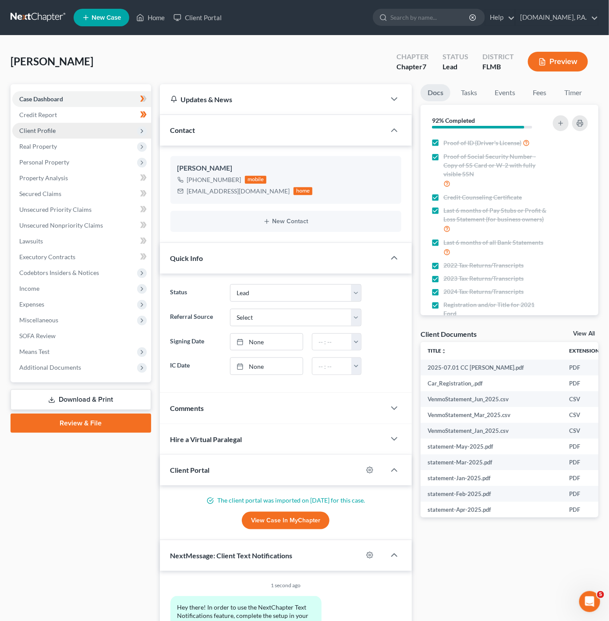
click at [124, 126] on span "Client Profile" at bounding box center [81, 131] width 139 height 16
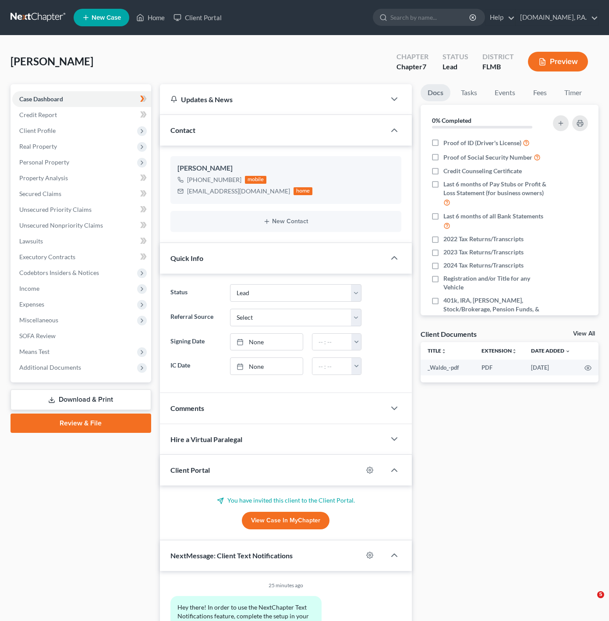
select select "4"
